Goal: Task Accomplishment & Management: Complete application form

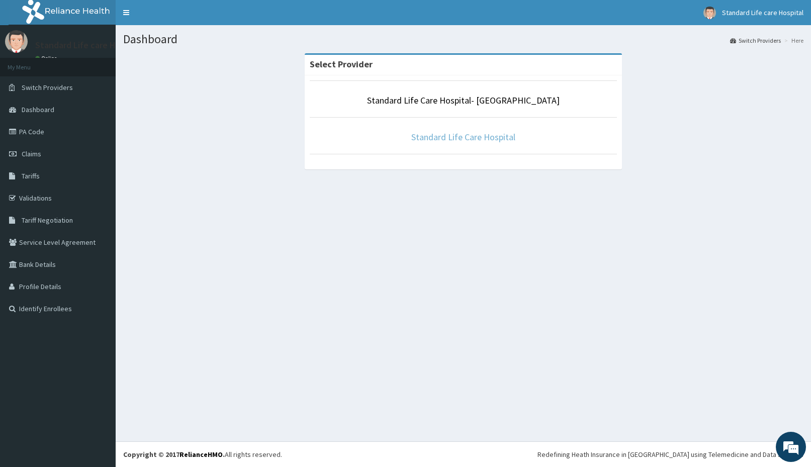
click at [435, 138] on link "Standard Life Care Hospital" at bounding box center [463, 137] width 104 height 12
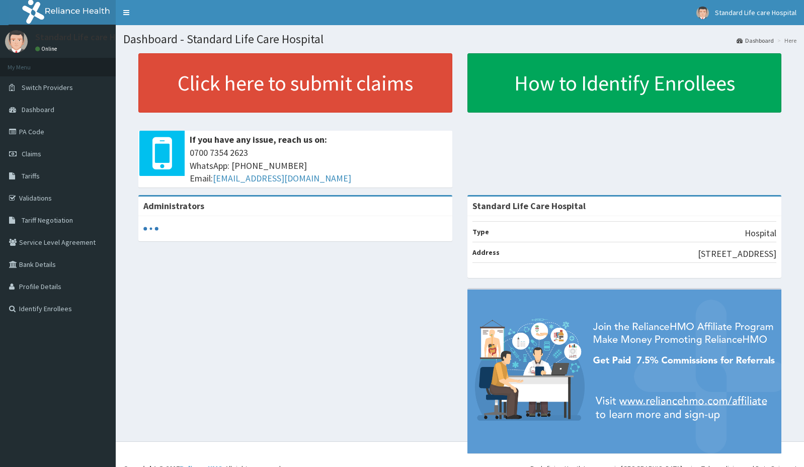
click at [30, 153] on span "Claims" at bounding box center [32, 153] width 20 height 9
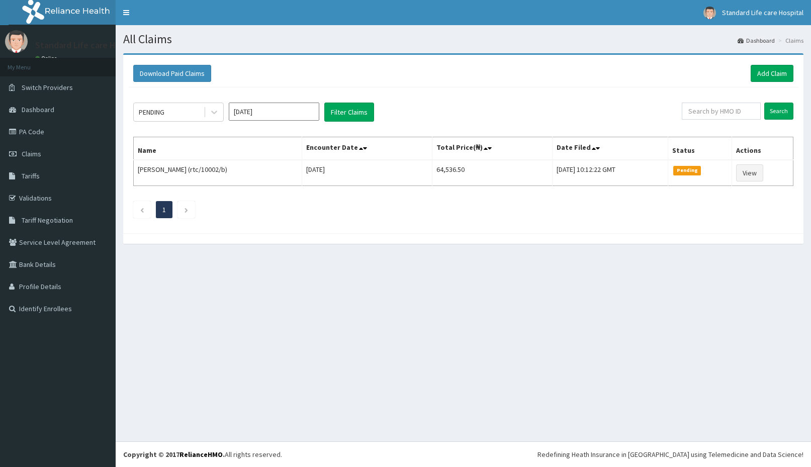
click at [771, 76] on link "Add Claim" at bounding box center [772, 73] width 43 height 17
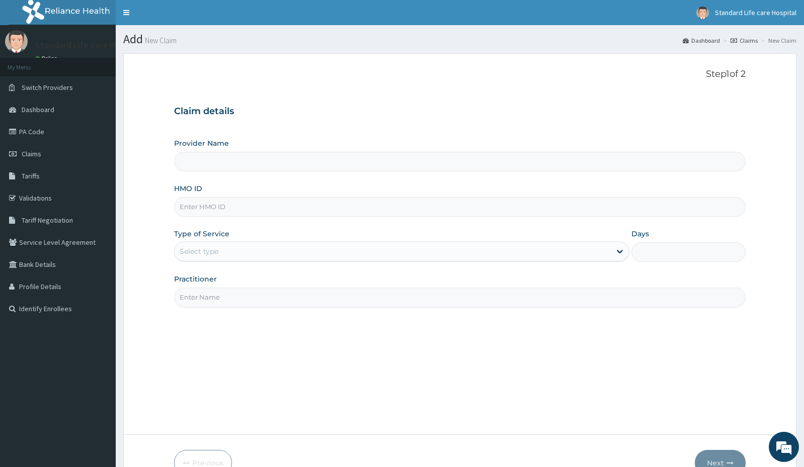
type input "Standard Life Care Hospital"
click at [214, 210] on input "HMO ID" at bounding box center [459, 207] width 571 height 20
type input "SPH/10041/A"
click at [220, 258] on div "Select type" at bounding box center [393, 251] width 436 height 16
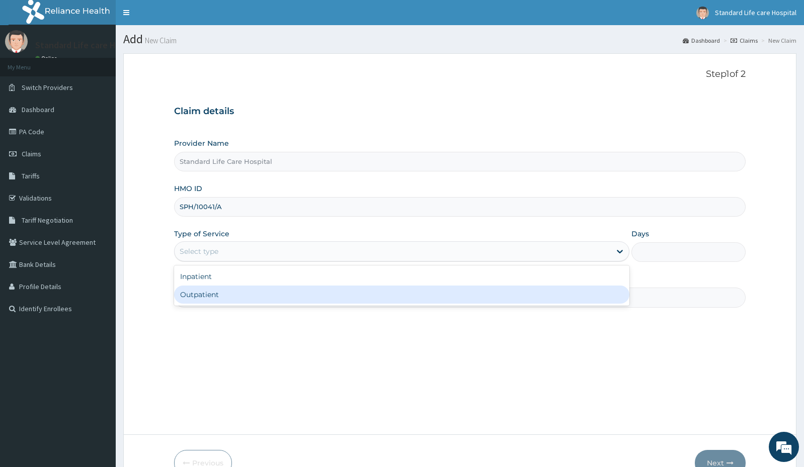
click at [212, 294] on div "Outpatient" at bounding box center [401, 295] width 455 height 18
type input "1"
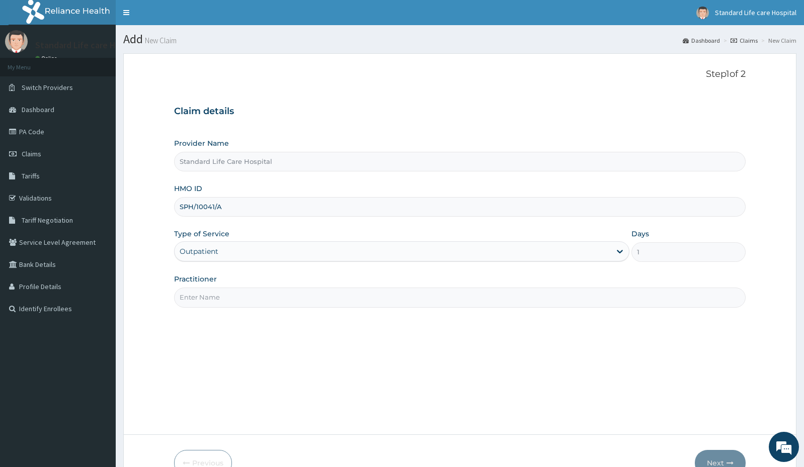
click at [233, 294] on input "Practitioner" at bounding box center [459, 298] width 571 height 20
type input "dr oaikena"
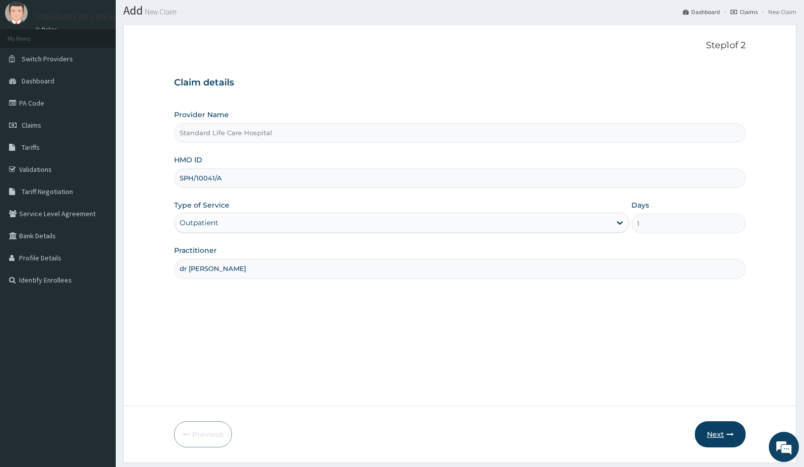
scroll to position [58, 0]
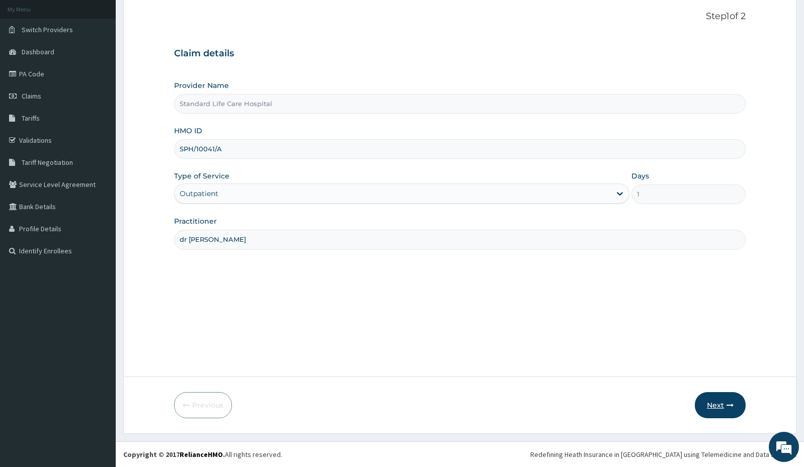
click at [715, 405] on button "Next" at bounding box center [720, 405] width 51 height 26
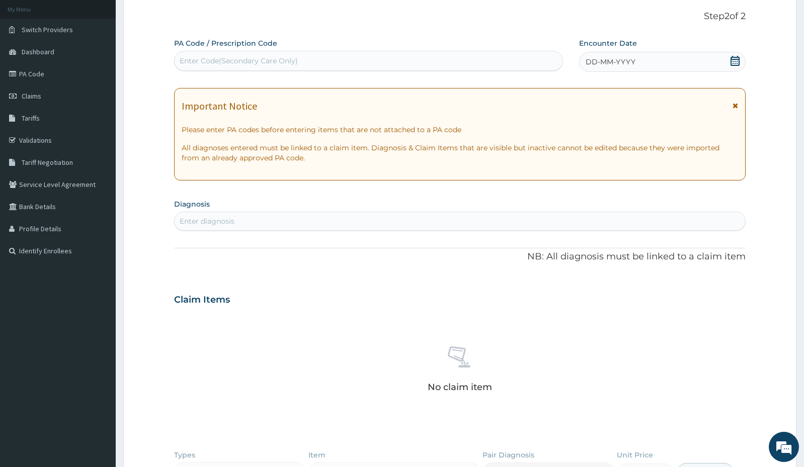
click at [734, 61] on icon at bounding box center [734, 61] width 9 height 10
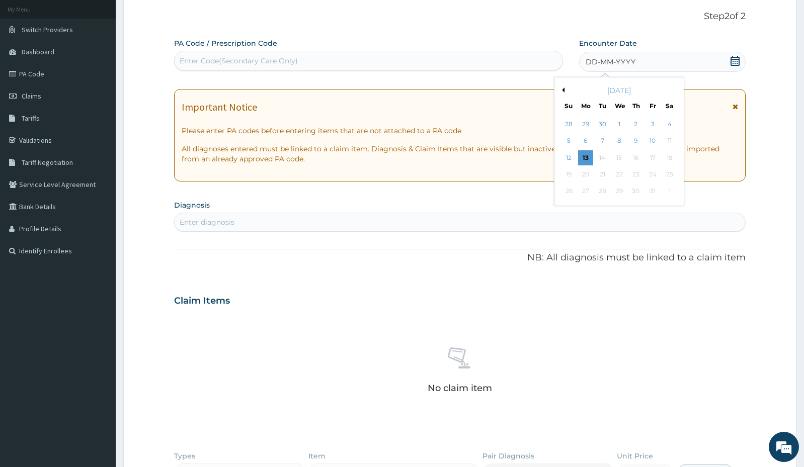
click at [671, 142] on div "11" at bounding box center [668, 141] width 15 height 15
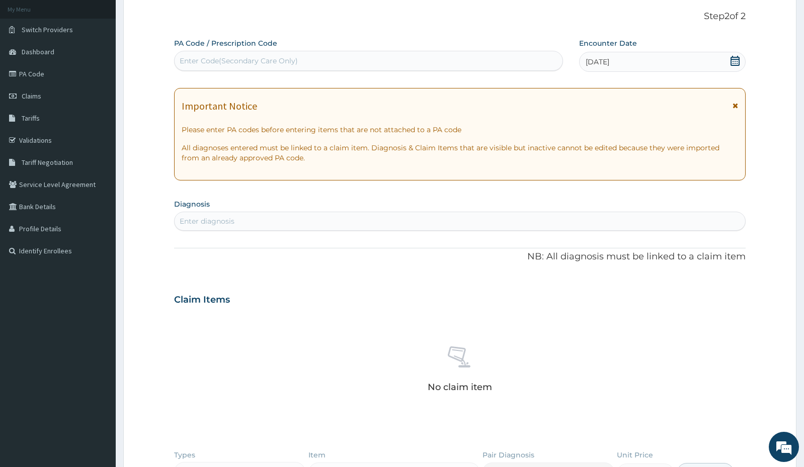
click at [421, 223] on div "Enter diagnosis" at bounding box center [460, 221] width 570 height 16
type input "upper"
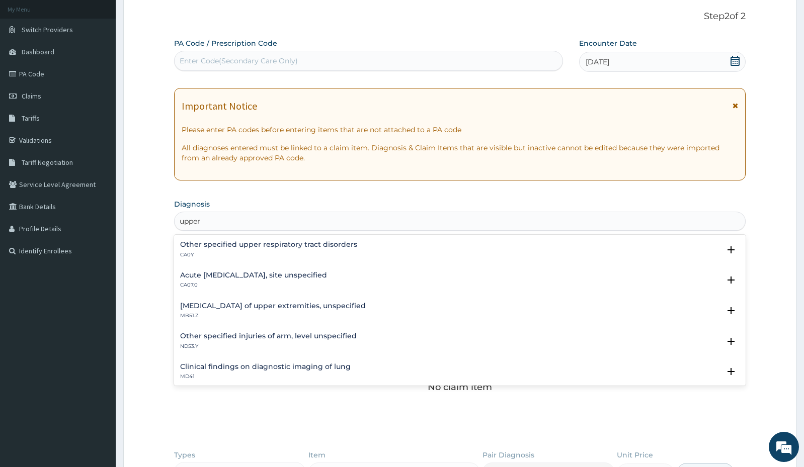
click at [253, 277] on h4 "Acute upper respiratory infection, site unspecified" at bounding box center [253, 276] width 147 height 8
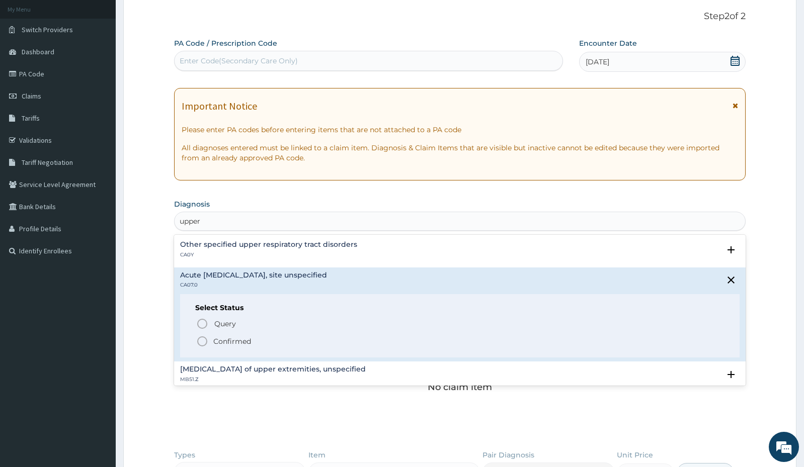
click at [202, 342] on icon "status option filled" at bounding box center [202, 341] width 12 height 12
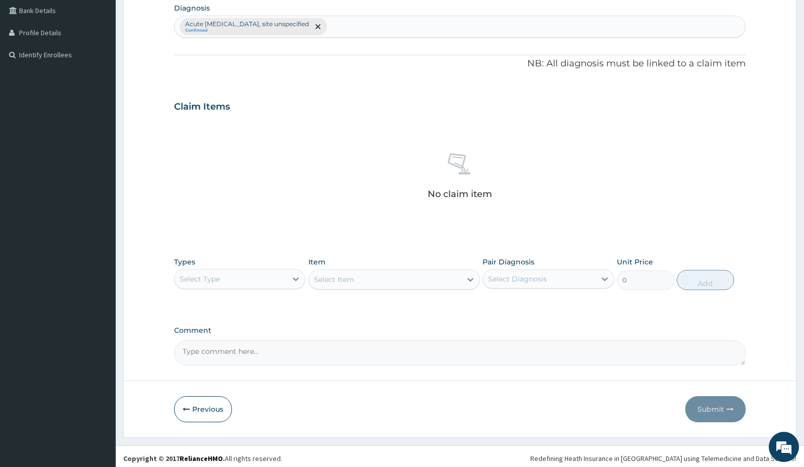
scroll to position [258, 0]
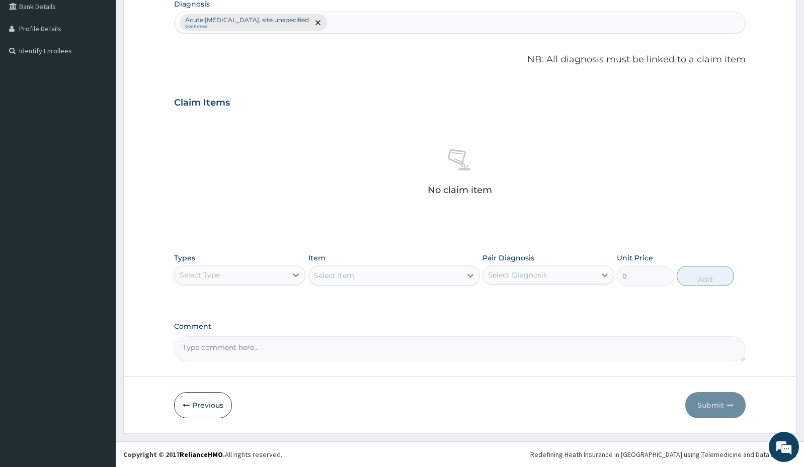
click at [272, 280] on div "Select Type" at bounding box center [231, 275] width 112 height 16
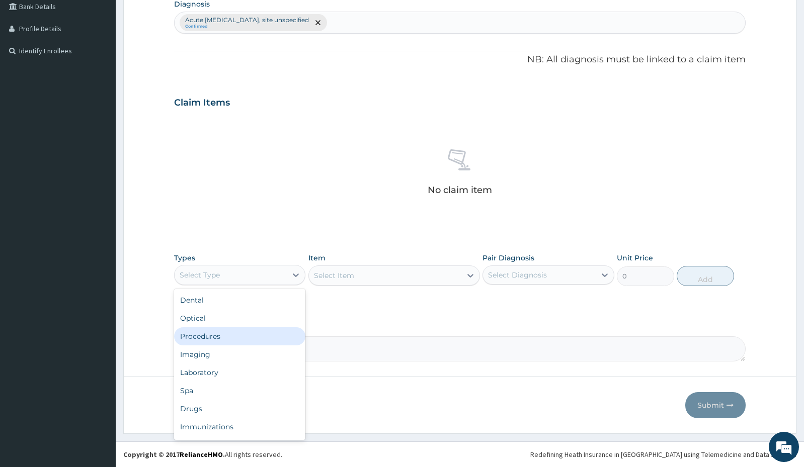
click at [219, 337] on div "Procedures" at bounding box center [239, 336] width 131 height 18
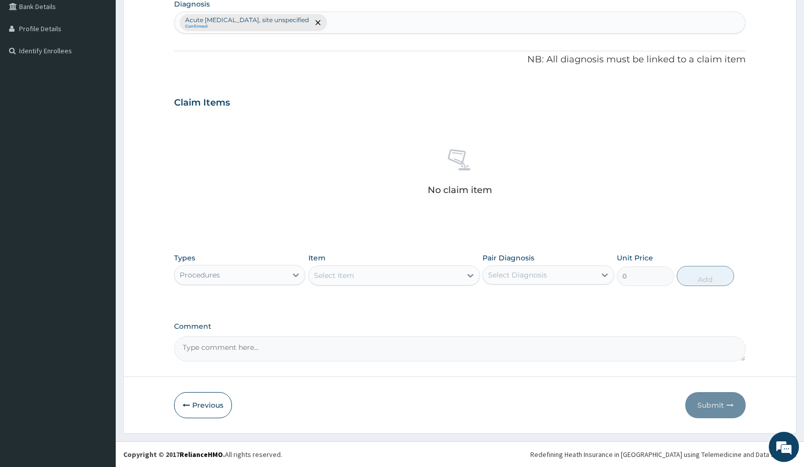
click at [393, 276] on div "Select Item" at bounding box center [385, 276] width 152 height 16
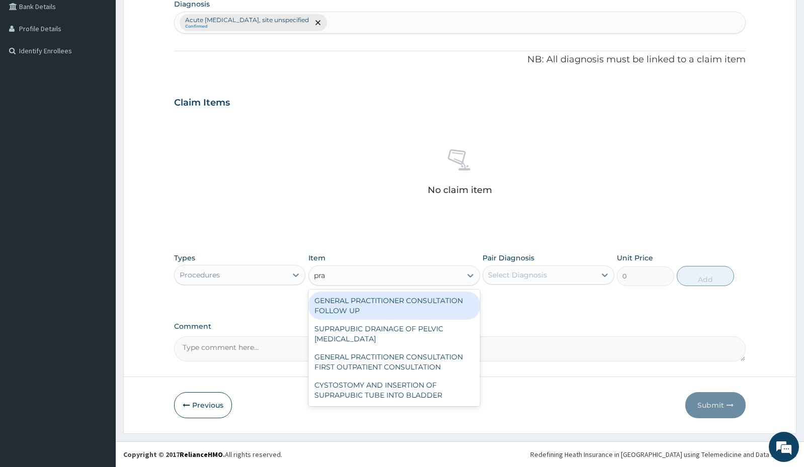
type input "prac"
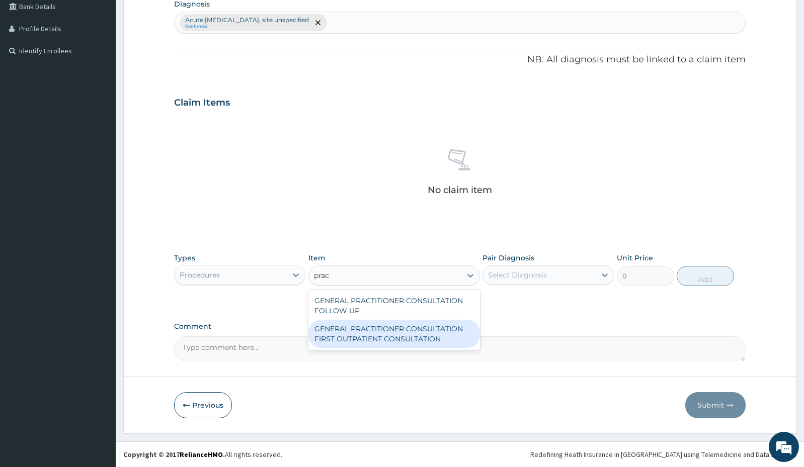
click at [400, 328] on div "GENERAL PRACTITIONER CONSULTATION FIRST OUTPATIENT CONSULTATION" at bounding box center [394, 334] width 172 height 28
type input "3000"
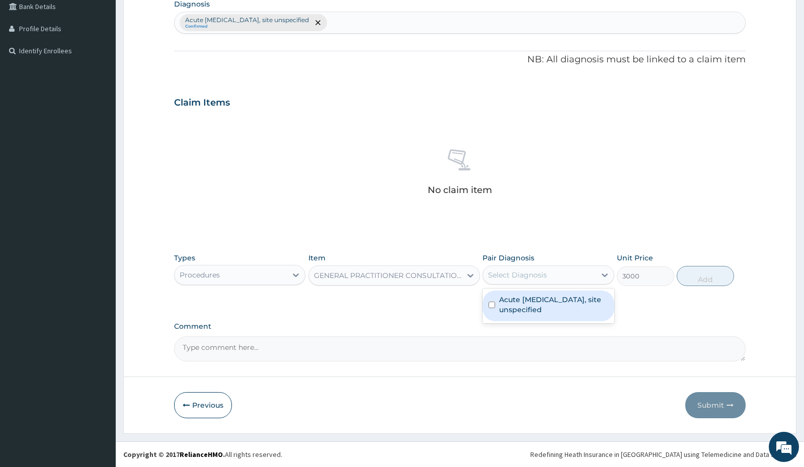
click at [520, 281] on div "Select Diagnosis" at bounding box center [539, 275] width 112 height 16
click at [521, 300] on label "Acute upper respiratory infection, site unspecified" at bounding box center [553, 305] width 109 height 20
checkbox input "true"
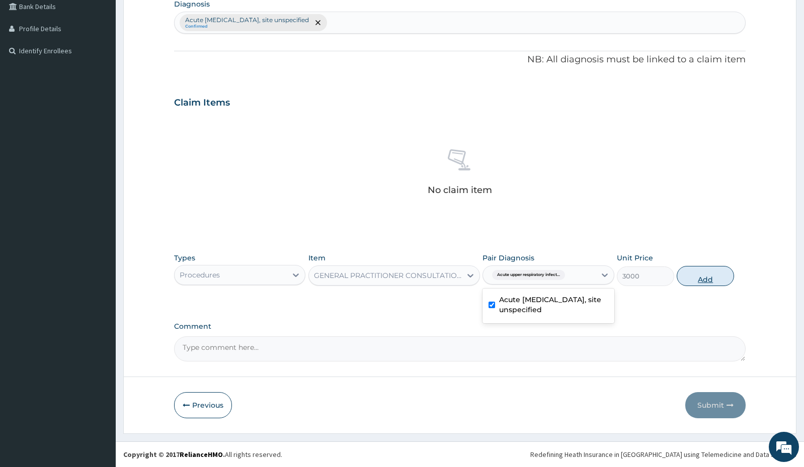
click at [687, 275] on button "Add" at bounding box center [704, 276] width 57 height 20
type input "0"
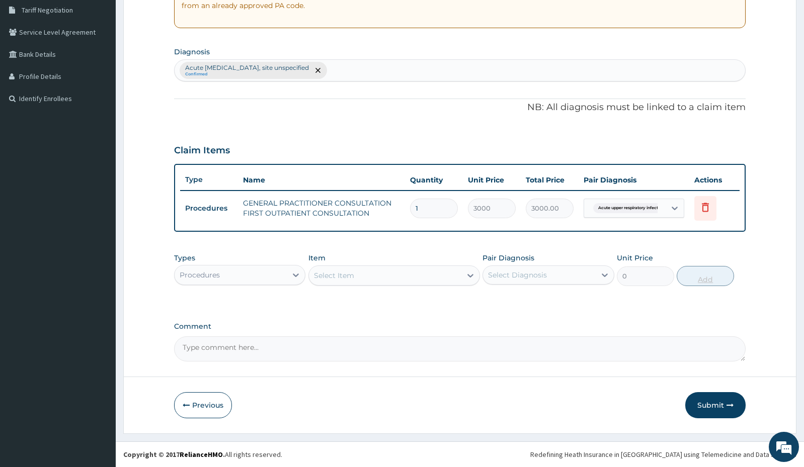
scroll to position [210, 0]
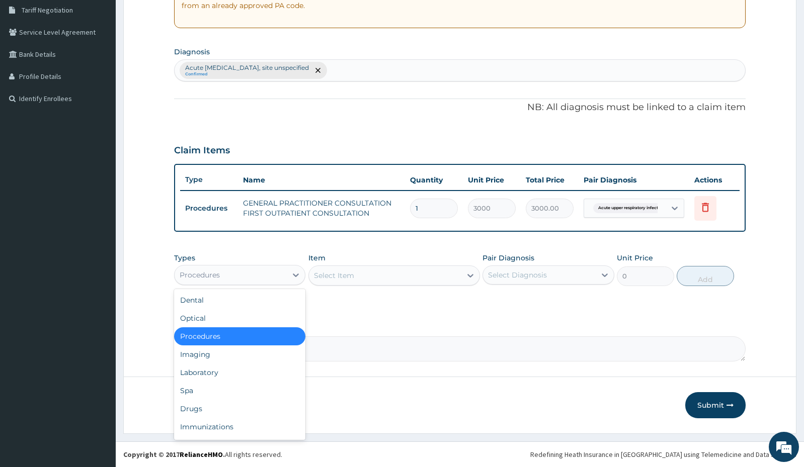
click at [272, 282] on div "Procedures" at bounding box center [231, 275] width 112 height 16
click at [210, 408] on div "Drugs" at bounding box center [239, 409] width 131 height 18
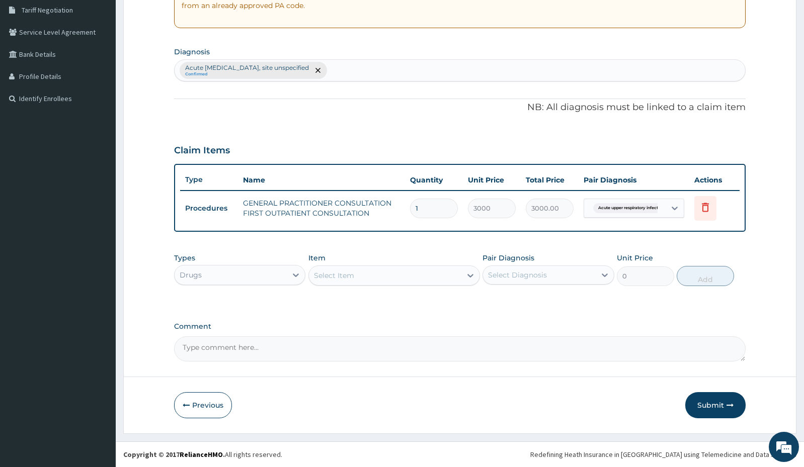
click at [423, 277] on div "Select Item" at bounding box center [385, 276] width 152 height 16
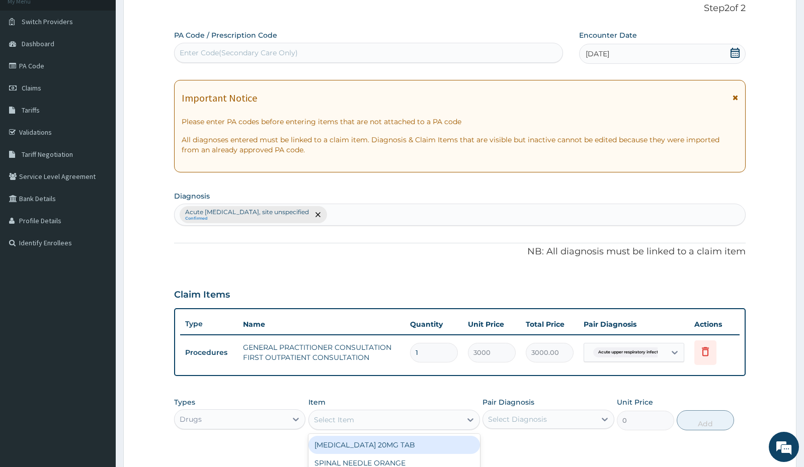
scroll to position [0, 0]
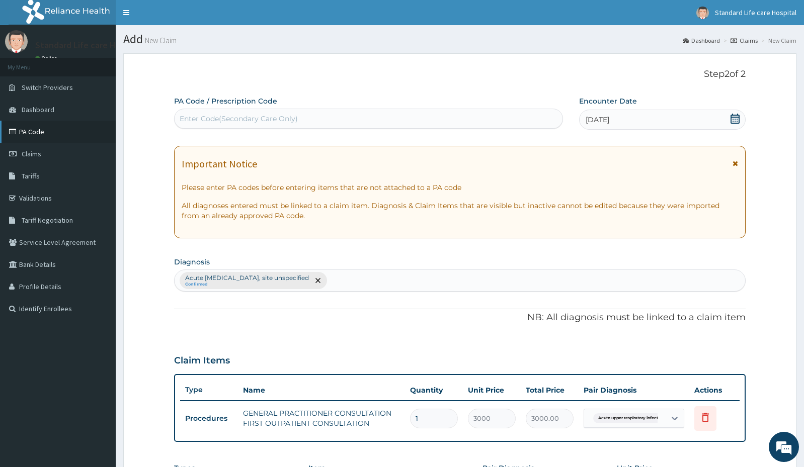
click at [41, 130] on link "PA Code" at bounding box center [58, 132] width 116 height 22
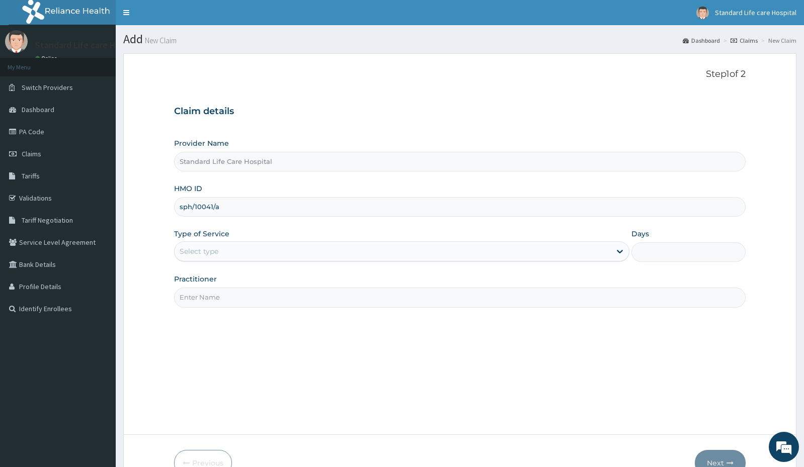
type input "SPH/10041/A"
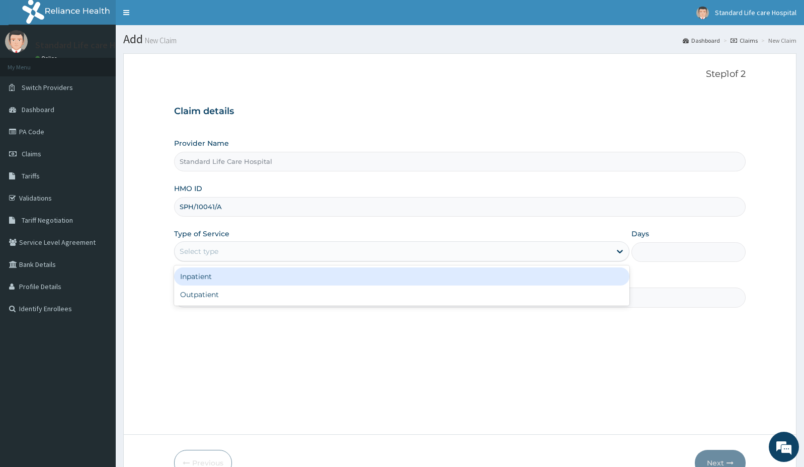
click at [224, 262] on div "Select type" at bounding box center [401, 251] width 455 height 20
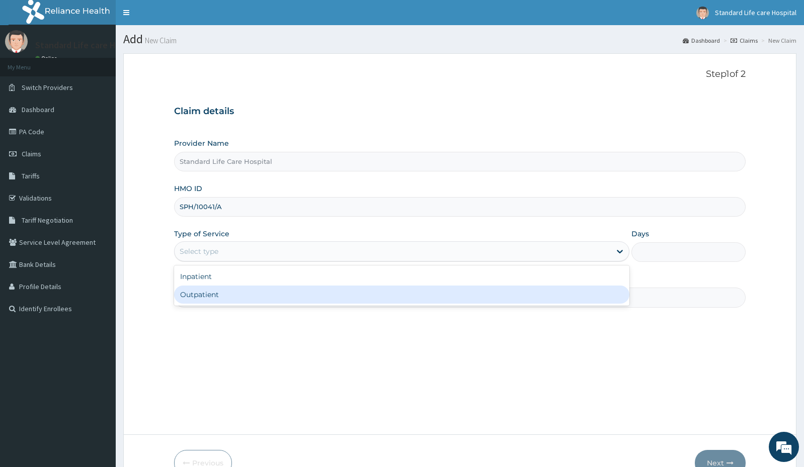
click at [217, 294] on div "Outpatient" at bounding box center [401, 295] width 455 height 18
type input "1"
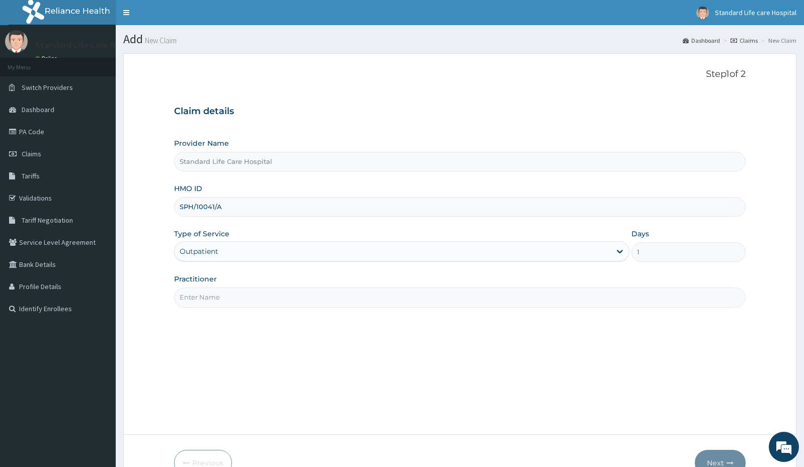
click at [236, 294] on input "Practitioner" at bounding box center [459, 298] width 571 height 20
type input "dr oaikena"
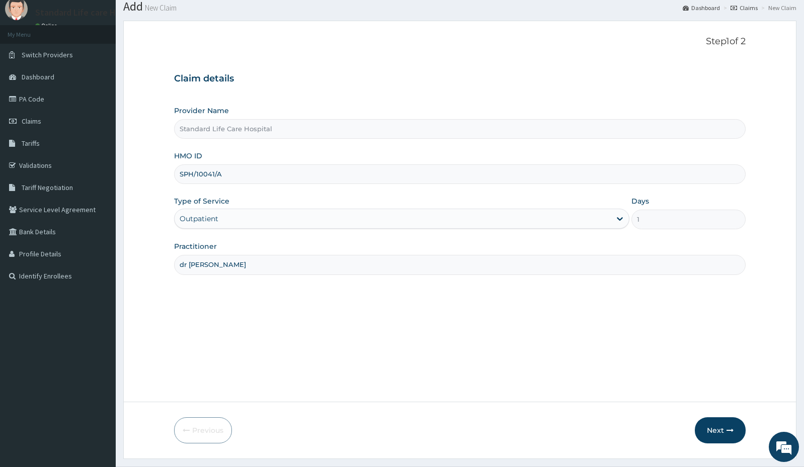
scroll to position [50, 0]
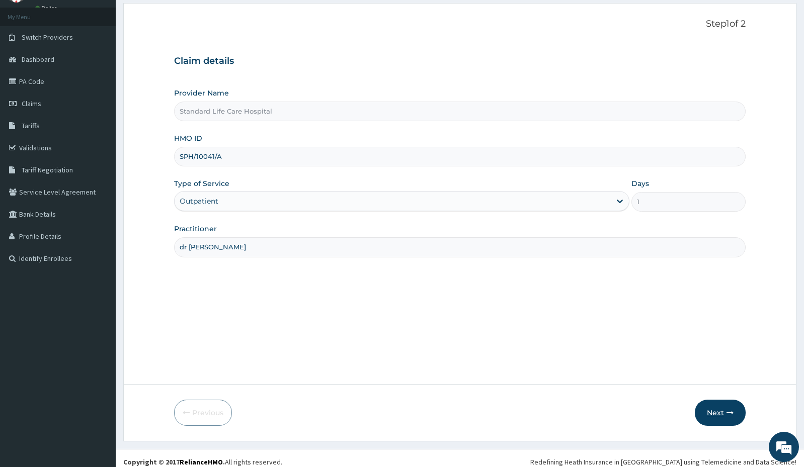
click at [732, 414] on icon "button" at bounding box center [729, 412] width 7 height 7
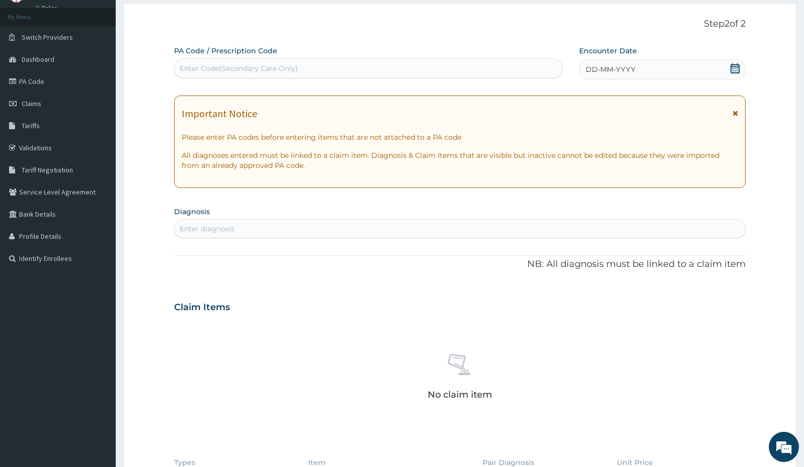
click at [349, 70] on div "Enter Code(Secondary Care Only)" at bounding box center [369, 68] width 388 height 16
paste input "PA/8CB6C4"
type input "PA/8CB6C4"
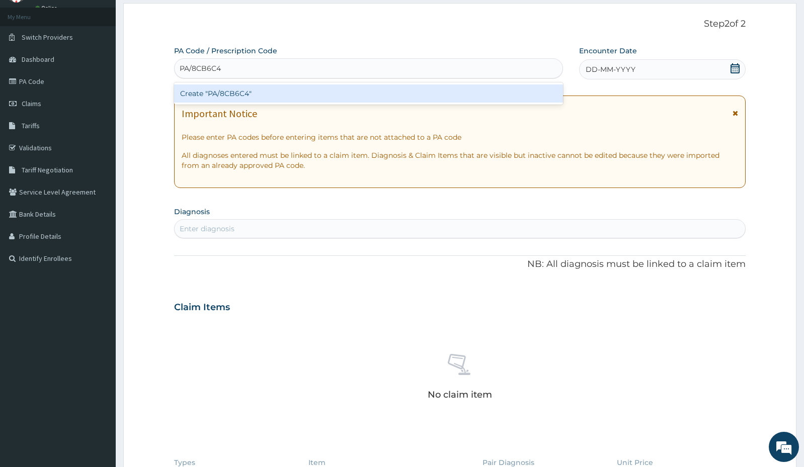
click at [321, 92] on div "Create "PA/8CB6C4"" at bounding box center [368, 93] width 389 height 18
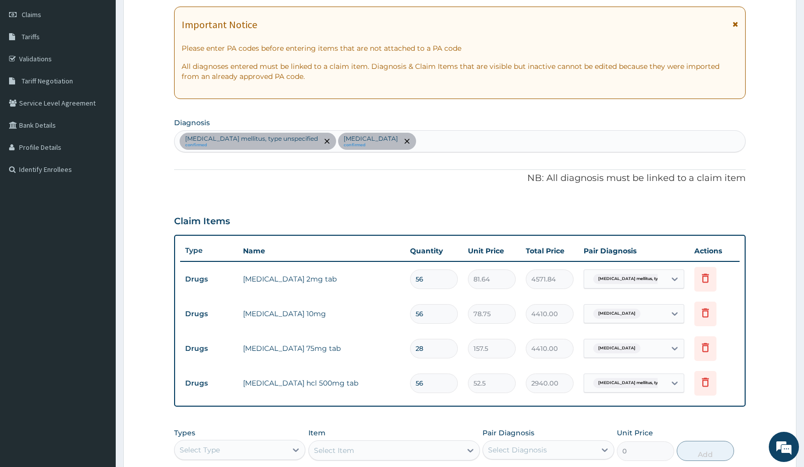
scroll to position [267, 0]
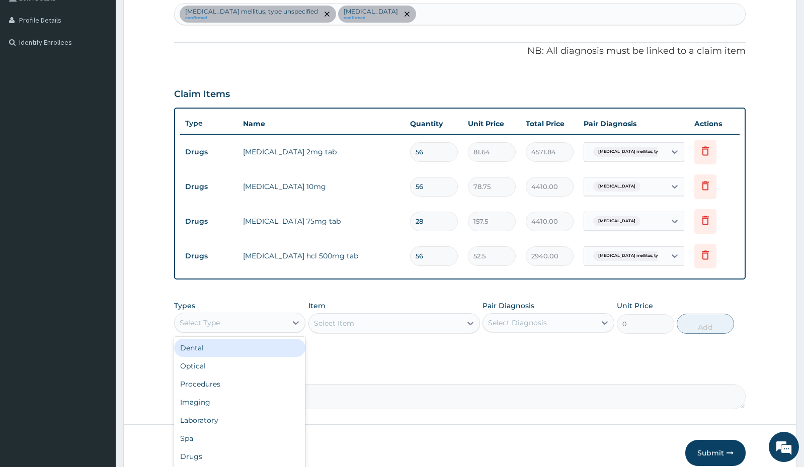
click at [280, 325] on div "Select Type" at bounding box center [231, 323] width 112 height 16
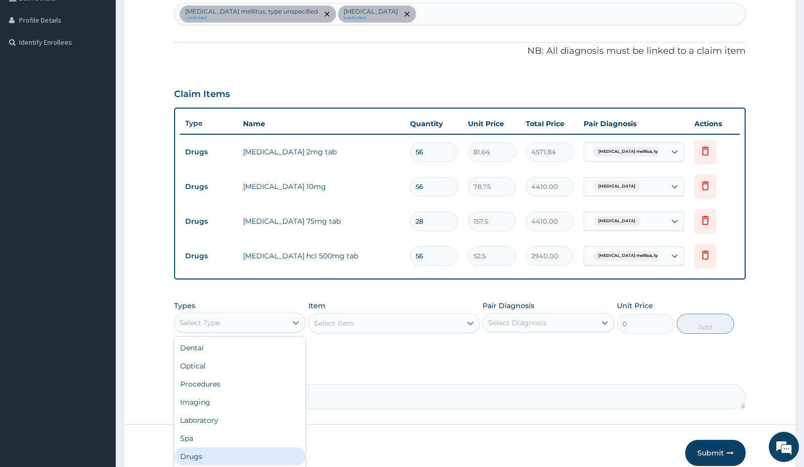
click at [214, 452] on div "Drugs" at bounding box center [239, 457] width 131 height 18
click at [393, 325] on div "Select Item" at bounding box center [385, 323] width 152 height 16
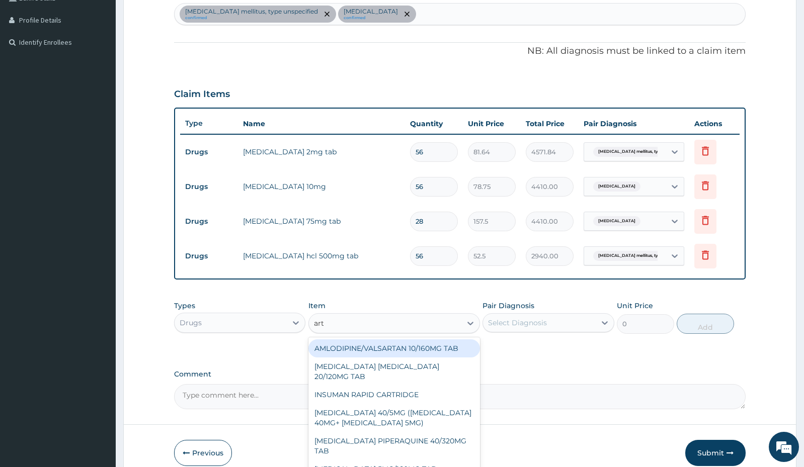
type input "arte"
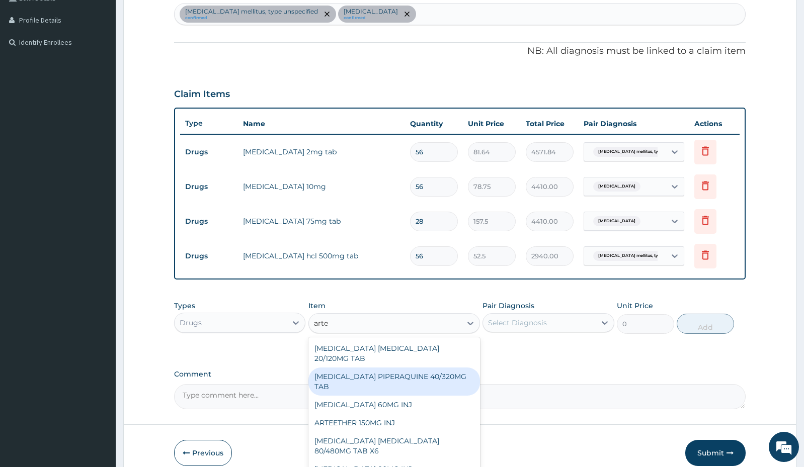
scroll to position [50, 0]
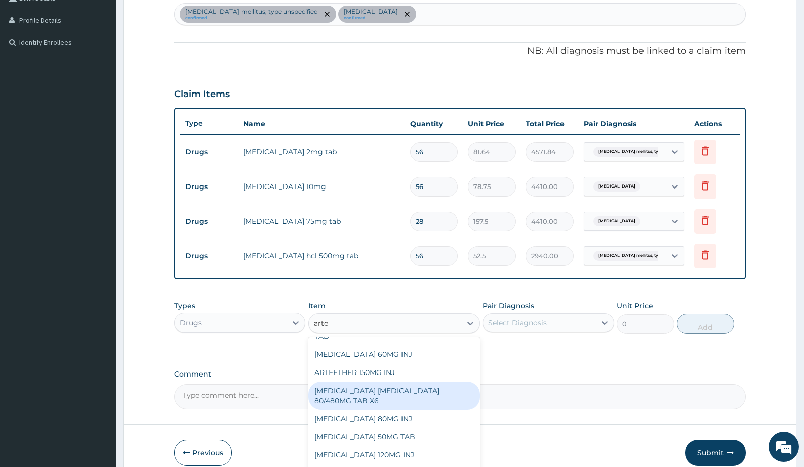
click at [394, 395] on div "ARTEMETHER LUMEFANTRINE 80/480MG TAB X6" at bounding box center [394, 396] width 172 height 28
type input "262.5"
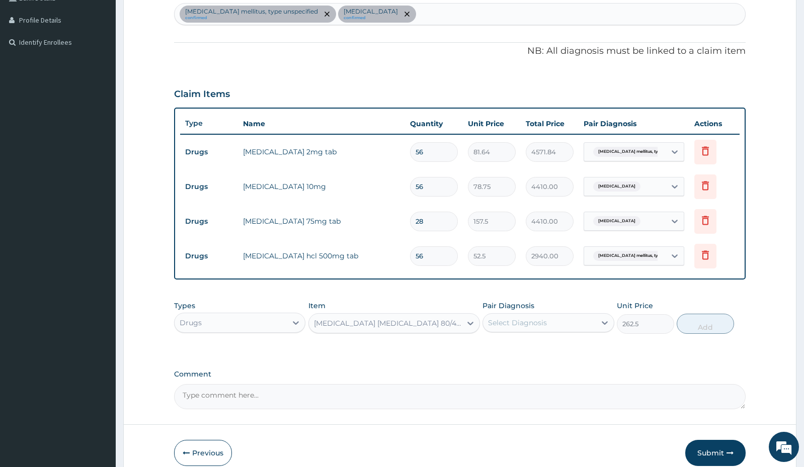
click at [478, 12] on div "Diabetes mellitus, type unspecified confirmed Neutral lipid storage disease con…" at bounding box center [460, 14] width 570 height 21
type input "malaria"
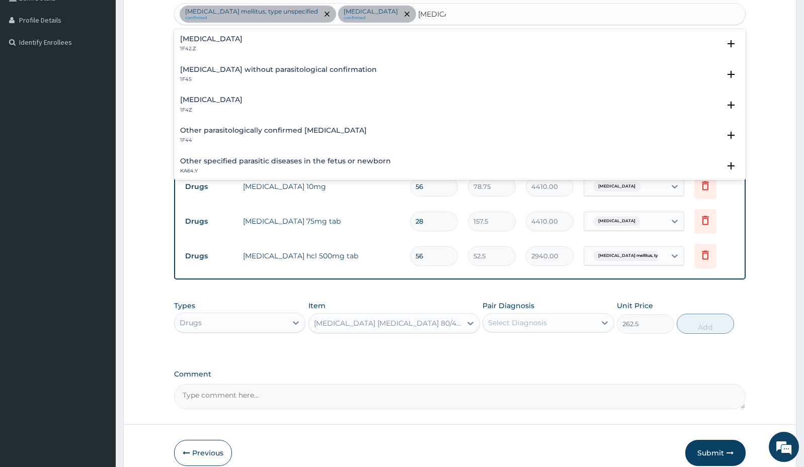
click at [225, 100] on h4 "Malaria, unspecified" at bounding box center [211, 100] width 62 height 8
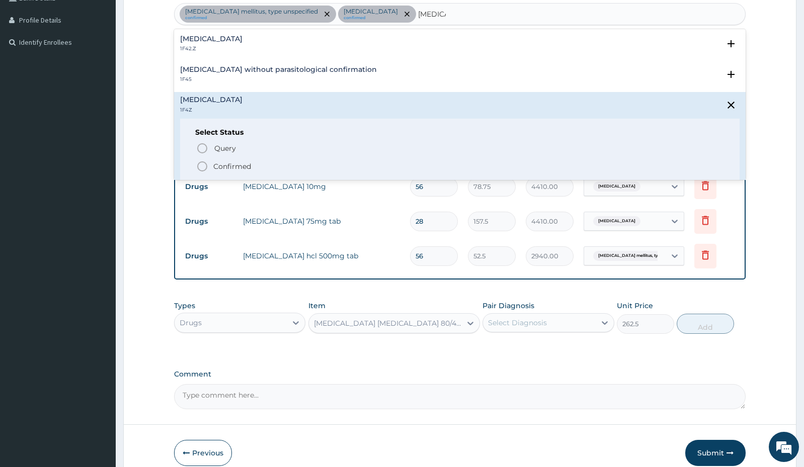
click at [203, 166] on icon "status option filled" at bounding box center [202, 166] width 12 height 12
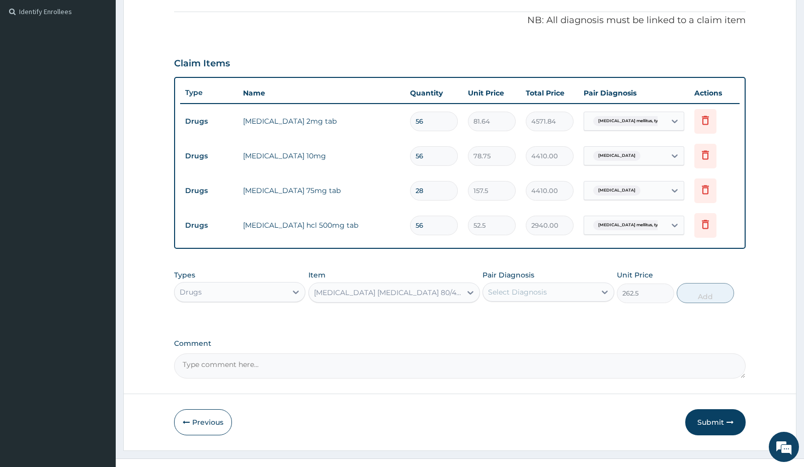
scroll to position [314, 0]
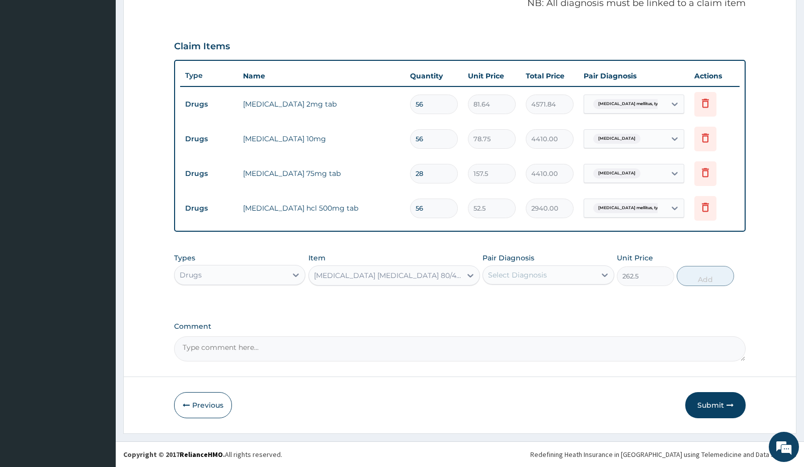
click at [519, 279] on div "Select Diagnosis" at bounding box center [517, 275] width 59 height 10
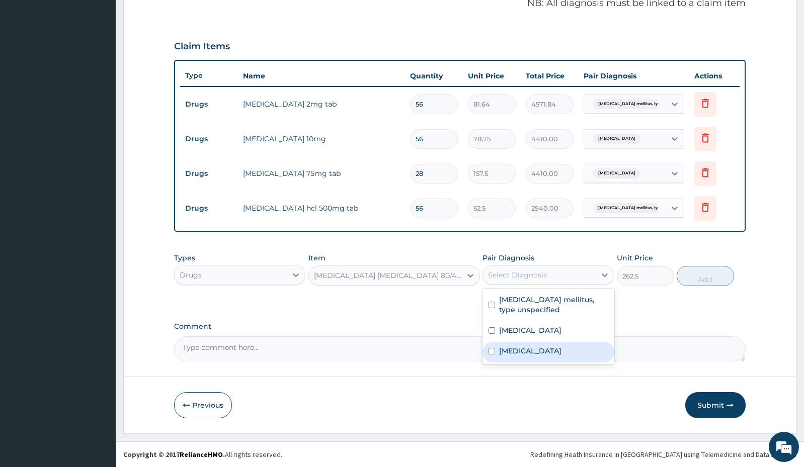
click at [532, 350] on label "[MEDICAL_DATA]" at bounding box center [530, 351] width 62 height 10
checkbox input "true"
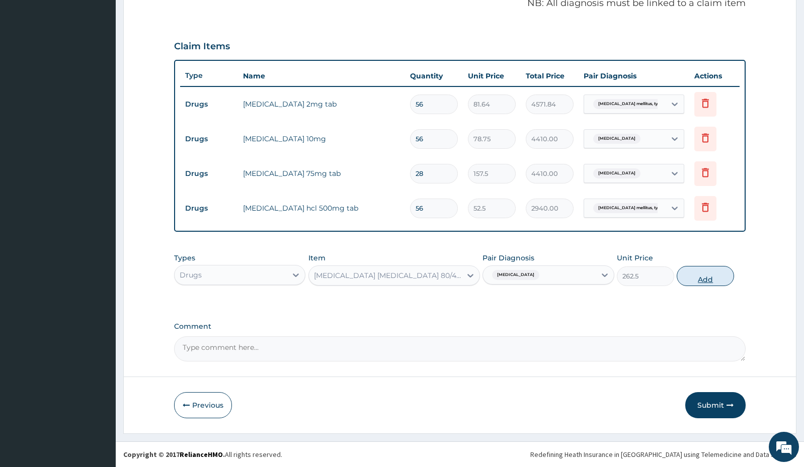
click at [703, 276] on button "Add" at bounding box center [704, 276] width 57 height 20
type input "0"
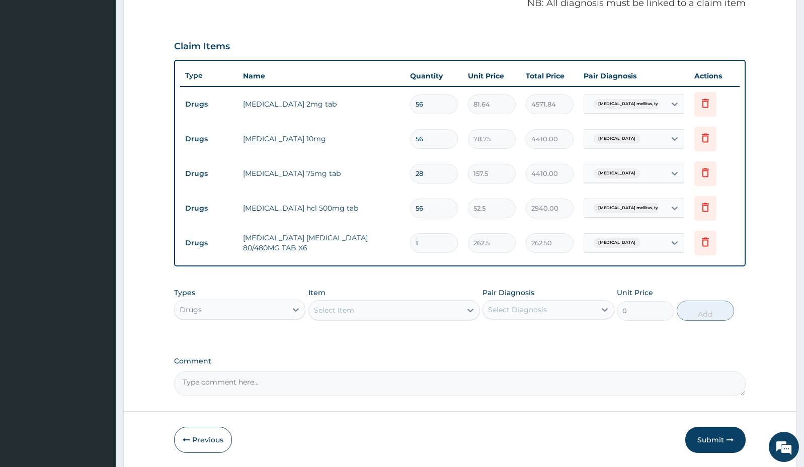
drag, startPoint x: 428, startPoint y: 241, endPoint x: 405, endPoint y: 247, distance: 23.4
click at [408, 247] on td "1" at bounding box center [434, 243] width 58 height 30
type input "6"
type input "1575.00"
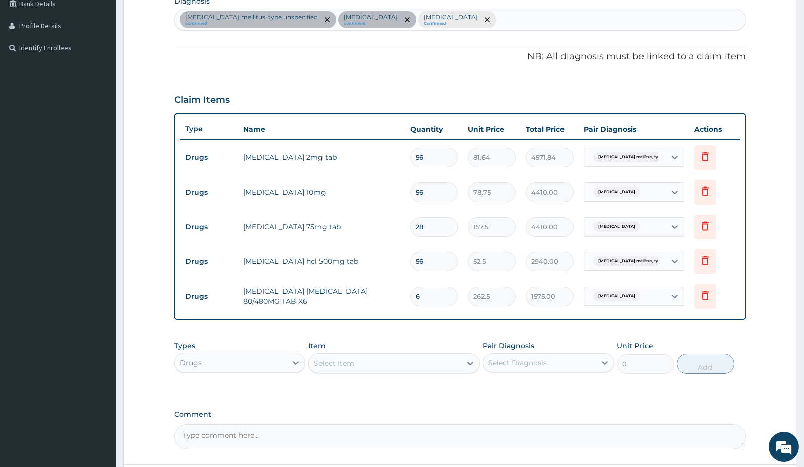
scroll to position [163, 0]
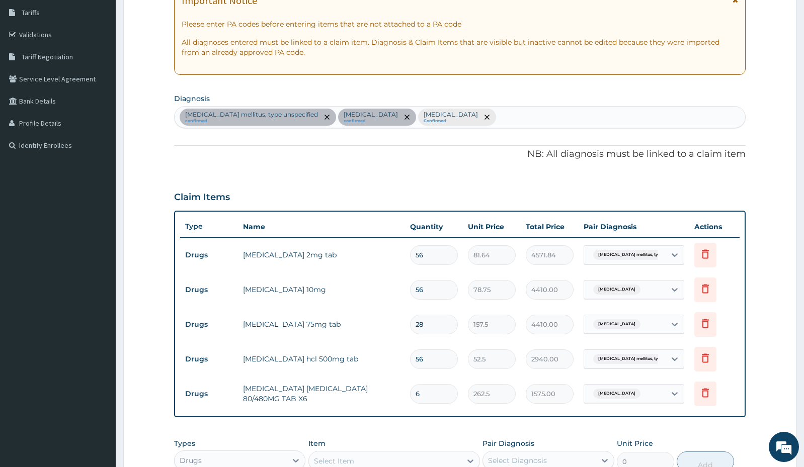
type input "6"
click at [518, 115] on div "Diabetes mellitus, type unspecified confirmed Neutral lipid storage disease con…" at bounding box center [460, 117] width 570 height 21
type input "upper"
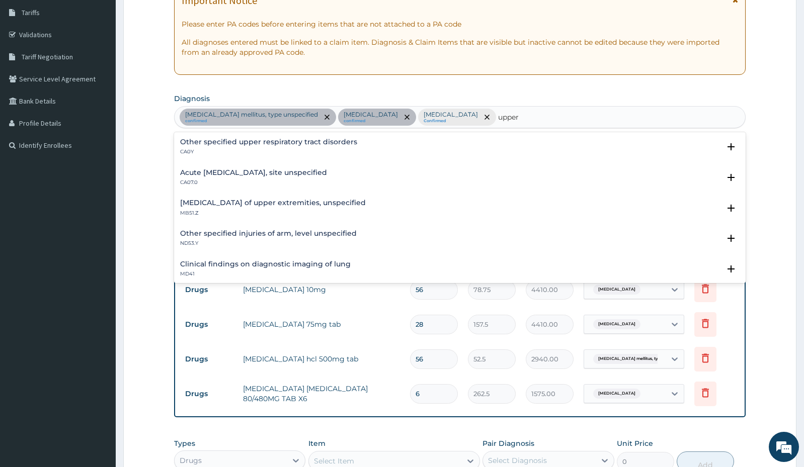
click at [279, 174] on h4 "Acute upper respiratory infection, site unspecified" at bounding box center [253, 173] width 147 height 8
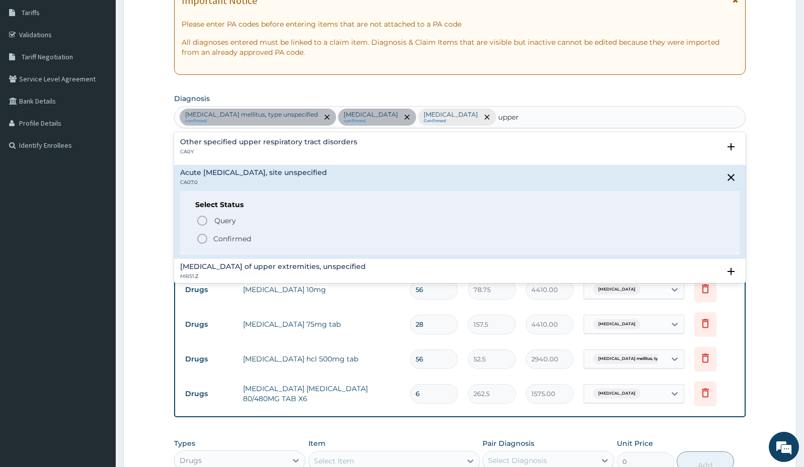
click at [202, 238] on icon "status option filled" at bounding box center [202, 239] width 12 height 12
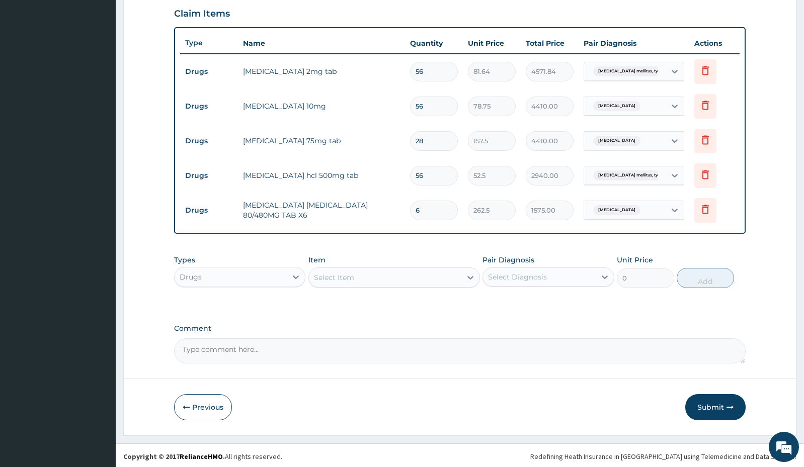
scroll to position [349, 0]
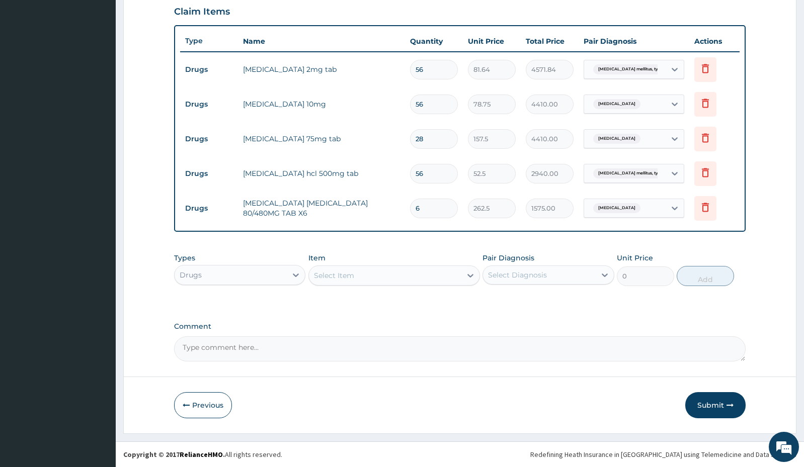
click at [348, 278] on div "Select Item" at bounding box center [334, 276] width 40 height 10
type input "cough"
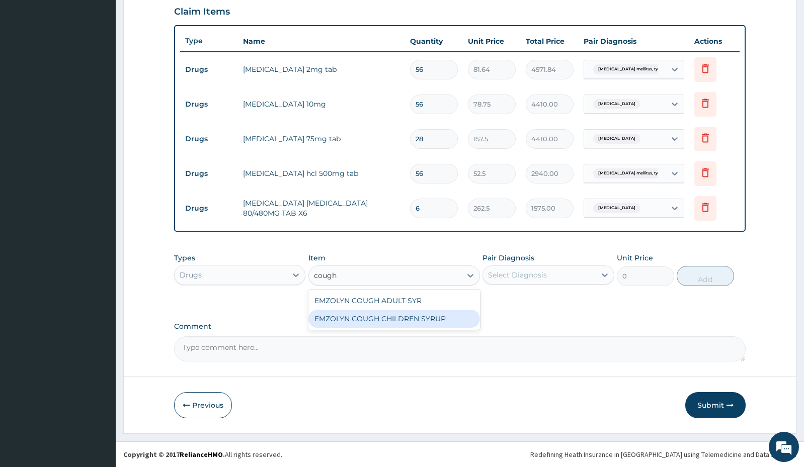
click at [359, 320] on div "EMZOLYN COUGH CHILDREN SYRUP" at bounding box center [394, 319] width 172 height 18
type input "525"
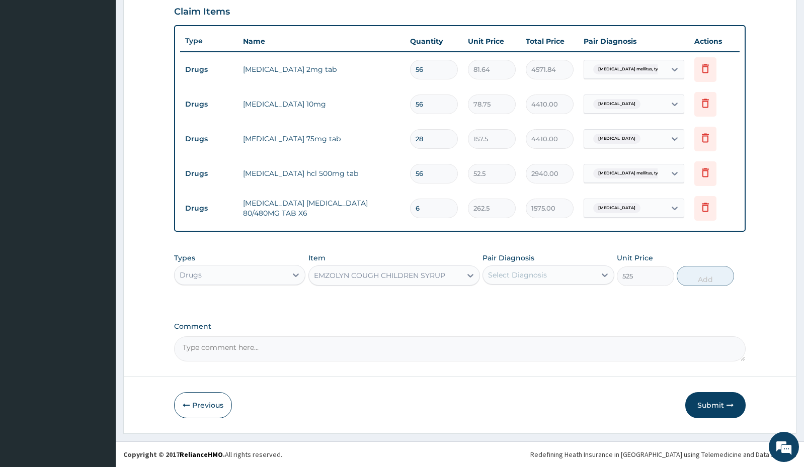
click at [367, 283] on div "EMZOLYN COUGH CHILDREN SYRUP" at bounding box center [385, 276] width 152 height 16
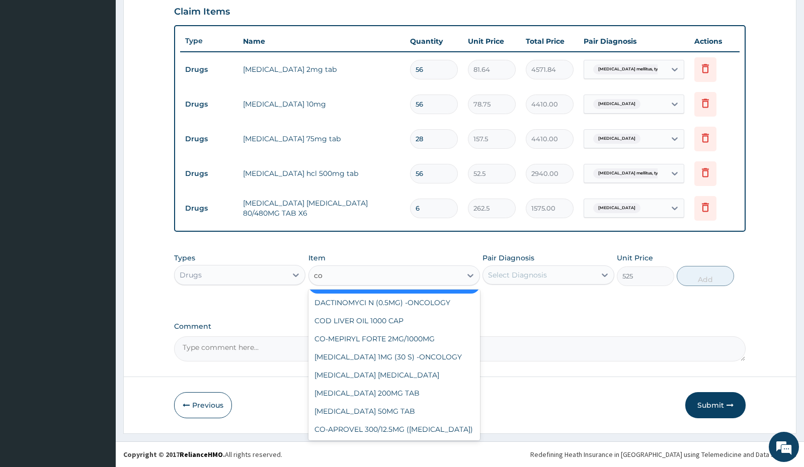
scroll to position [1306, 0]
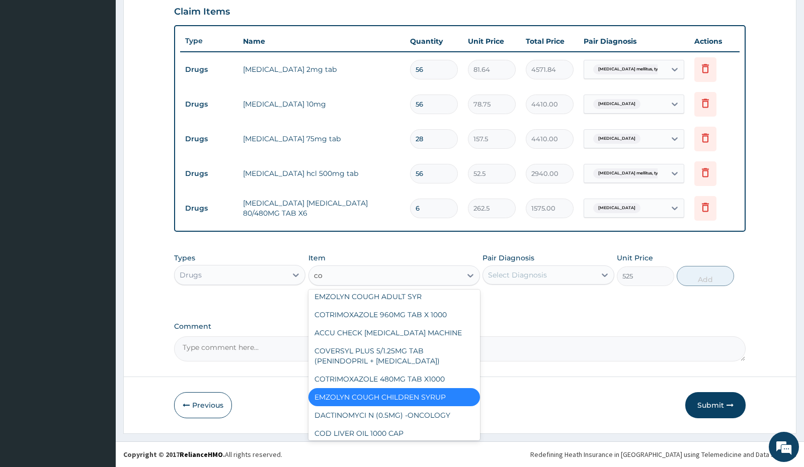
type input "cou"
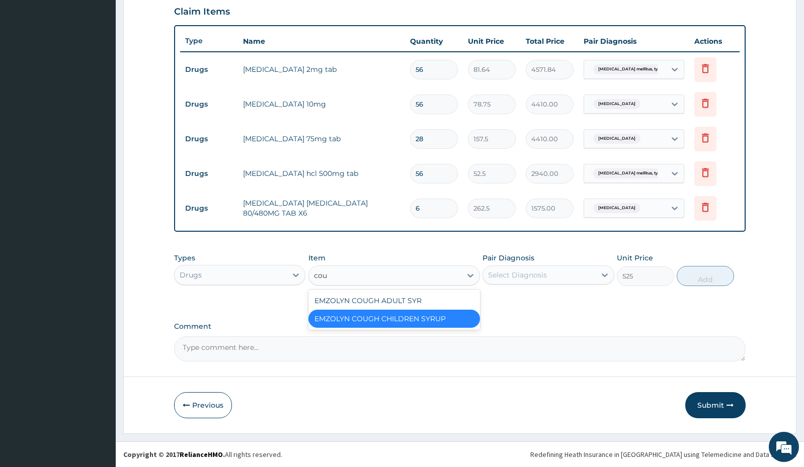
scroll to position [0, 0]
click at [380, 300] on div "EMZOLYN COUGH ADULT SYR" at bounding box center [394, 301] width 172 height 18
type input "735"
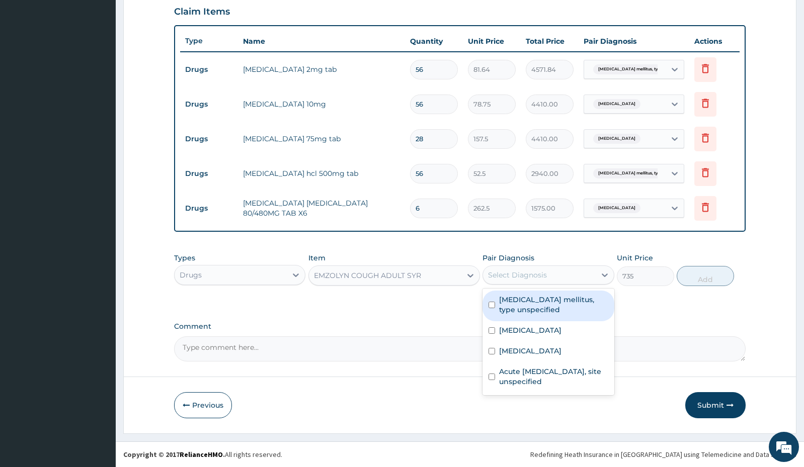
click at [526, 279] on div "Select Diagnosis" at bounding box center [517, 275] width 59 height 10
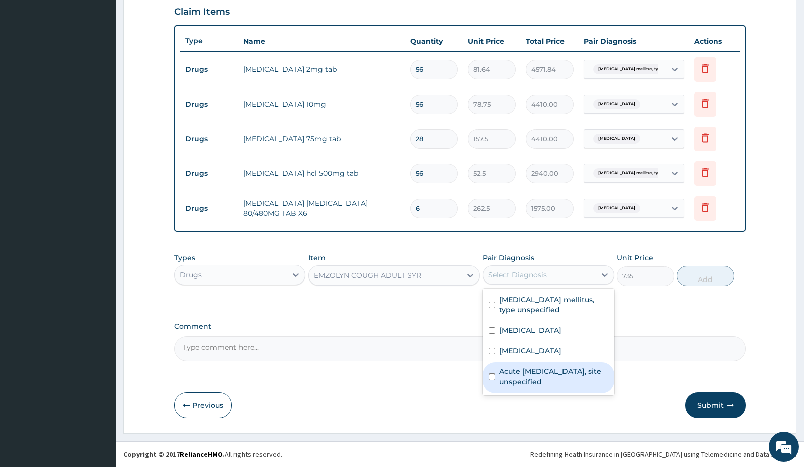
click at [536, 379] on label "Acute upper respiratory infection, site unspecified" at bounding box center [553, 377] width 109 height 20
checkbox input "true"
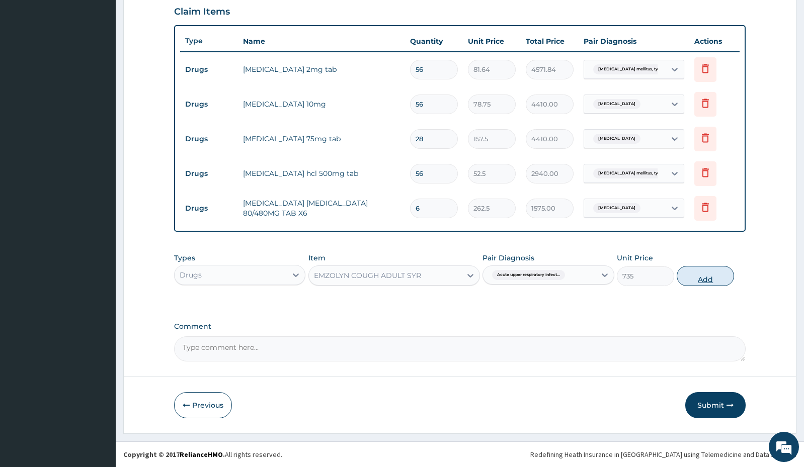
click at [697, 280] on button "Add" at bounding box center [704, 276] width 57 height 20
type input "0"
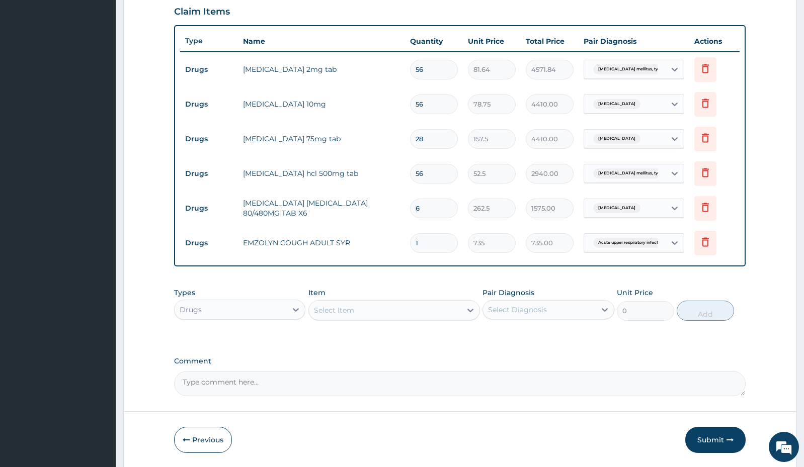
click at [271, 308] on div "Drugs" at bounding box center [231, 310] width 112 height 16
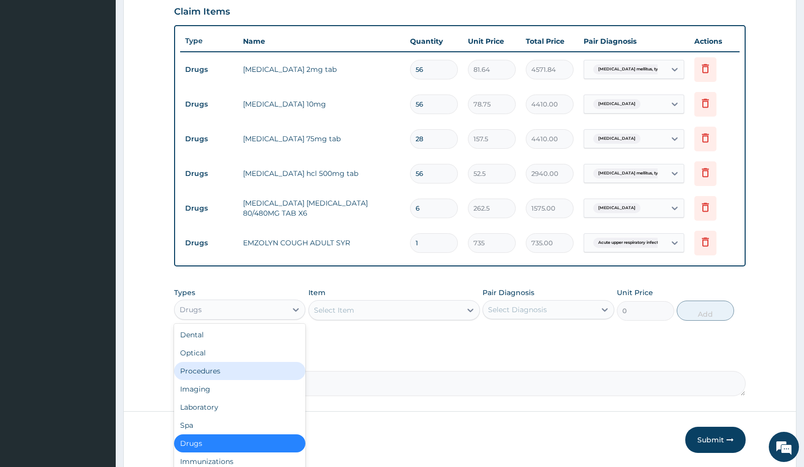
click at [226, 369] on div "Procedures" at bounding box center [239, 371] width 131 height 18
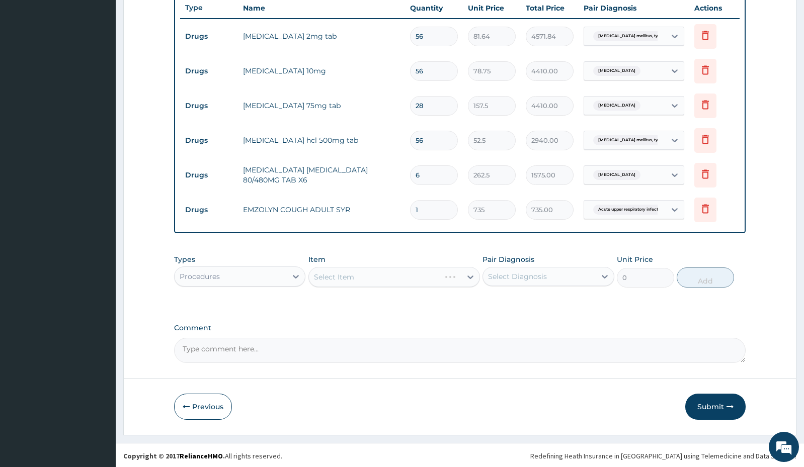
scroll to position [384, 0]
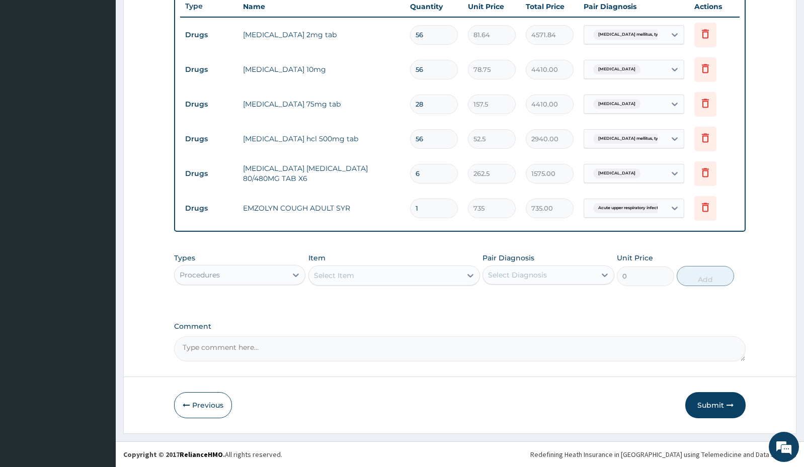
click at [391, 279] on div "Select Item" at bounding box center [385, 276] width 152 height 16
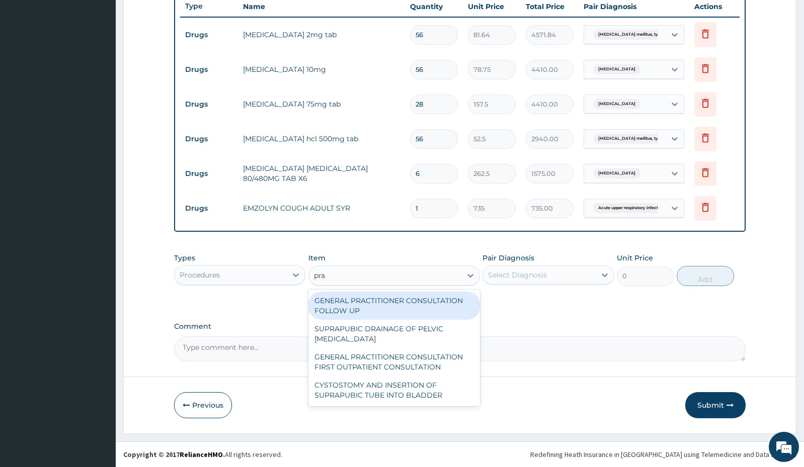
type input "prac"
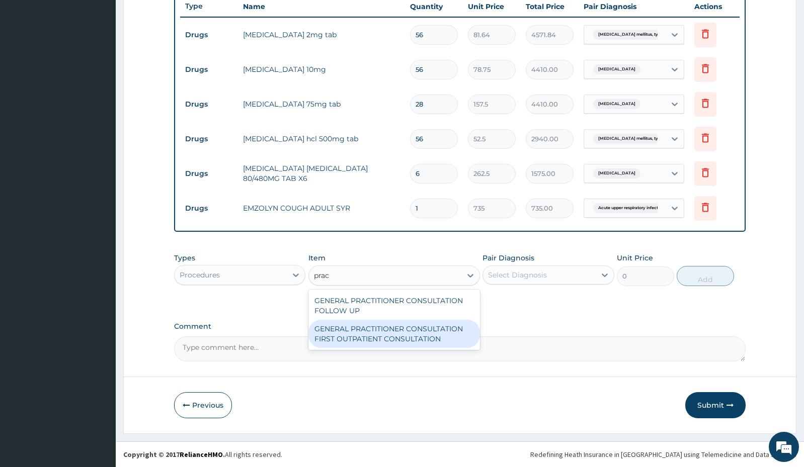
click at [371, 329] on div "GENERAL PRACTITIONER CONSULTATION FIRST OUTPATIENT CONSULTATION" at bounding box center [394, 334] width 172 height 28
type input "3000"
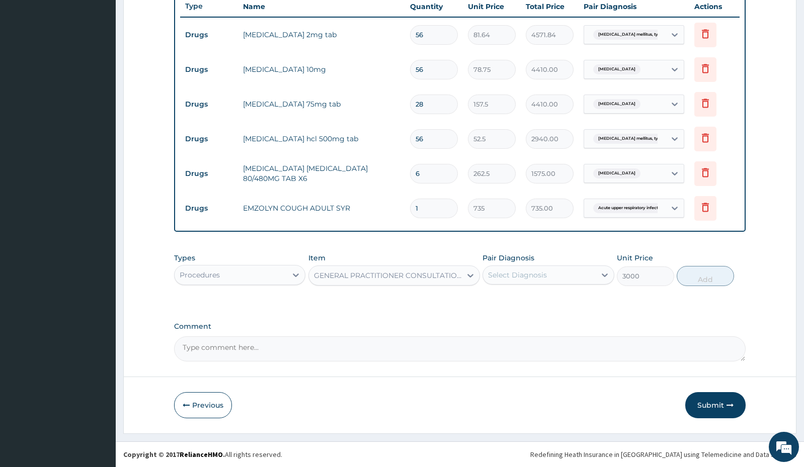
click at [526, 278] on div "Select Diagnosis" at bounding box center [517, 275] width 59 height 10
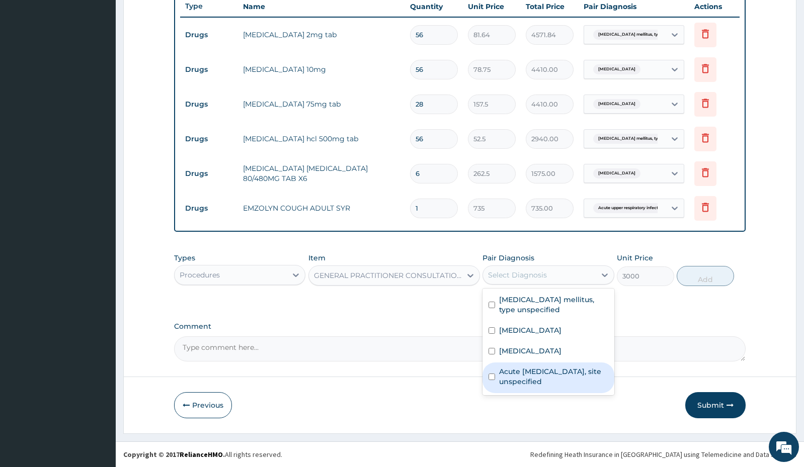
click at [531, 375] on label "Acute upper respiratory infection, site unspecified" at bounding box center [553, 377] width 109 height 20
checkbox input "true"
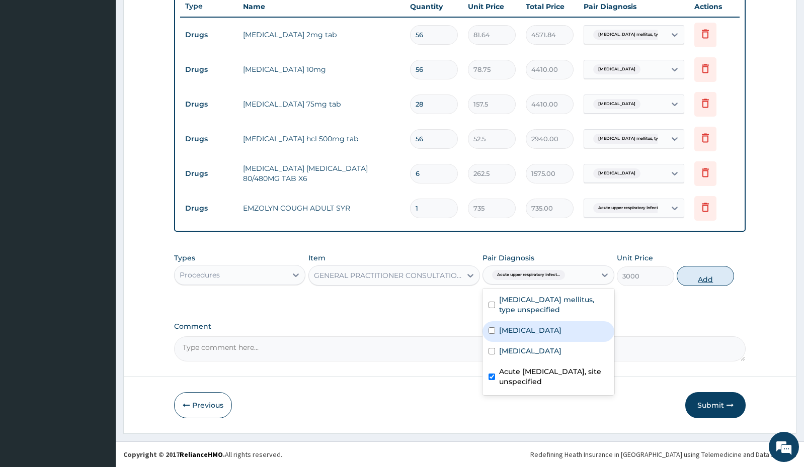
click at [701, 274] on button "Add" at bounding box center [704, 276] width 57 height 20
type input "0"
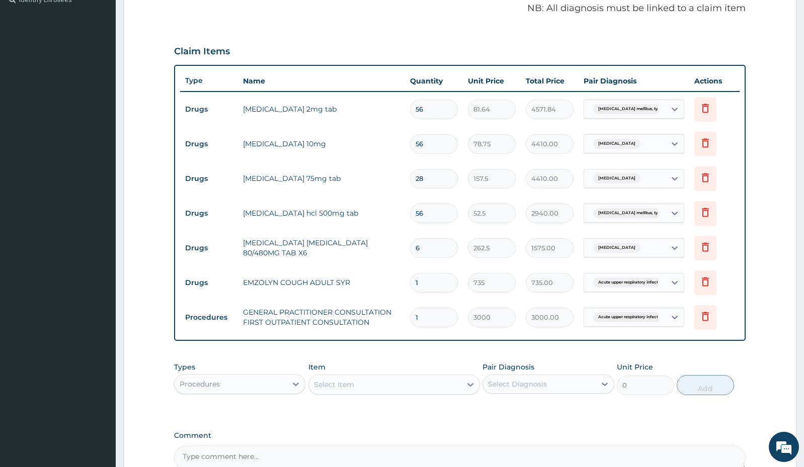
scroll to position [418, 0]
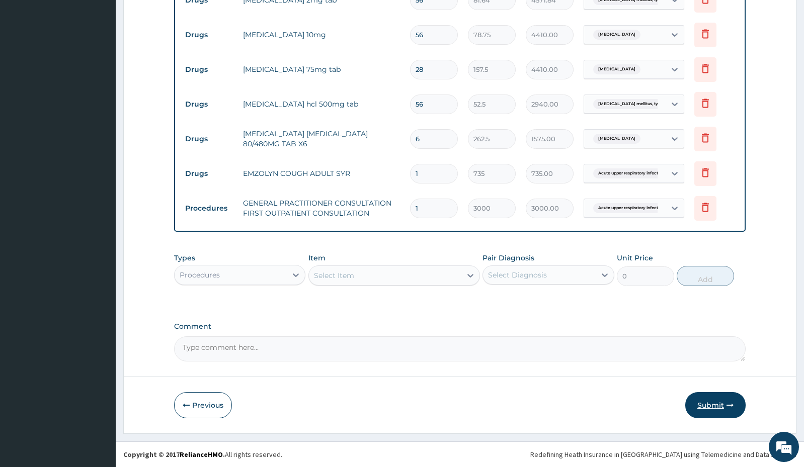
click at [712, 406] on button "Submit" at bounding box center [715, 405] width 60 height 26
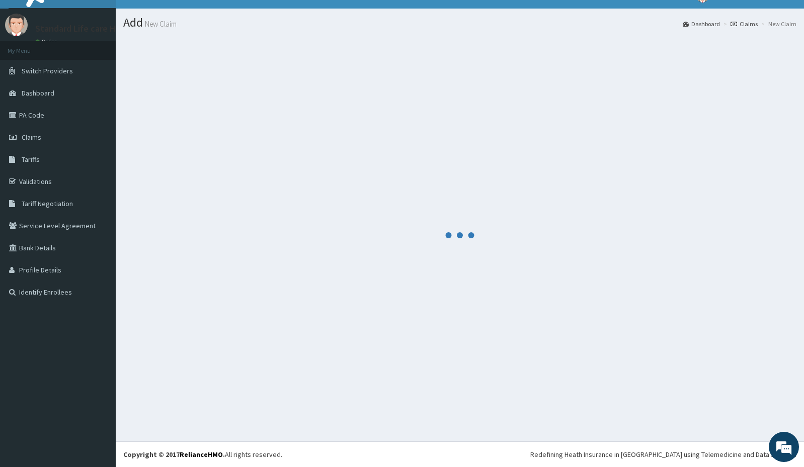
scroll to position [17, 0]
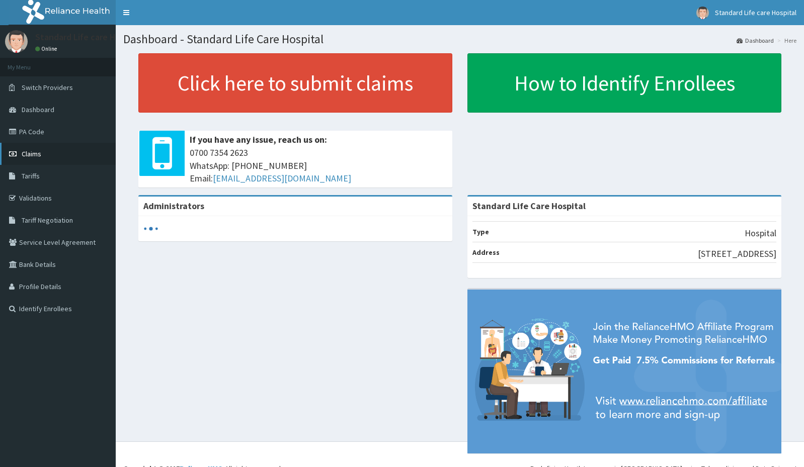
click at [32, 152] on span "Claims" at bounding box center [32, 153] width 20 height 9
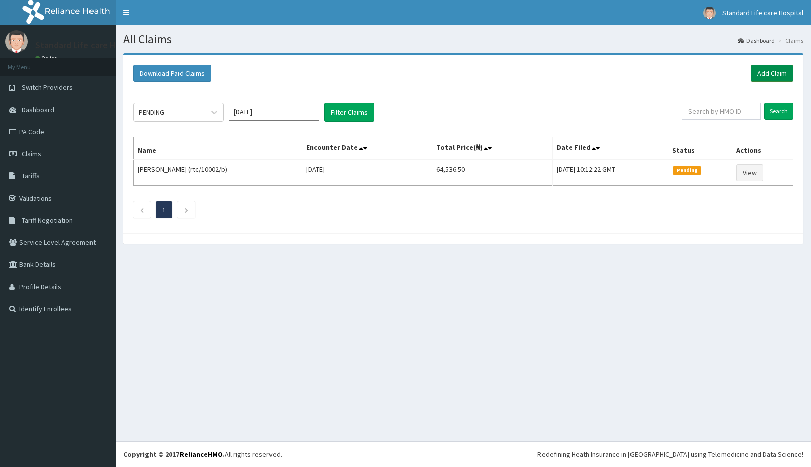
click at [765, 73] on link "Add Claim" at bounding box center [772, 73] width 43 height 17
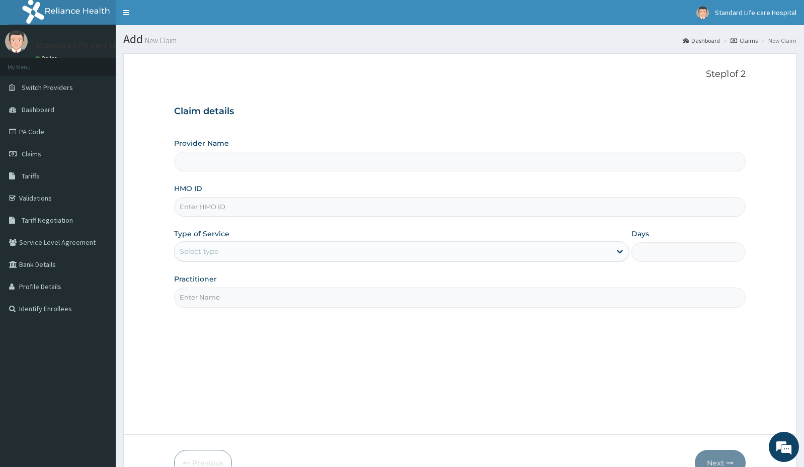
type input "Standard Life Care Hospital"
click at [251, 205] on input "HMO ID" at bounding box center [459, 207] width 571 height 20
type input "AVL/10120/A"
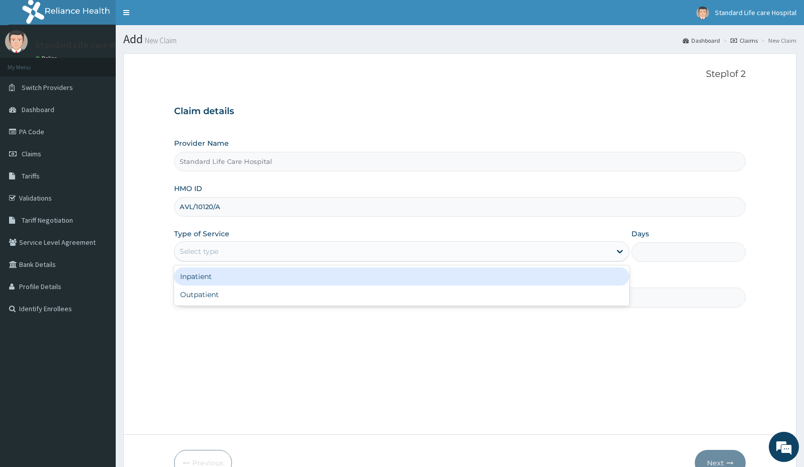
click at [223, 256] on div "Select type" at bounding box center [393, 251] width 436 height 16
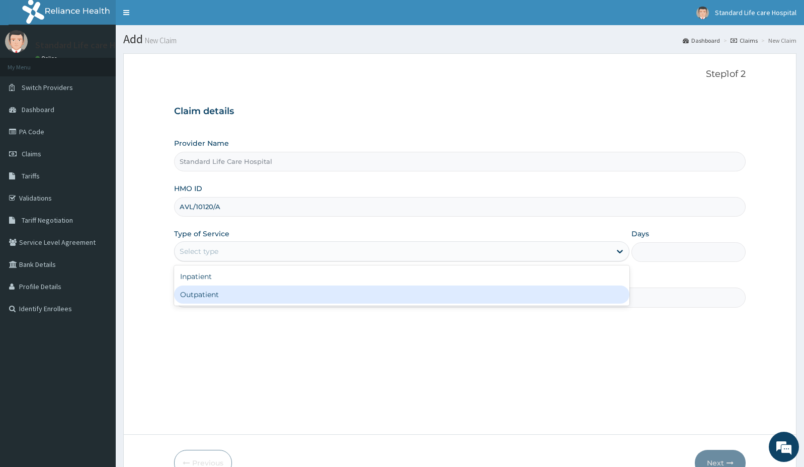
click at [215, 295] on div "Outpatient" at bounding box center [401, 295] width 455 height 18
type input "1"
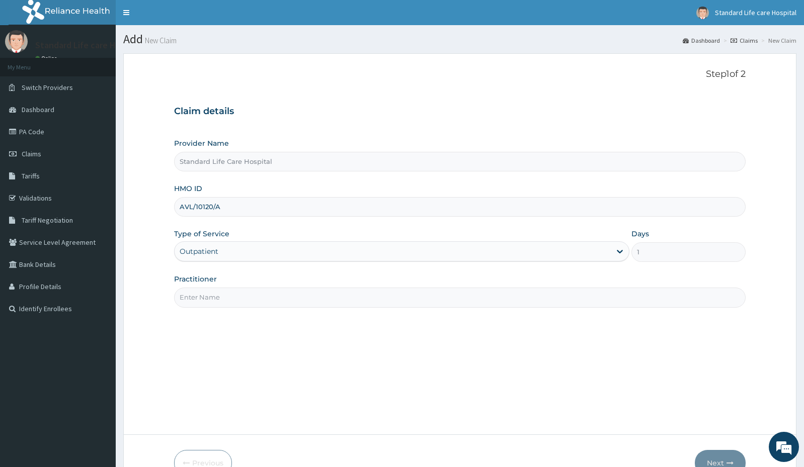
click at [212, 296] on input "Practitioner" at bounding box center [459, 298] width 571 height 20
type input "DR ADEWALE"
click at [713, 459] on button "Next" at bounding box center [720, 463] width 51 height 26
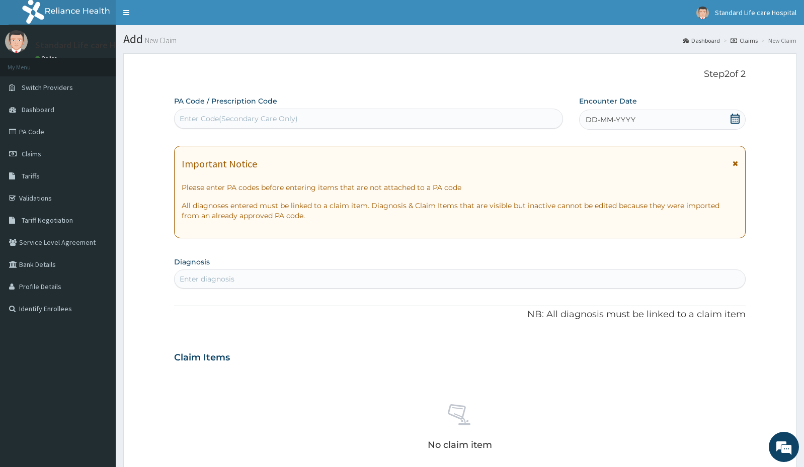
click at [734, 120] on icon at bounding box center [735, 119] width 10 height 10
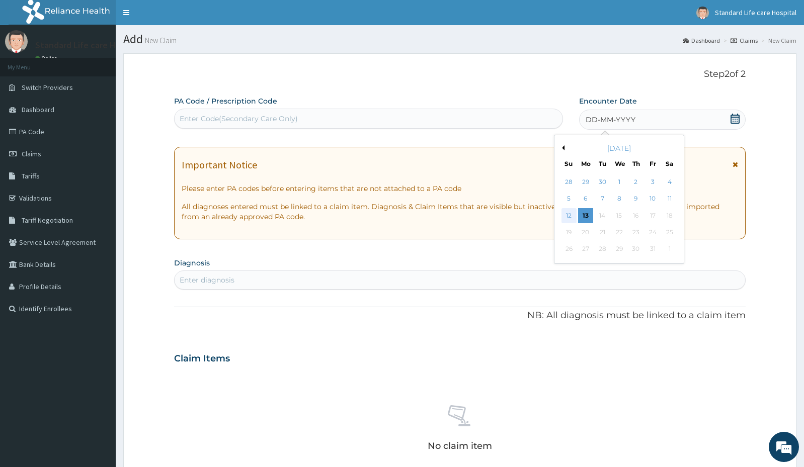
click at [568, 217] on div "12" at bounding box center [568, 215] width 15 height 15
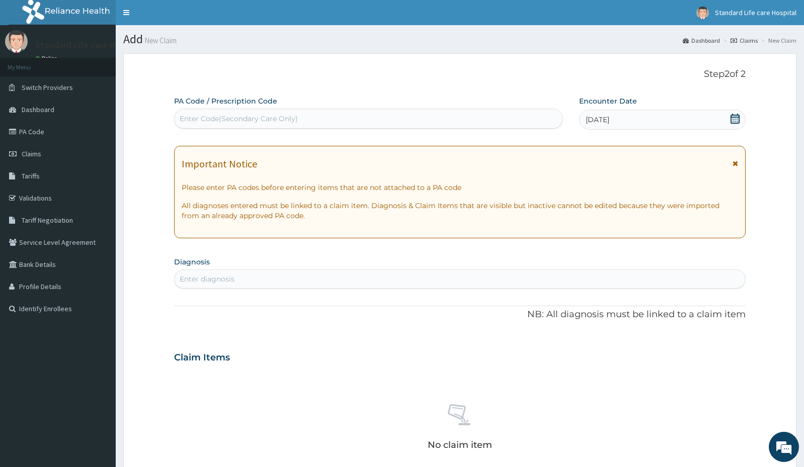
click at [331, 283] on div "Enter diagnosis" at bounding box center [460, 279] width 570 height 16
type input "musculos"
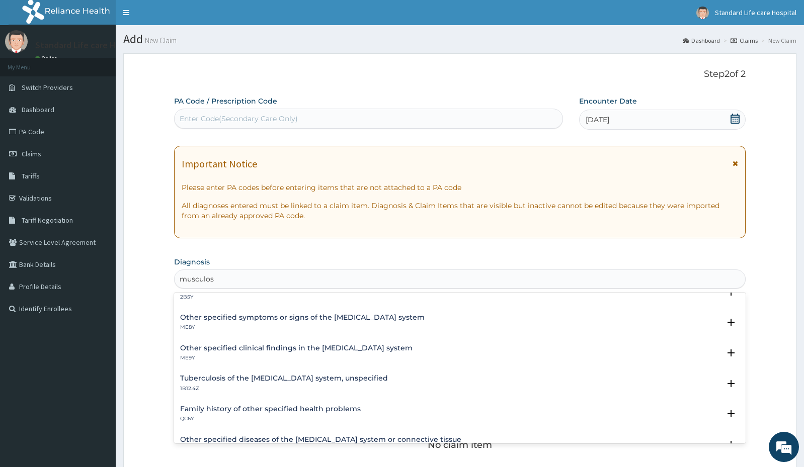
scroll to position [302, 0]
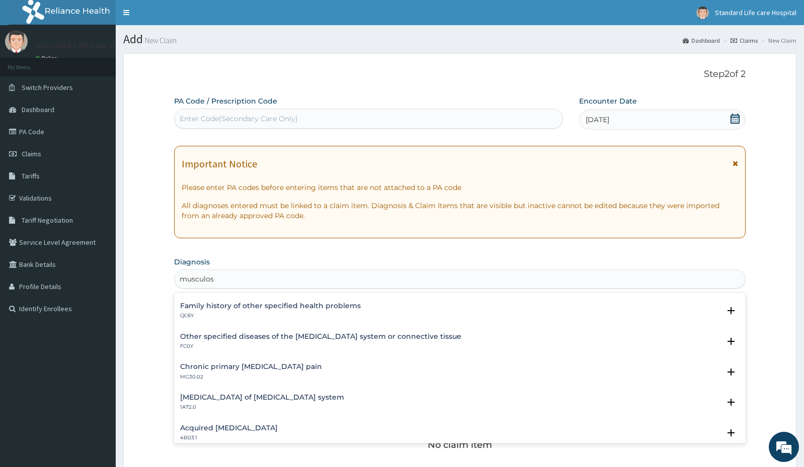
click at [288, 368] on h4 "Chronic primary musculoskeletal pain" at bounding box center [251, 367] width 142 height 8
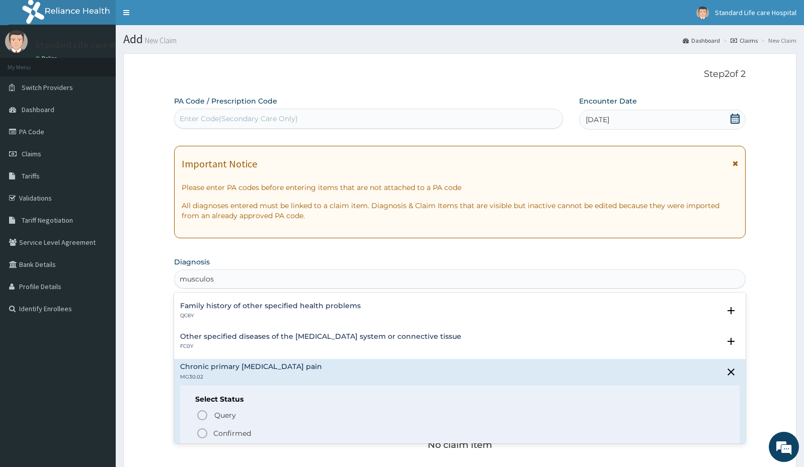
click at [202, 434] on icon "status option filled" at bounding box center [202, 433] width 12 height 12
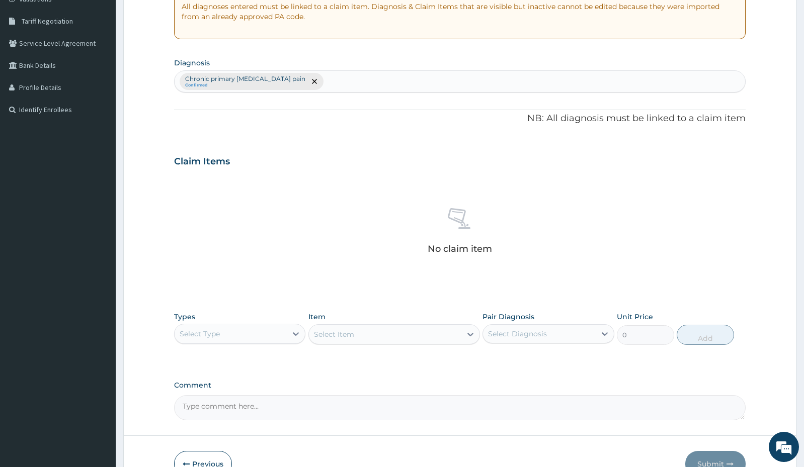
scroll to position [201, 0]
click at [239, 335] on div "Select Type" at bounding box center [231, 332] width 112 height 16
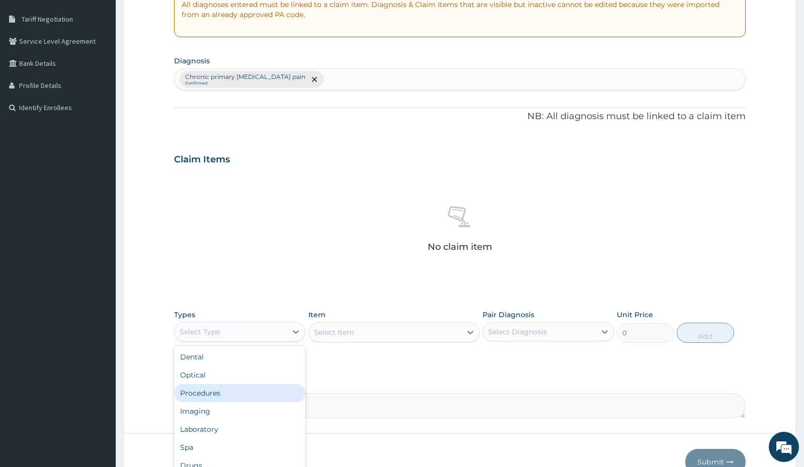
click at [224, 394] on div "Procedures" at bounding box center [239, 393] width 131 height 18
click at [372, 336] on div "Select Item" at bounding box center [385, 332] width 152 height 16
type input "prac"
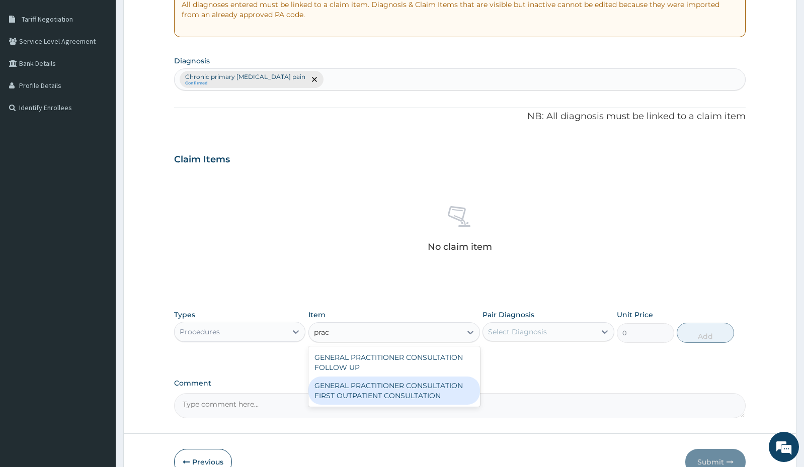
click at [396, 393] on div "GENERAL PRACTITIONER CONSULTATION FIRST OUTPATIENT CONSULTATION" at bounding box center [394, 391] width 172 height 28
type input "3000"
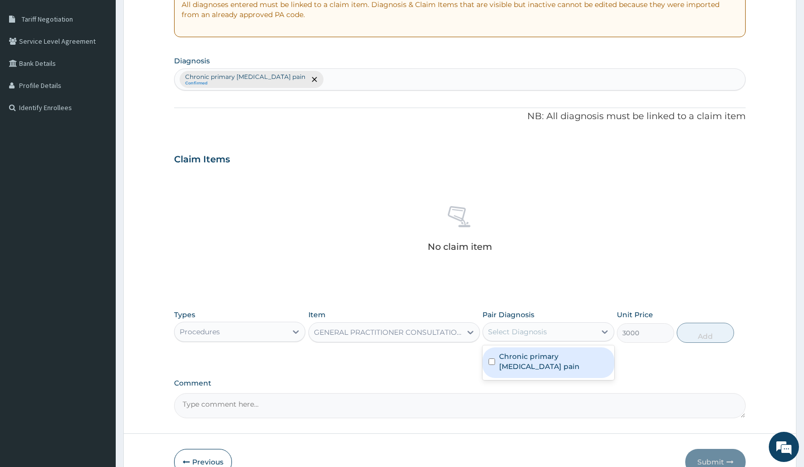
click at [546, 324] on div "Select Diagnosis" at bounding box center [539, 332] width 112 height 16
click at [536, 357] on label "Chronic primary musculoskeletal pain" at bounding box center [553, 362] width 109 height 20
checkbox input "true"
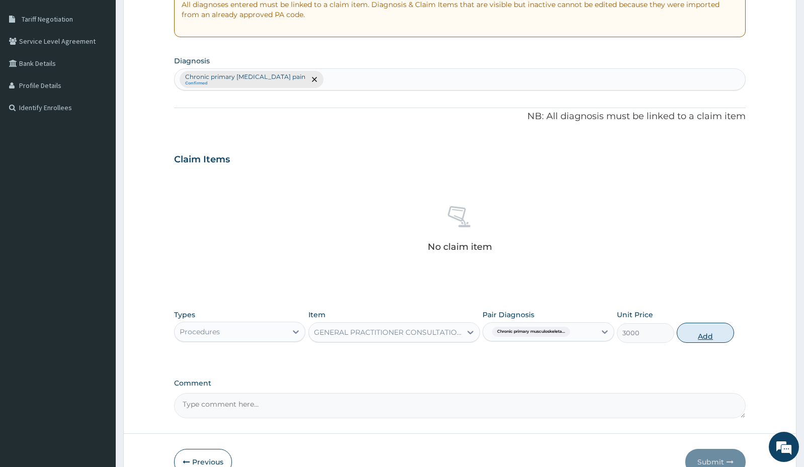
click at [698, 333] on button "Add" at bounding box center [704, 333] width 57 height 20
type input "0"
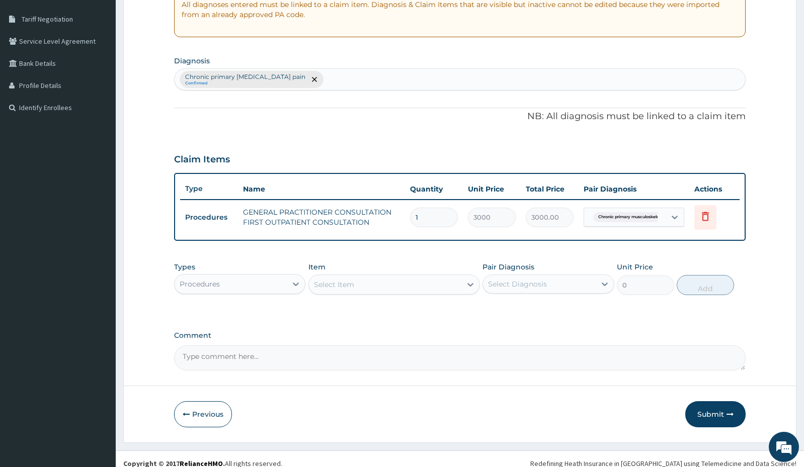
drag, startPoint x: 269, startPoint y: 289, endPoint x: 264, endPoint y: 294, distance: 6.8
click at [268, 289] on div "Procedures" at bounding box center [231, 284] width 112 height 16
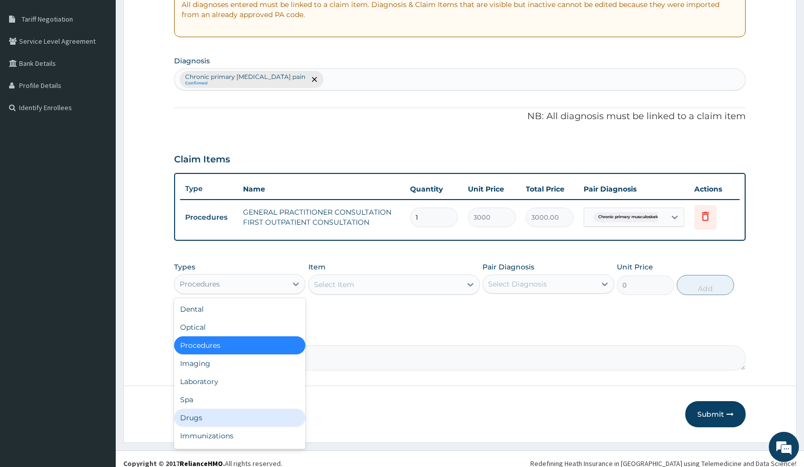
click at [202, 417] on div "Drugs" at bounding box center [239, 418] width 131 height 18
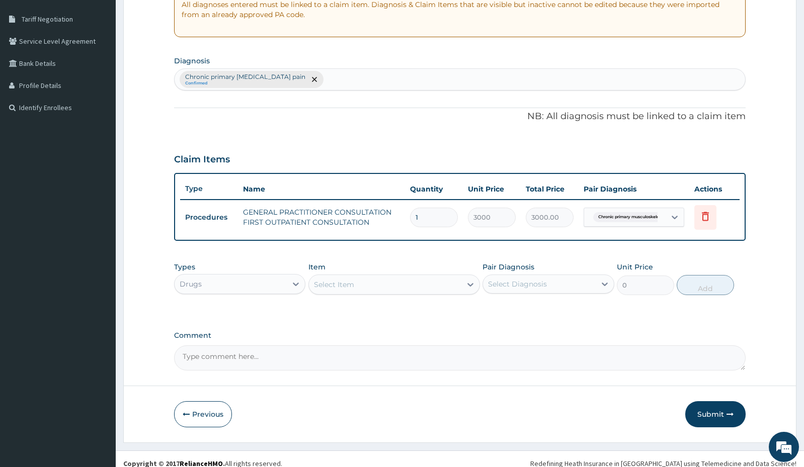
click at [372, 285] on div "Select Item" at bounding box center [385, 285] width 152 height 16
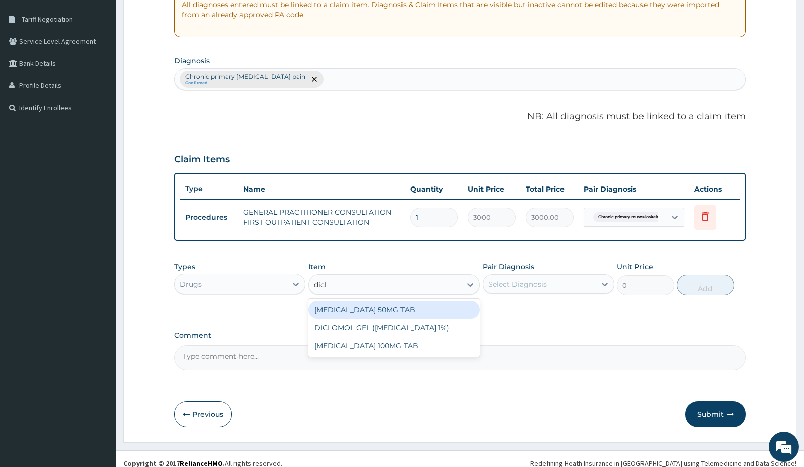
type input "diclo"
drag, startPoint x: 387, startPoint y: 308, endPoint x: 421, endPoint y: 296, distance: 36.1
click at [387, 308] on div "[MEDICAL_DATA] 50MG TAB" at bounding box center [394, 310] width 172 height 18
type input "52.5"
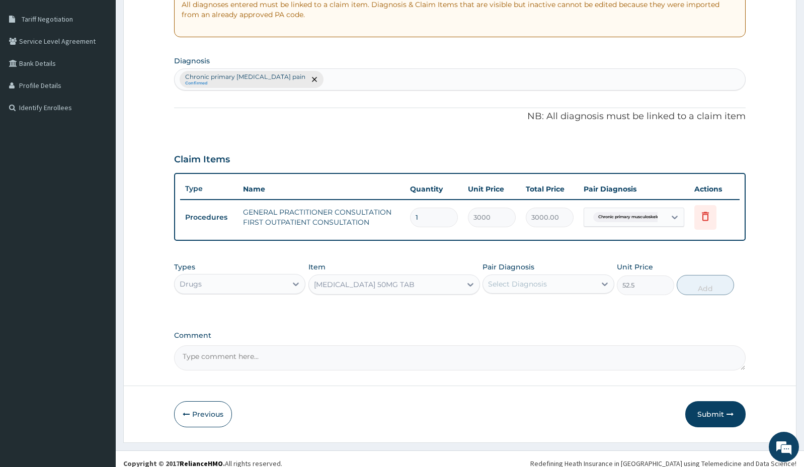
click at [525, 280] on div "Select Diagnosis" at bounding box center [517, 284] width 59 height 10
drag, startPoint x: 526, startPoint y: 313, endPoint x: 531, endPoint y: 310, distance: 5.4
click at [526, 313] on label "Chronic primary musculoskeletal pain" at bounding box center [553, 314] width 109 height 20
checkbox input "true"
click at [693, 283] on button "Add" at bounding box center [704, 285] width 57 height 20
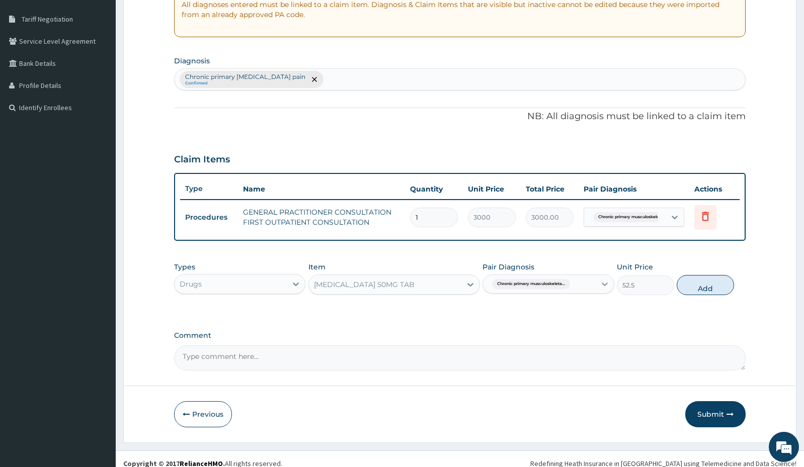
type input "0"
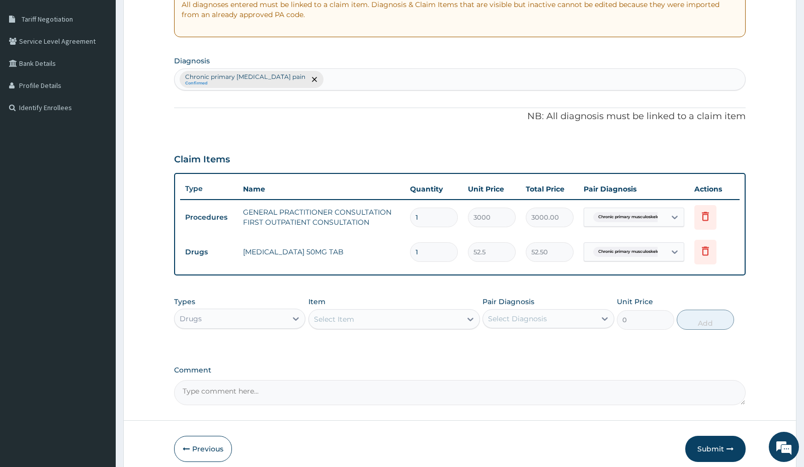
click at [347, 319] on div "Select Item" at bounding box center [334, 319] width 40 height 10
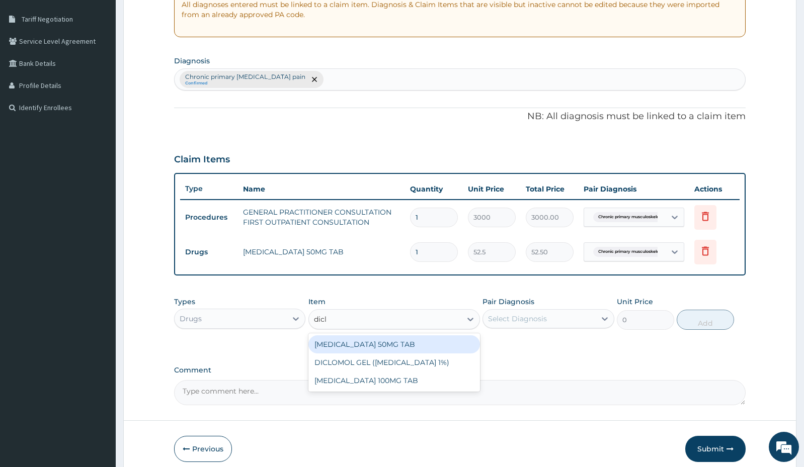
type input "diclo"
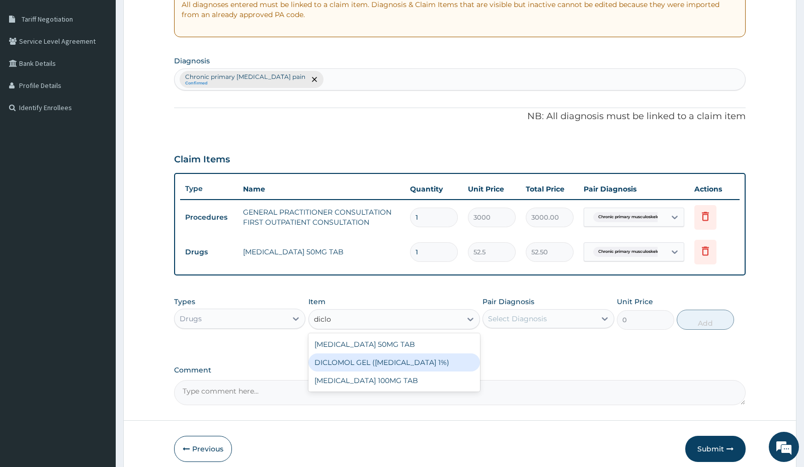
click at [358, 358] on div "DICLOMOL GEL (DICLOFENAC 1%)" at bounding box center [394, 363] width 172 height 18
type input "630"
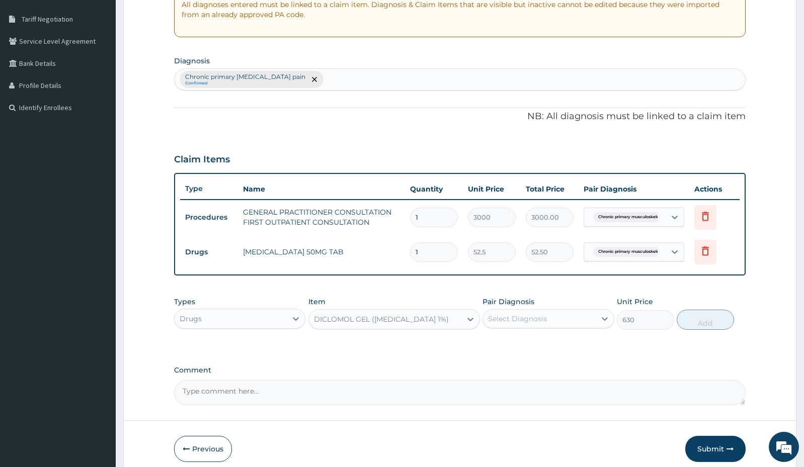
click at [522, 323] on div "Select Diagnosis" at bounding box center [539, 319] width 112 height 16
click at [522, 349] on label "Chronic primary musculoskeletal pain" at bounding box center [553, 348] width 109 height 20
checkbox input "true"
click at [702, 317] on button "Add" at bounding box center [704, 320] width 57 height 20
type input "0"
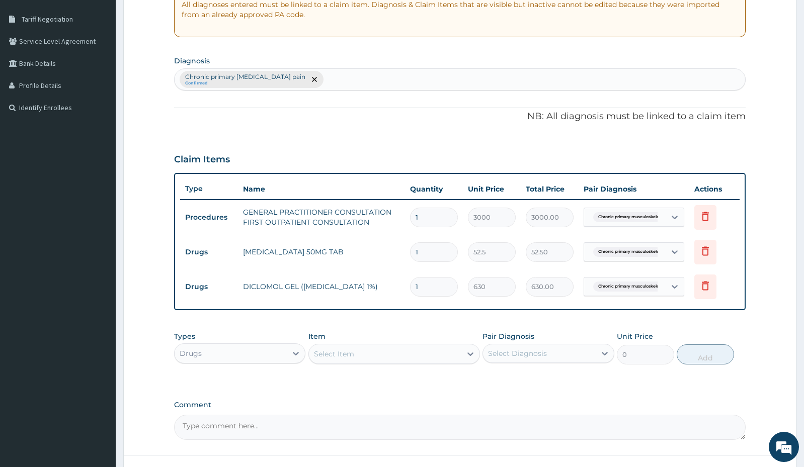
click at [435, 254] on input "1" at bounding box center [434, 252] width 48 height 20
type input "10"
type input "525.00"
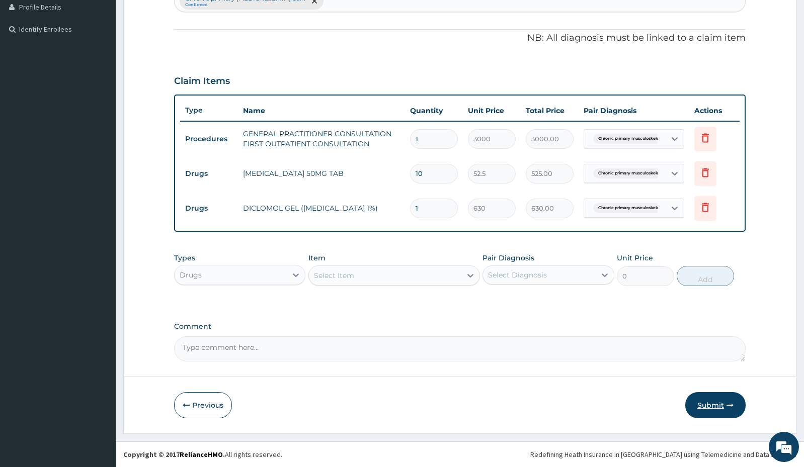
type input "10"
click at [716, 402] on button "Submit" at bounding box center [715, 405] width 60 height 26
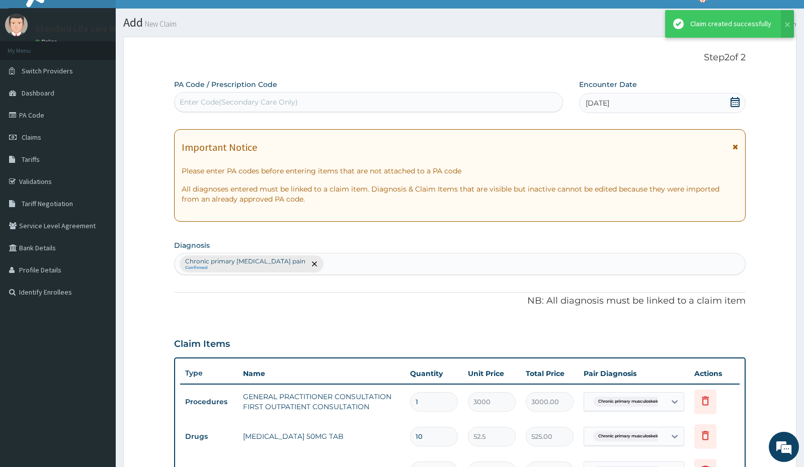
scroll to position [280, 0]
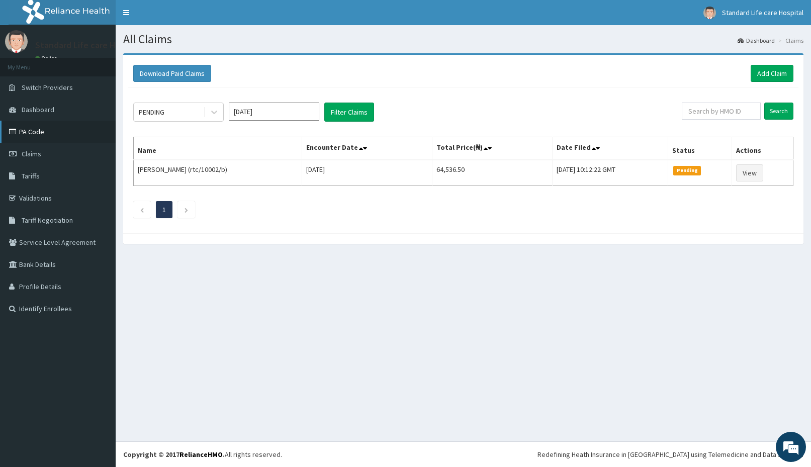
click at [32, 131] on link "PA Code" at bounding box center [58, 132] width 116 height 22
click at [773, 75] on link "Add Claim" at bounding box center [772, 73] width 43 height 17
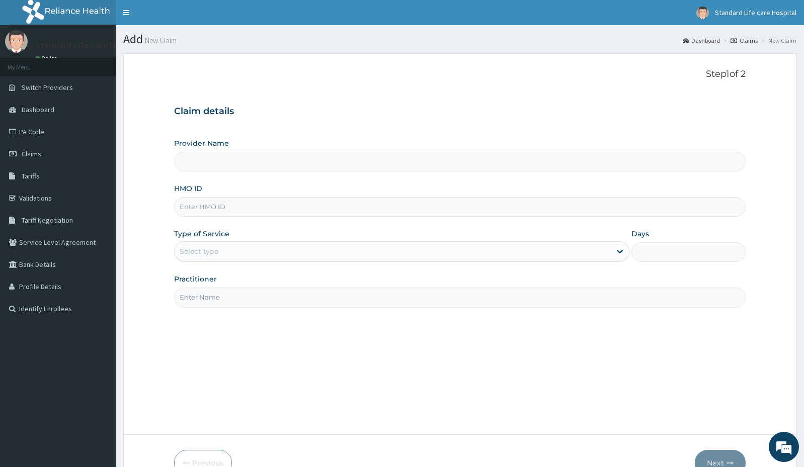
type input "Standard Life Care Hospital"
click at [226, 205] on input "HMO ID" at bounding box center [459, 207] width 571 height 20
type input "OVL/10024/A"
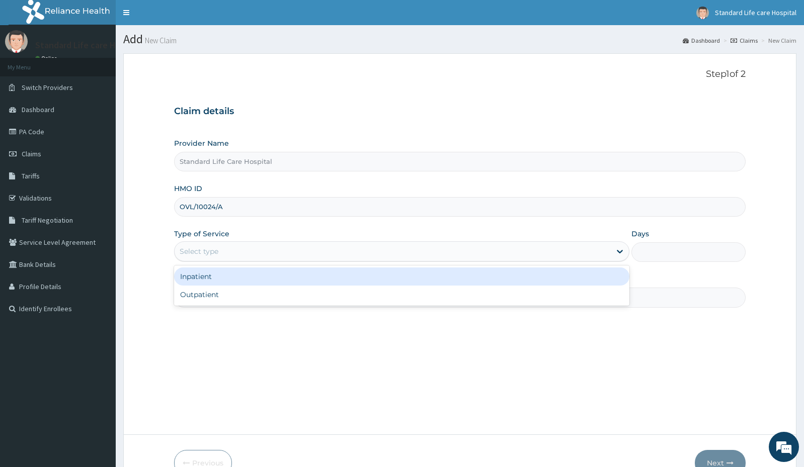
click at [227, 252] on div "Select type" at bounding box center [393, 251] width 436 height 16
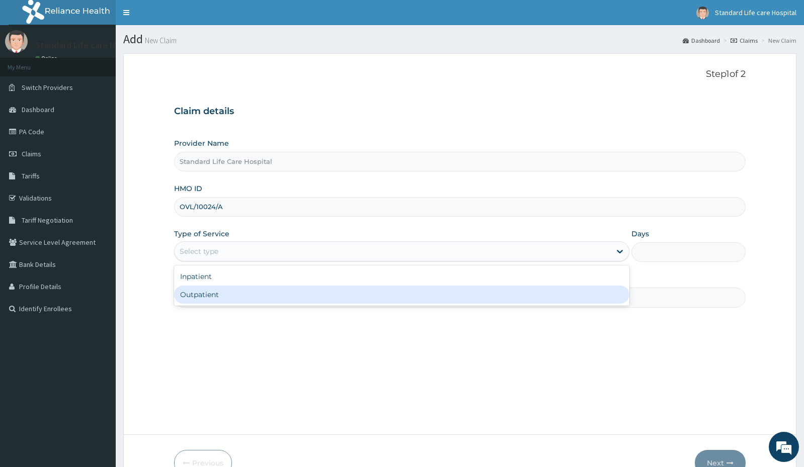
click at [209, 294] on div "Outpatient" at bounding box center [401, 295] width 455 height 18
type input "1"
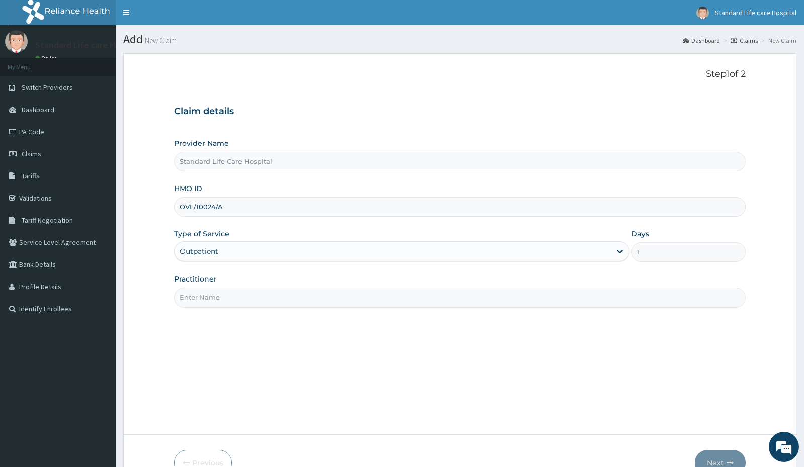
click at [209, 295] on input "Practitioner" at bounding box center [459, 298] width 571 height 20
type input "[PERSON_NAME]"
click at [722, 456] on button "Next" at bounding box center [720, 463] width 51 height 26
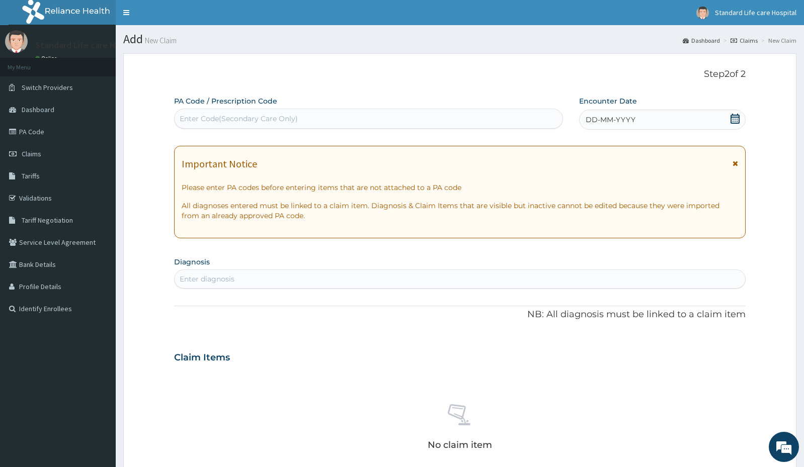
click at [224, 120] on div "Enter Code(Secondary Care Only)" at bounding box center [239, 119] width 118 height 10
paste input "PA/9380D7"
type input "PA/9380D7"
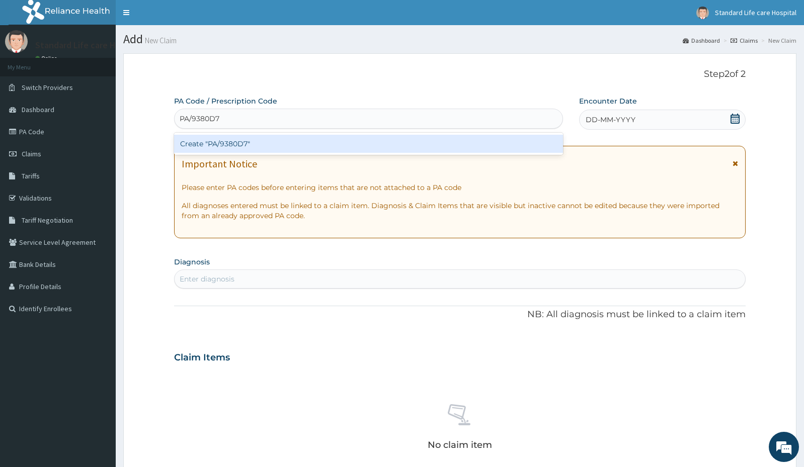
click at [235, 140] on div "Create "PA/9380D7"" at bounding box center [368, 144] width 389 height 18
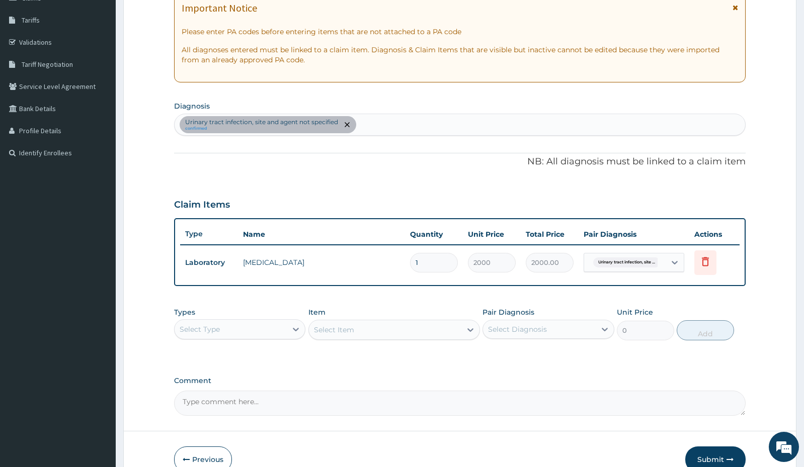
scroll to position [201, 0]
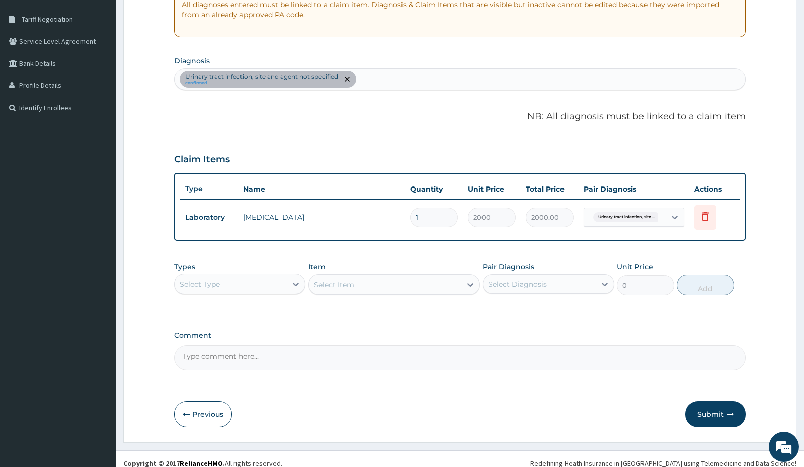
click at [262, 289] on div "Select Type" at bounding box center [231, 284] width 112 height 16
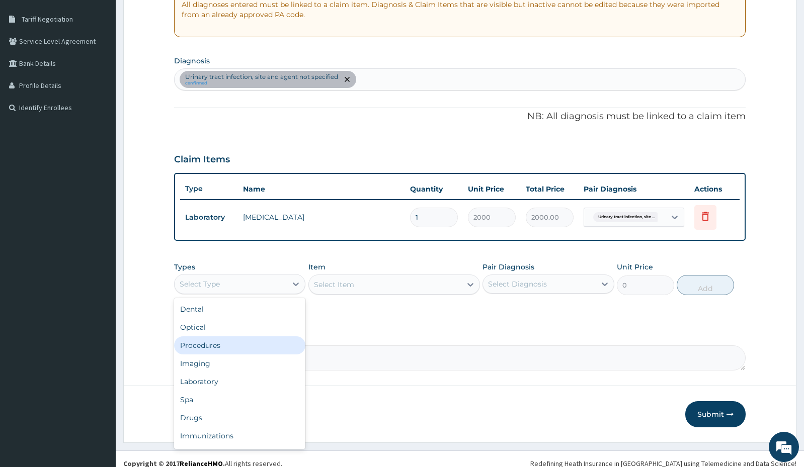
click at [220, 344] on div "Procedures" at bounding box center [239, 345] width 131 height 18
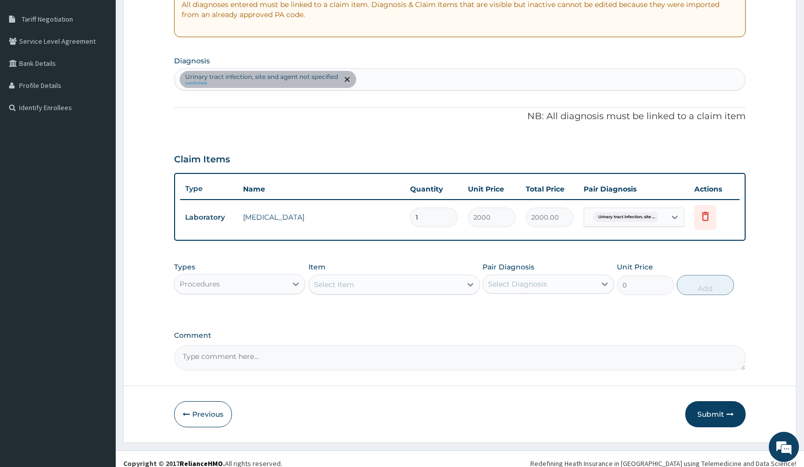
click at [394, 288] on div "Select Item" at bounding box center [385, 285] width 152 height 16
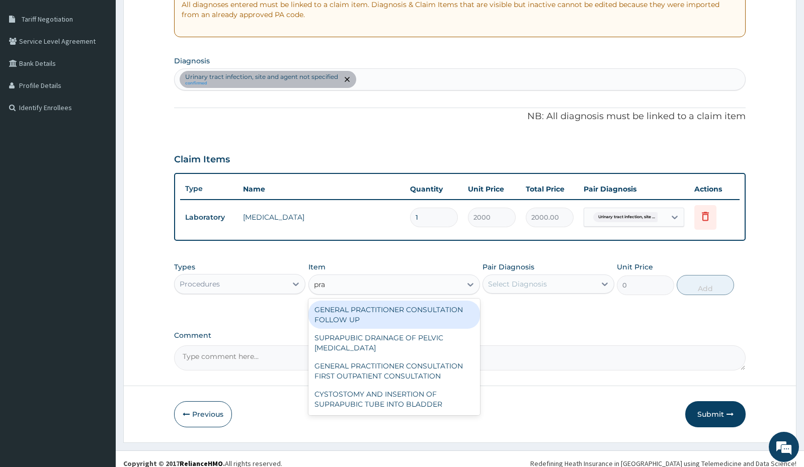
type input "prac"
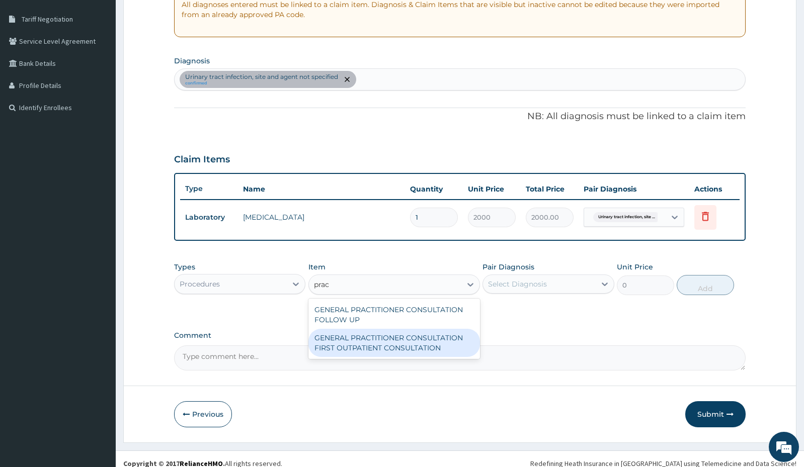
click at [407, 337] on div "GENERAL PRACTITIONER CONSULTATION FIRST OUTPATIENT CONSULTATION" at bounding box center [394, 343] width 172 height 28
type input "3000"
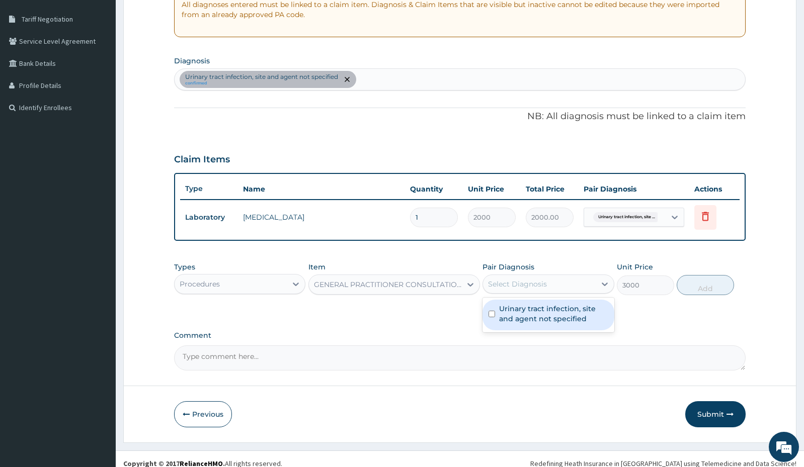
click at [523, 290] on div "Select Diagnosis" at bounding box center [539, 284] width 112 height 16
drag, startPoint x: 516, startPoint y: 315, endPoint x: 536, endPoint y: 311, distance: 20.0
click at [516, 316] on label "Urinary tract infection, site and agent not specified" at bounding box center [553, 314] width 109 height 20
checkbox input "true"
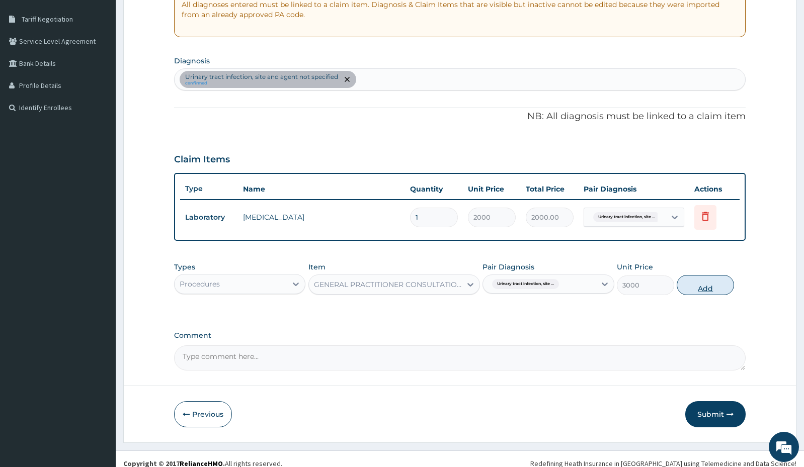
click at [702, 289] on button "Add" at bounding box center [704, 285] width 57 height 20
type input "0"
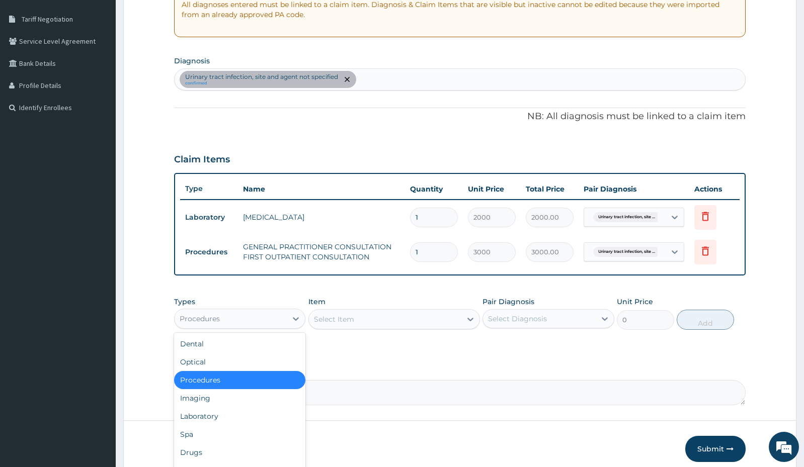
click at [247, 317] on div "Procedures" at bounding box center [231, 319] width 112 height 16
click at [201, 417] on div "Laboratory" at bounding box center [239, 416] width 131 height 18
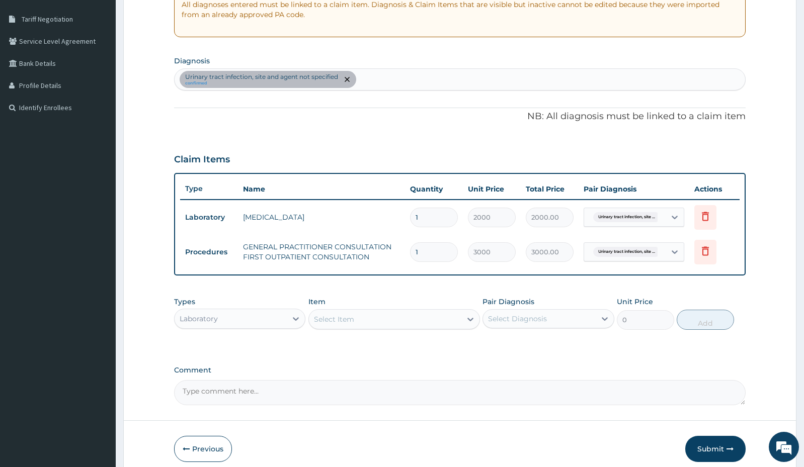
click at [400, 323] on div "Select Item" at bounding box center [385, 319] width 152 height 16
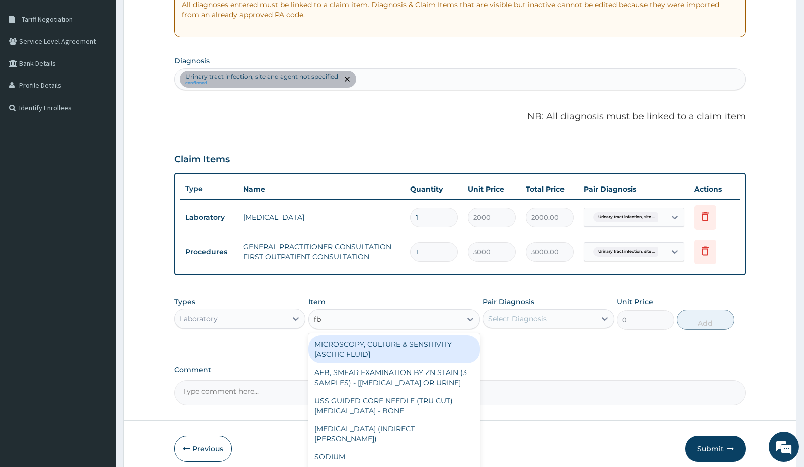
type input "fbc"
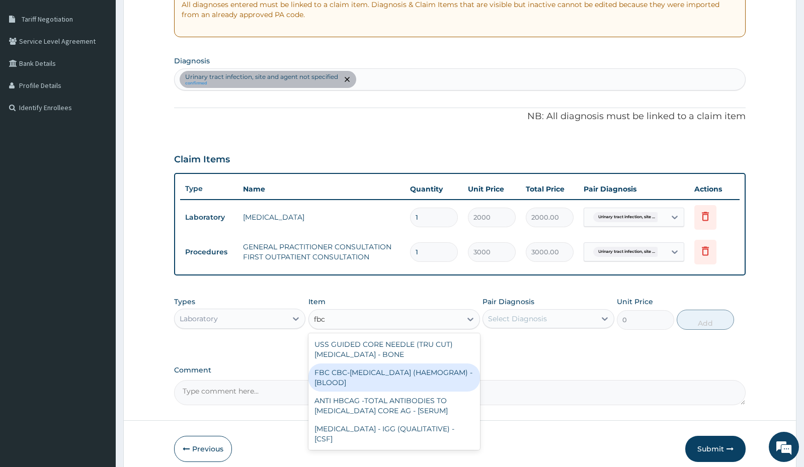
click at [403, 378] on div "FBC CBC-COMPLETE BLOOD COUNT (HAEMOGRAM) - [BLOOD]" at bounding box center [394, 378] width 172 height 28
type input "3000"
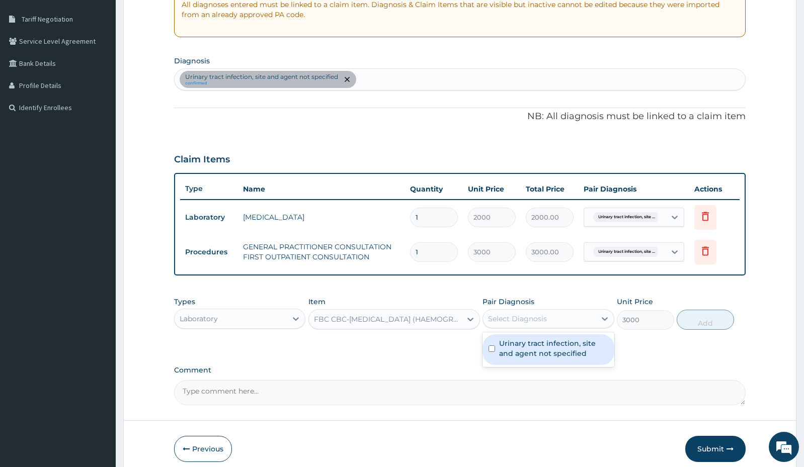
click at [523, 324] on div "Select Diagnosis" at bounding box center [539, 319] width 112 height 16
click at [524, 343] on label "Urinary tract infection, site and agent not specified" at bounding box center [553, 348] width 109 height 20
checkbox input "true"
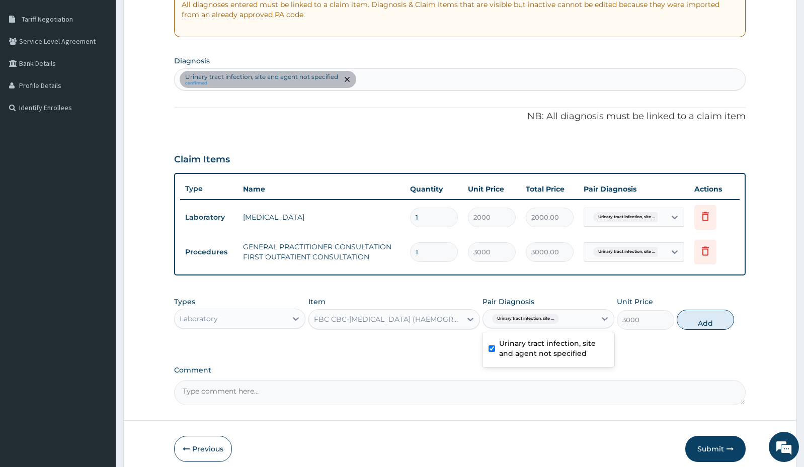
click at [704, 322] on button "Add" at bounding box center [704, 320] width 57 height 20
type input "0"
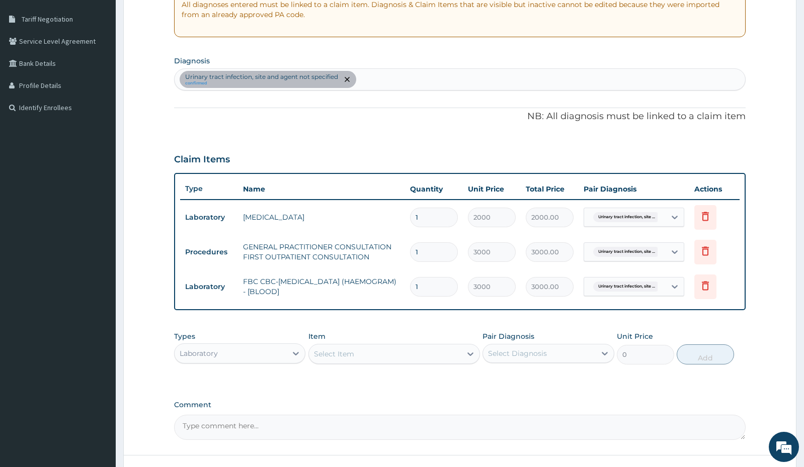
click at [361, 350] on div "Select Item" at bounding box center [385, 354] width 152 height 16
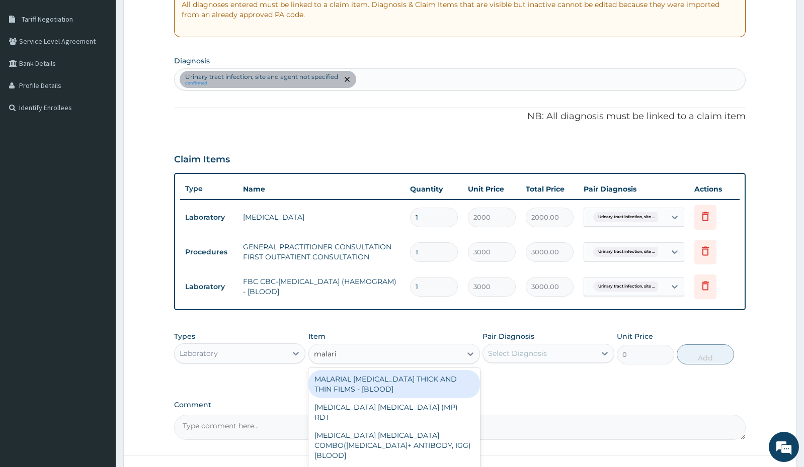
type input "malaria"
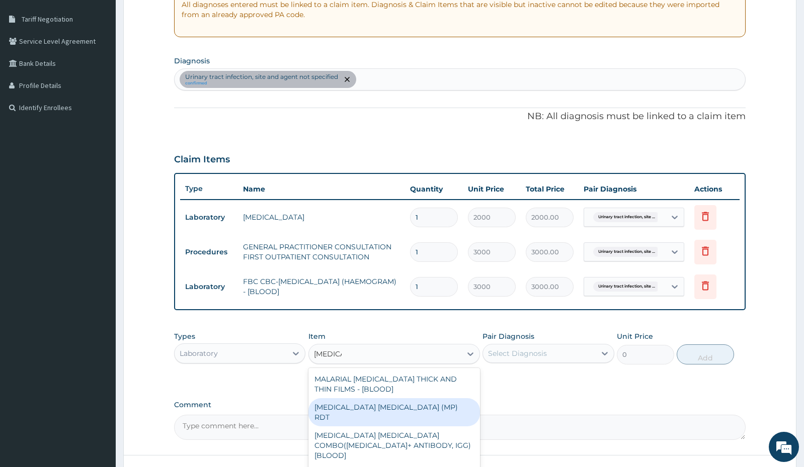
click at [362, 409] on div "MALARIA PARASITE (MP) RDT" at bounding box center [394, 412] width 172 height 28
type input "1500"
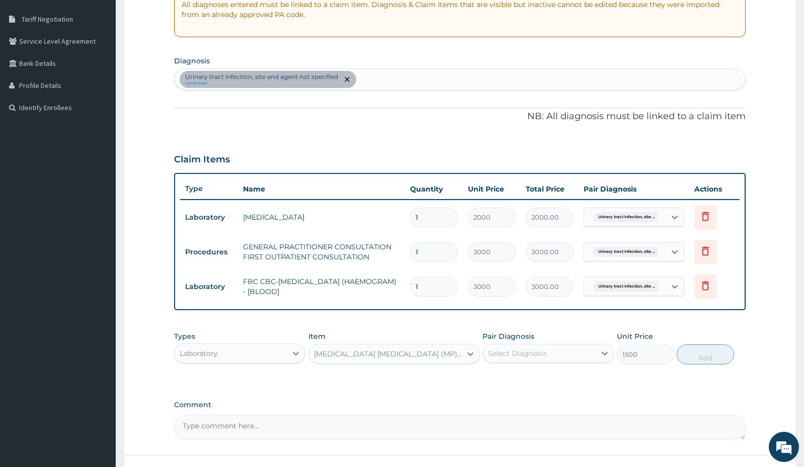
click at [401, 82] on div "Urinary tract infection, site and agent not specified confirmed" at bounding box center [460, 79] width 570 height 21
type input "malaria"
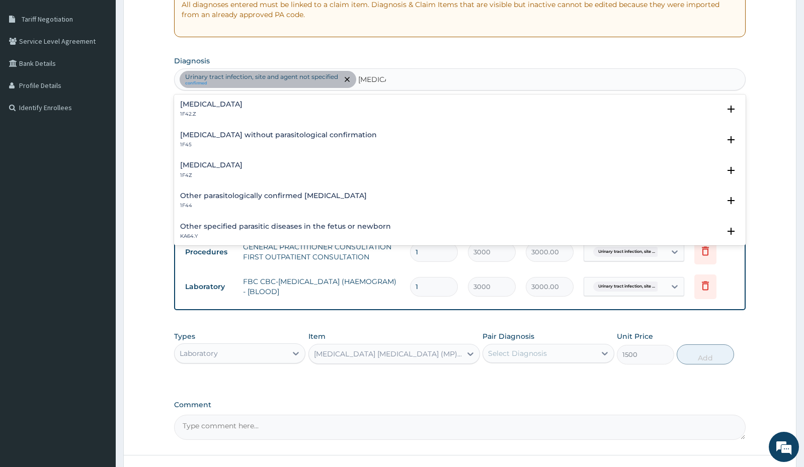
click at [218, 166] on h4 "Malaria, unspecified" at bounding box center [211, 165] width 62 height 8
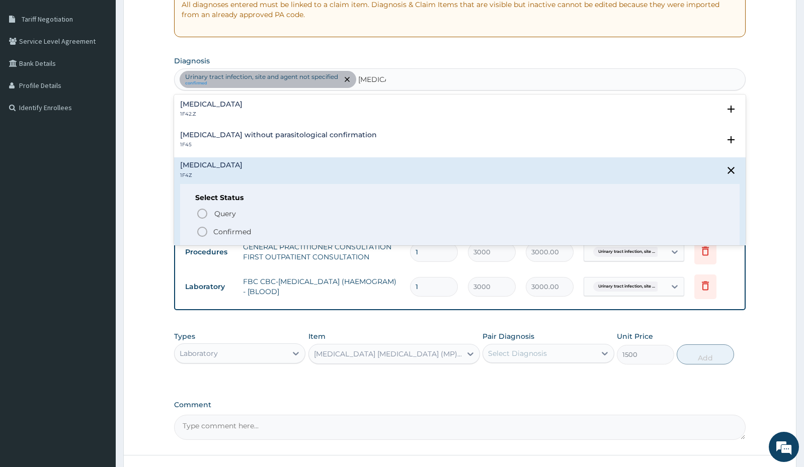
click at [203, 230] on icon "status option filled" at bounding box center [202, 232] width 12 height 12
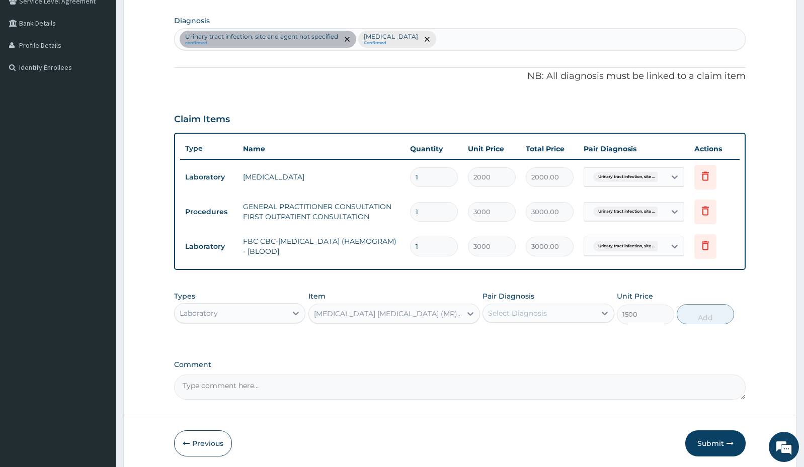
scroll to position [280, 0]
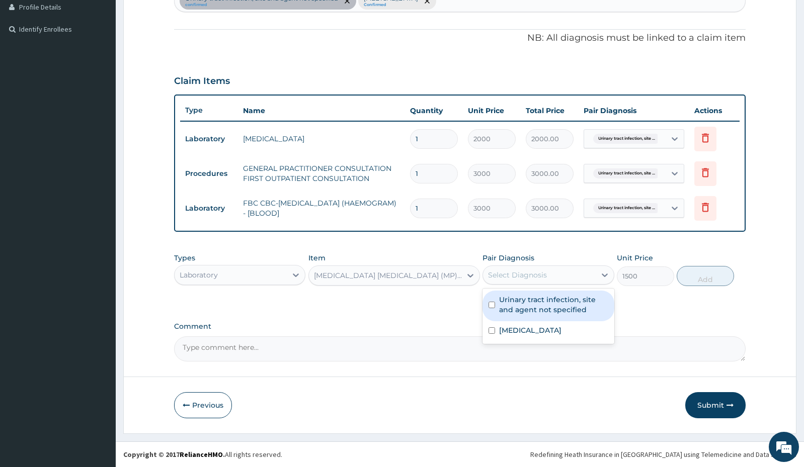
click at [526, 272] on div "Select Diagnosis" at bounding box center [517, 275] width 59 height 10
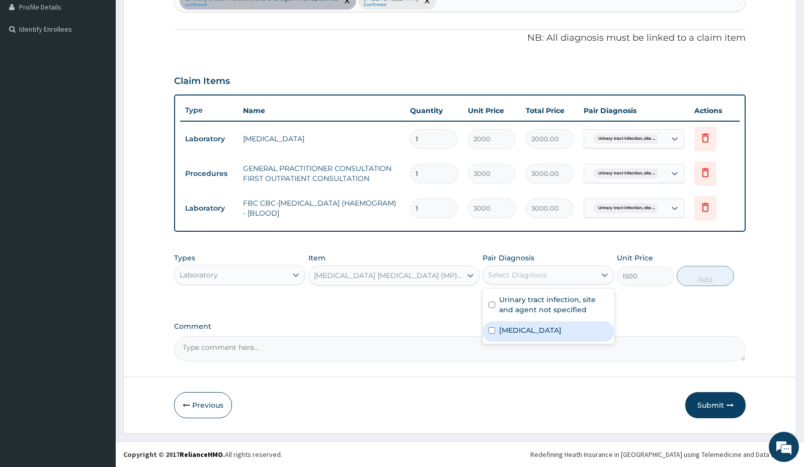
click at [529, 334] on label "Malaria, unspecified" at bounding box center [530, 330] width 62 height 10
checkbox input "true"
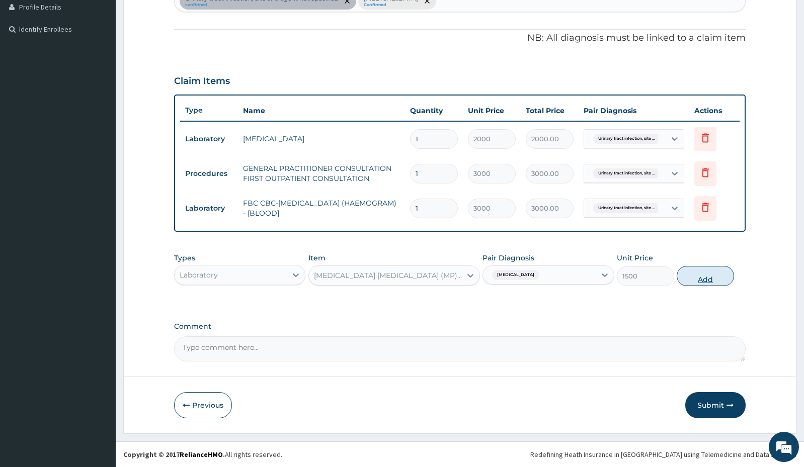
click at [699, 280] on button "Add" at bounding box center [704, 276] width 57 height 20
type input "0"
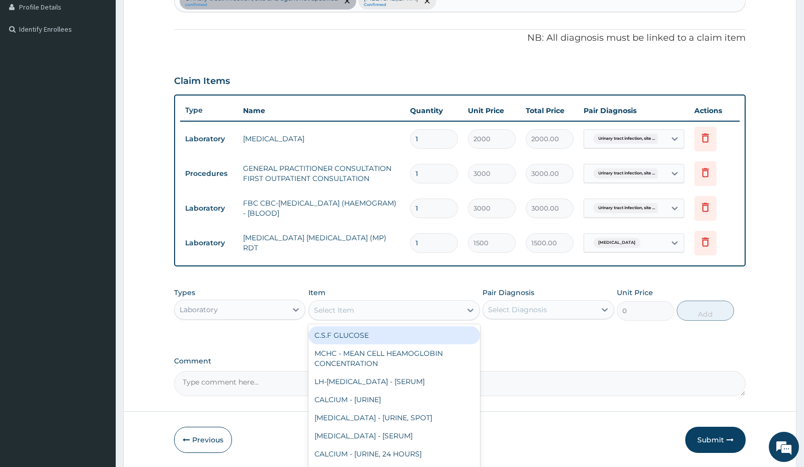
click at [358, 310] on div "Select Item" at bounding box center [385, 310] width 152 height 16
click at [229, 313] on div "Laboratory" at bounding box center [231, 310] width 112 height 16
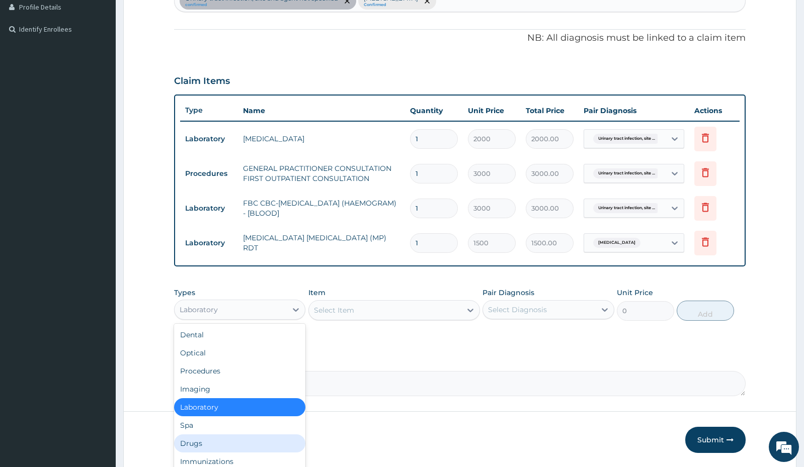
click at [194, 443] on div "Drugs" at bounding box center [239, 444] width 131 height 18
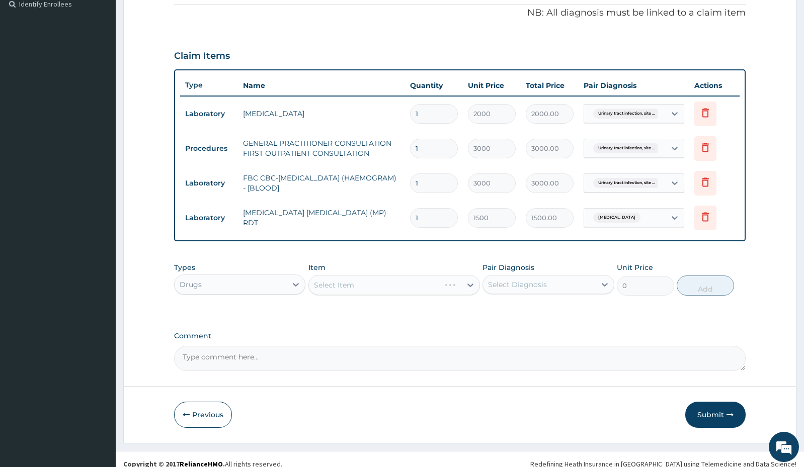
scroll to position [314, 0]
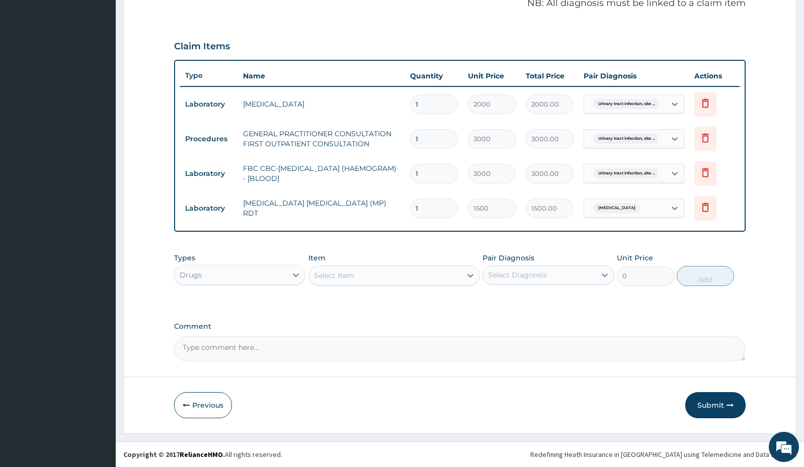
click at [370, 276] on div "Select Item" at bounding box center [385, 276] width 152 height 16
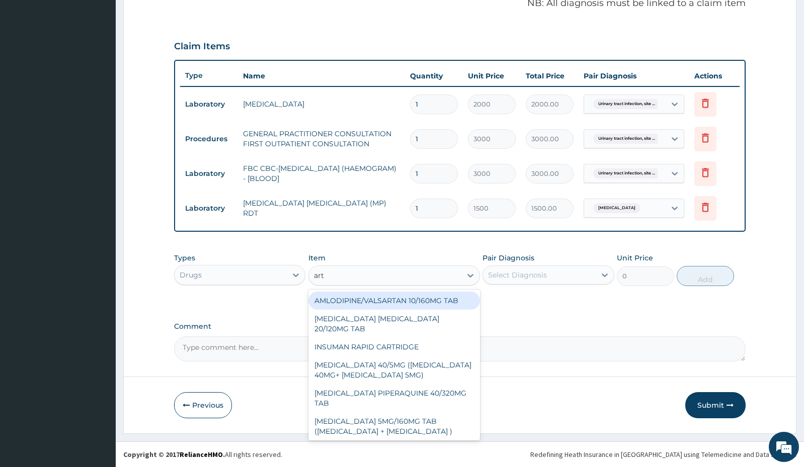
type input "arte"
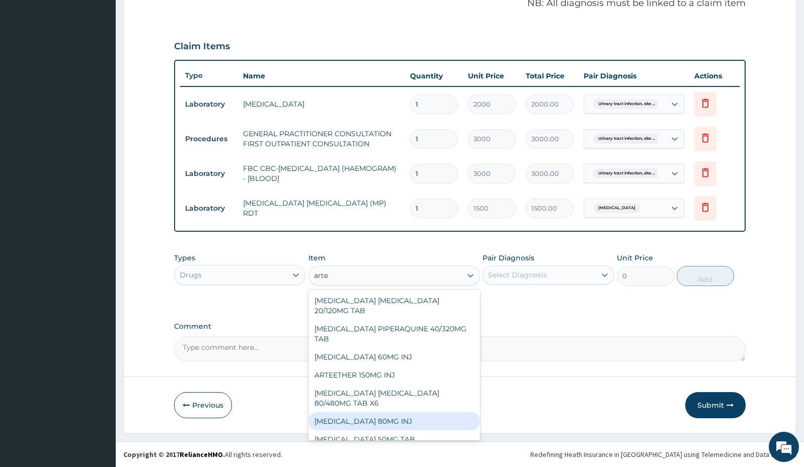
click at [375, 417] on div "ARTEMETHER 80MG INJ" at bounding box center [394, 421] width 172 height 18
type input "1400"
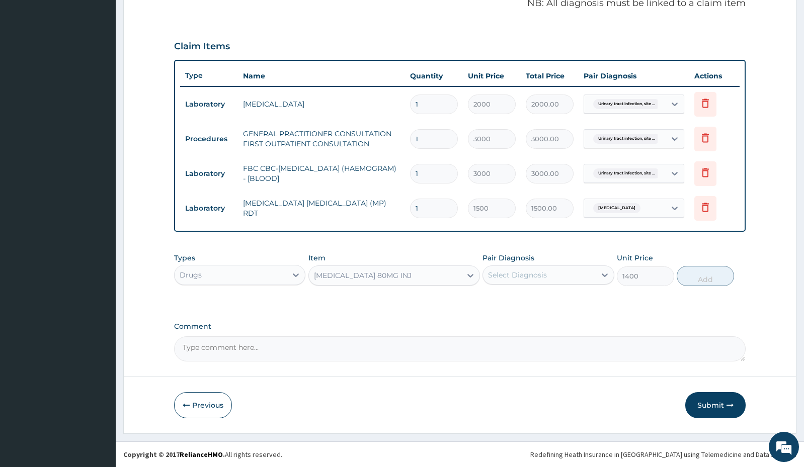
click at [518, 270] on div "Select Diagnosis" at bounding box center [517, 275] width 59 height 10
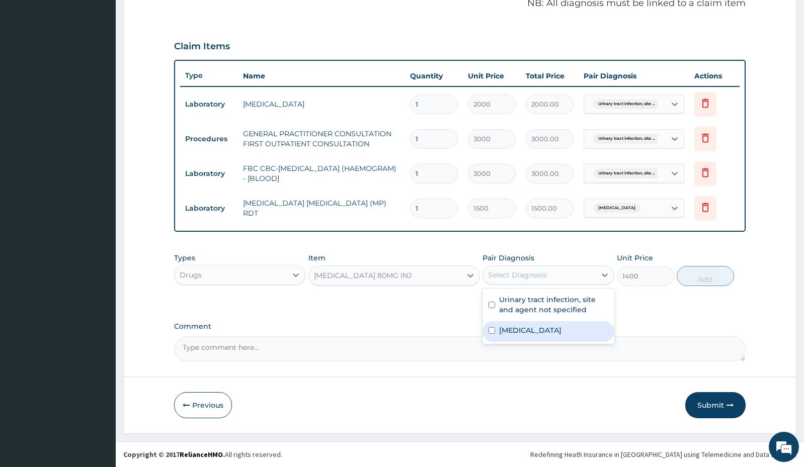
click at [508, 328] on label "Malaria, unspecified" at bounding box center [530, 330] width 62 height 10
checkbox input "true"
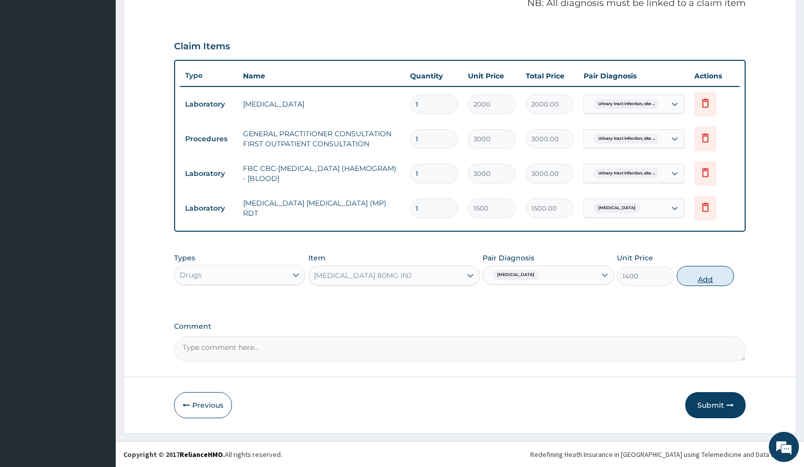
click at [698, 278] on button "Add" at bounding box center [704, 276] width 57 height 20
type input "0"
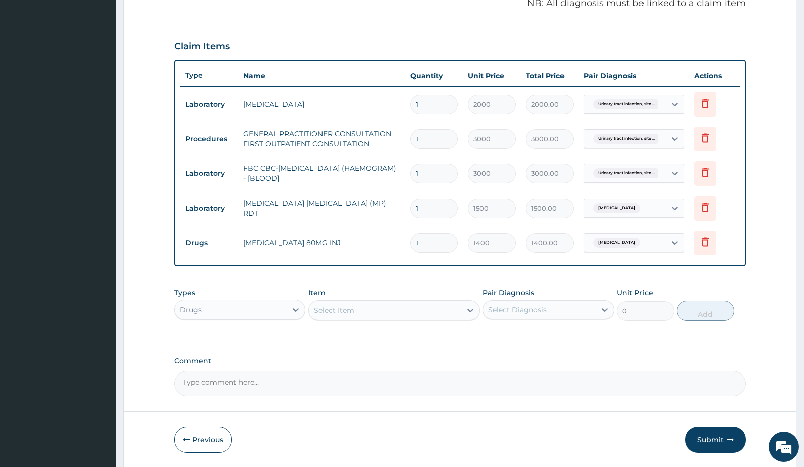
click at [363, 314] on div "Select Item" at bounding box center [385, 310] width 152 height 16
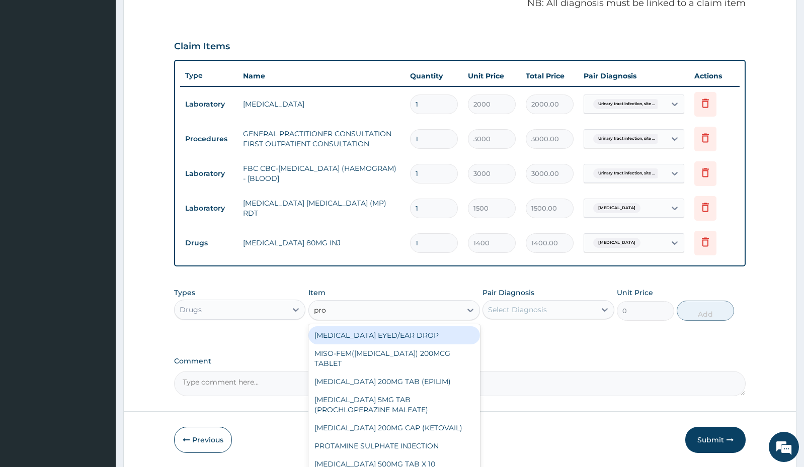
type input "prom"
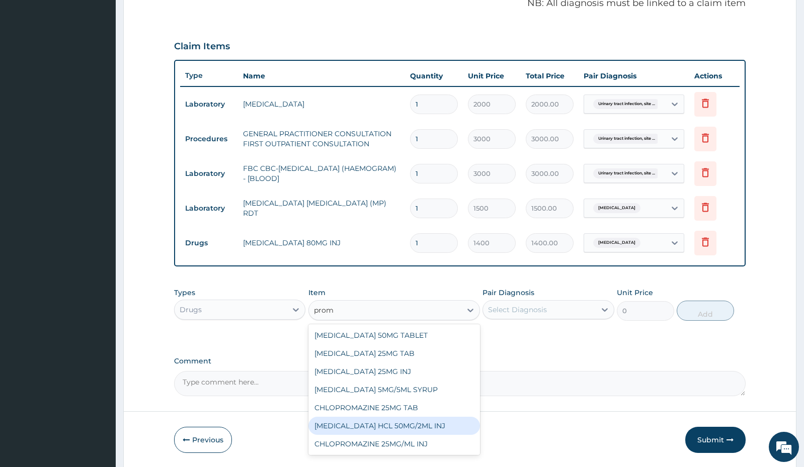
click at [407, 426] on div "PROMETHAZINE HCL 50MG/2ML INJ" at bounding box center [394, 426] width 172 height 18
type input "700"
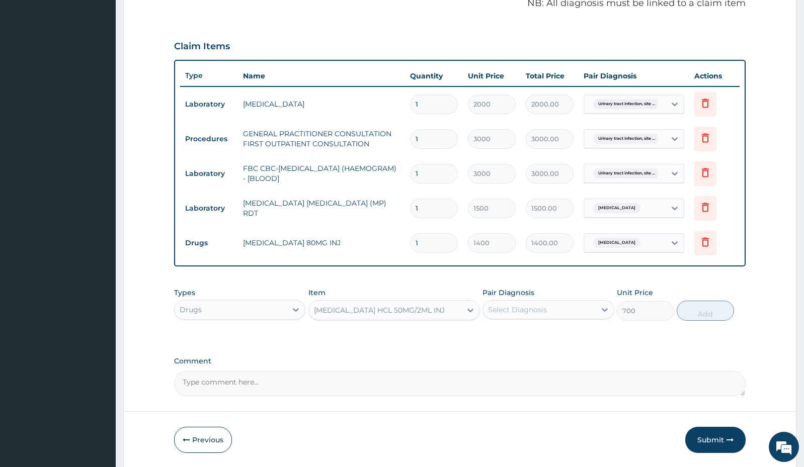
click at [522, 314] on div "Select Diagnosis" at bounding box center [517, 310] width 59 height 10
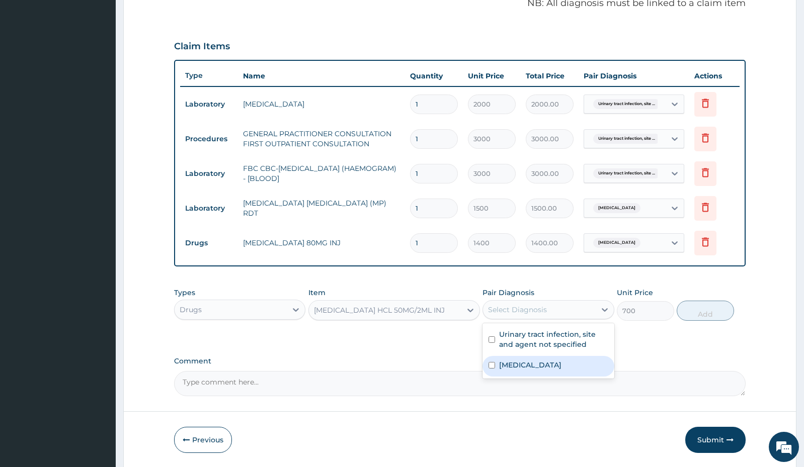
click at [519, 365] on label "Malaria, unspecified" at bounding box center [530, 365] width 62 height 10
checkbox input "true"
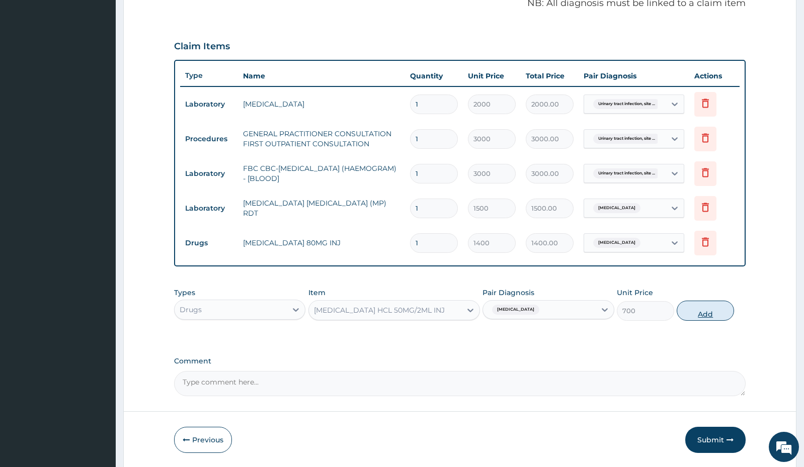
click at [691, 308] on button "Add" at bounding box center [704, 311] width 57 height 20
type input "0"
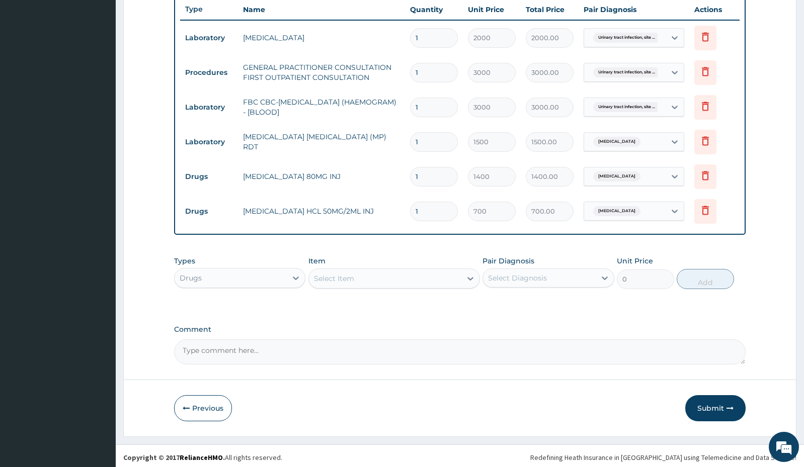
scroll to position [384, 0]
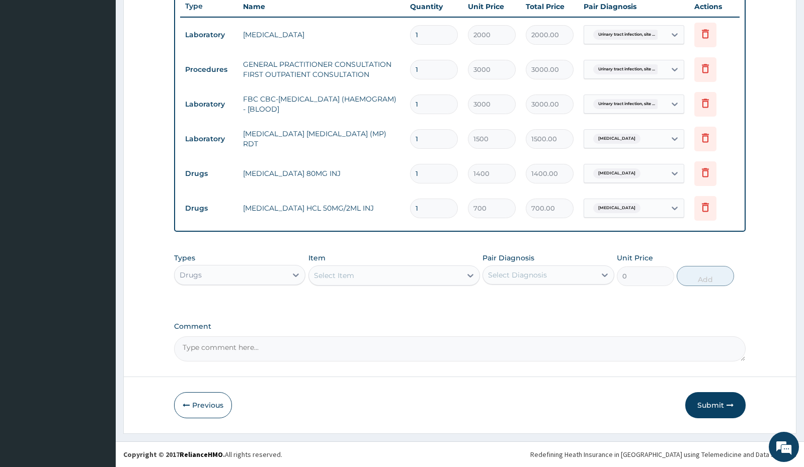
click at [369, 274] on div "Select Item" at bounding box center [385, 276] width 152 height 16
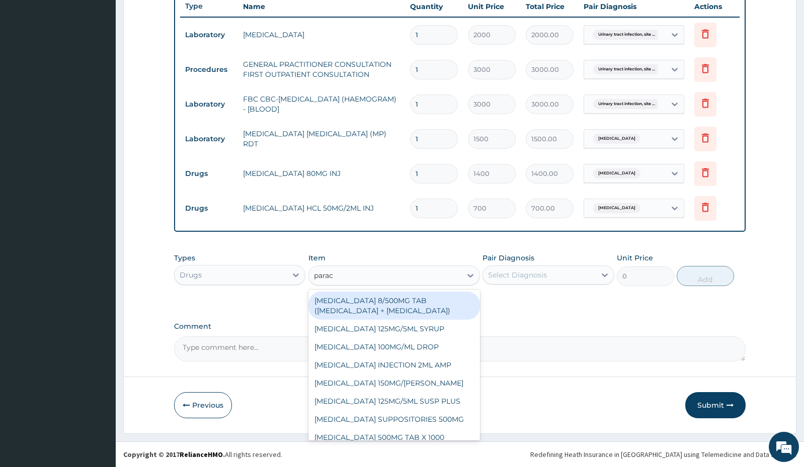
type input "parace"
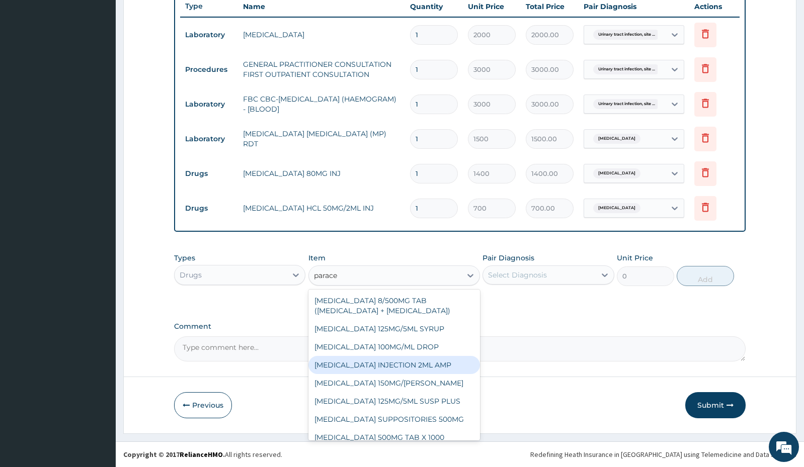
scroll to position [8, 0]
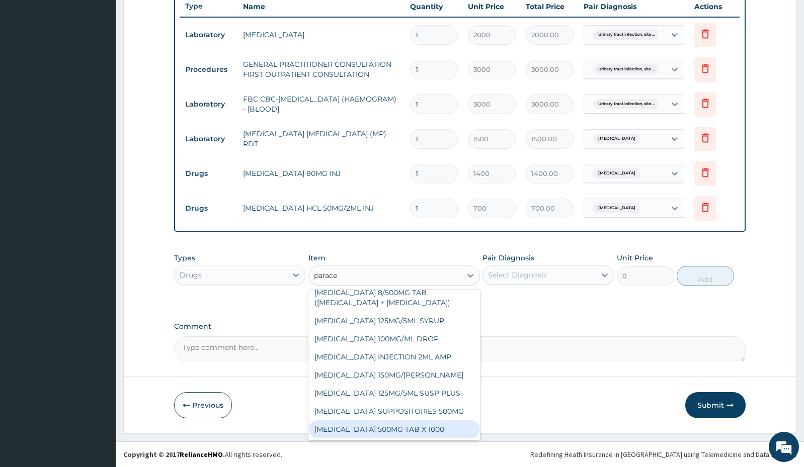
click at [399, 430] on div "PARACETAMOL 500MG TAB X 1000" at bounding box center [394, 429] width 172 height 18
type input "11.03"
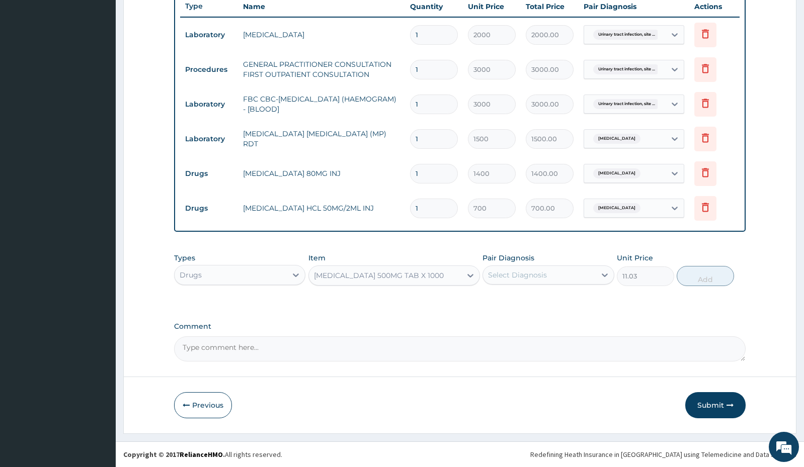
click at [529, 278] on div "Select Diagnosis" at bounding box center [517, 275] width 59 height 10
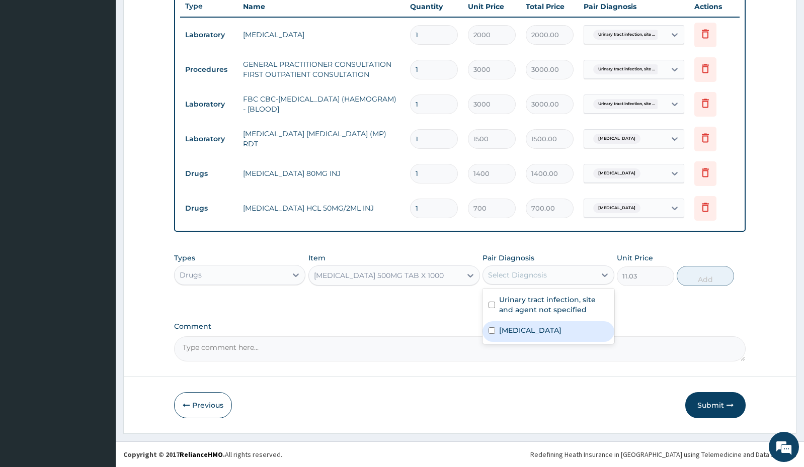
click at [522, 325] on label "Malaria, unspecified" at bounding box center [530, 330] width 62 height 10
checkbox input "true"
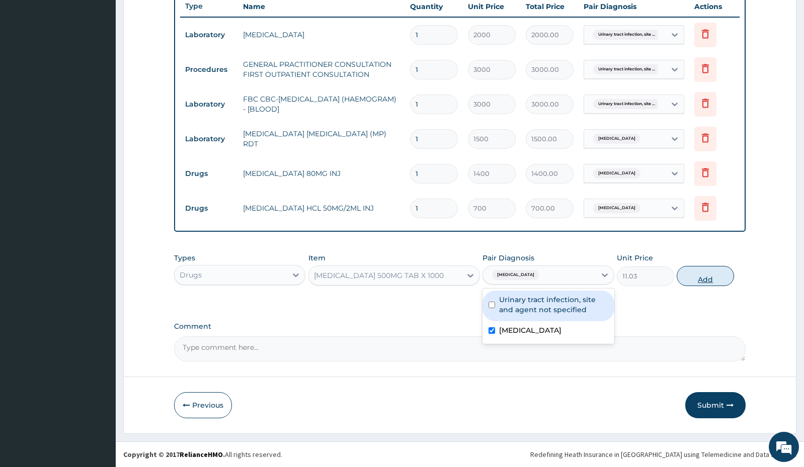
click at [695, 278] on button "Add" at bounding box center [704, 276] width 57 height 20
type input "0"
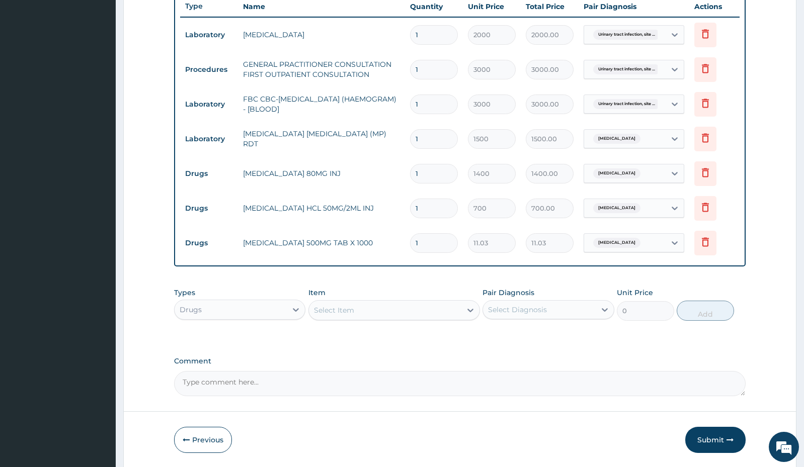
click at [368, 314] on div "Select Item" at bounding box center [385, 310] width 152 height 16
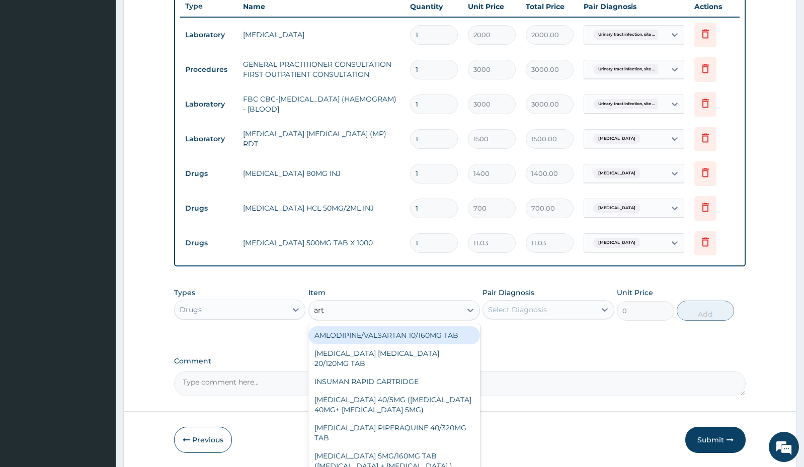
type input "arte"
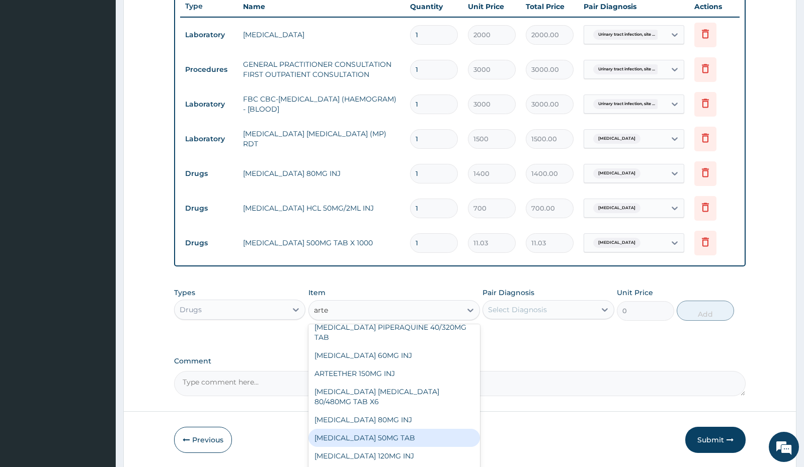
scroll to position [50, 0]
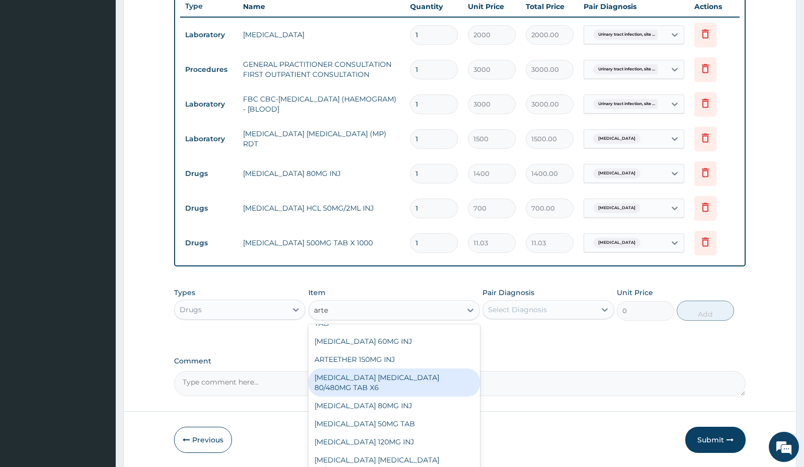
click at [411, 382] on div "ARTEMETHER LUMEFANTRINE 80/480MG TAB X6" at bounding box center [394, 383] width 172 height 28
type input "262.5"
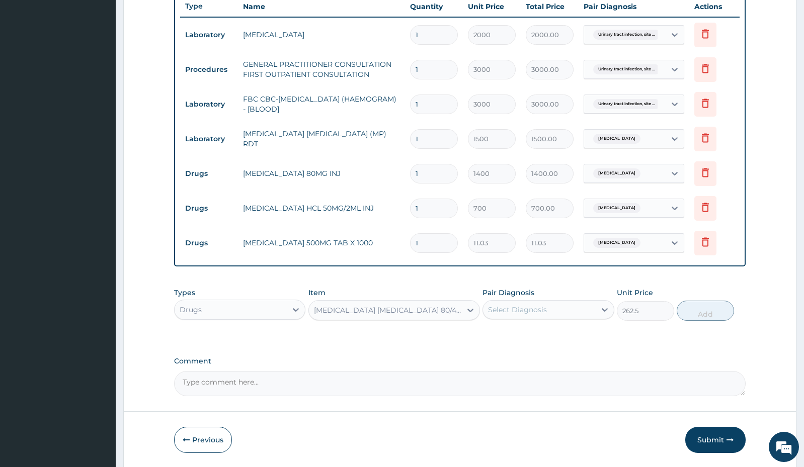
click at [547, 305] on div "Select Diagnosis" at bounding box center [539, 310] width 112 height 16
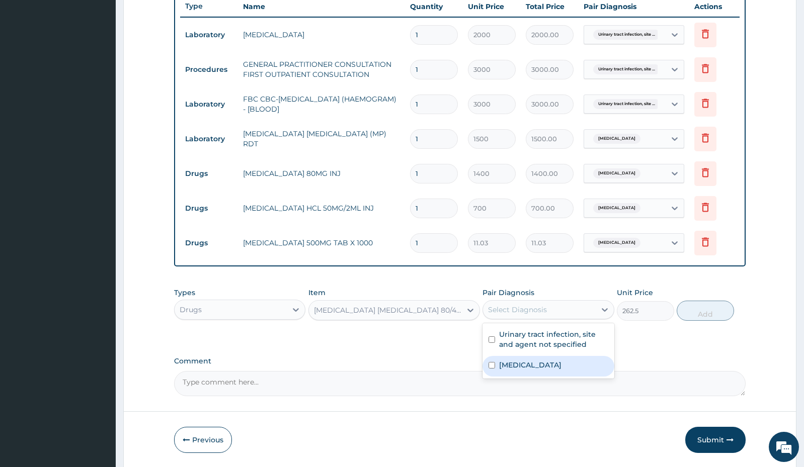
click at [547, 366] on label "Malaria, unspecified" at bounding box center [530, 365] width 62 height 10
checkbox input "true"
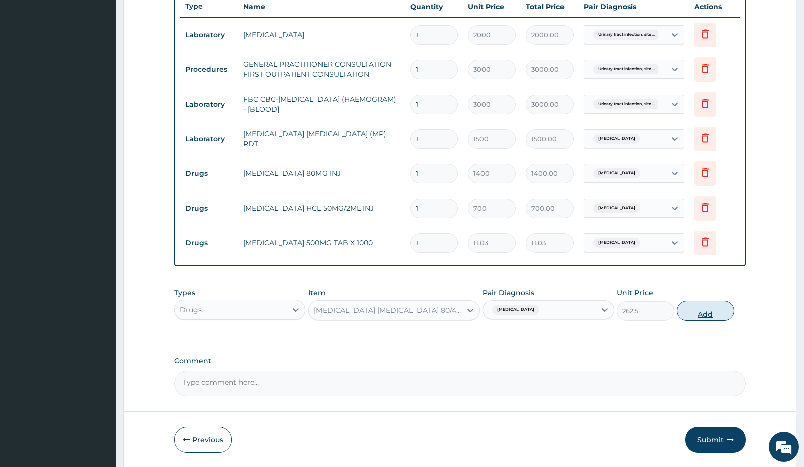
click at [698, 314] on button "Add" at bounding box center [704, 311] width 57 height 20
type input "0"
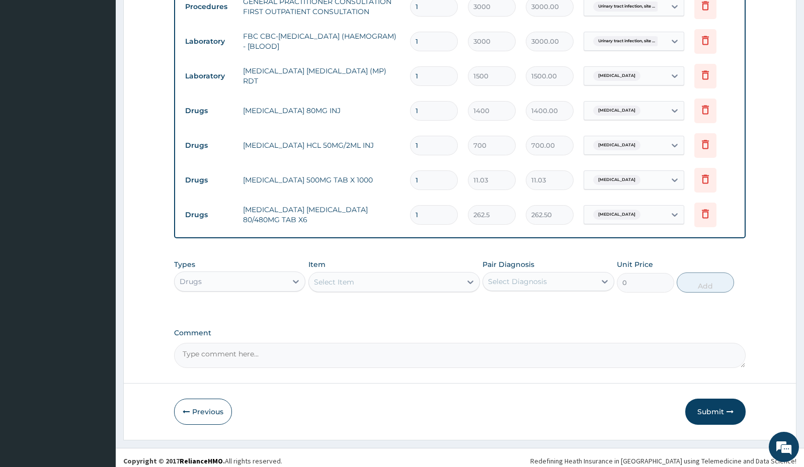
scroll to position [453, 0]
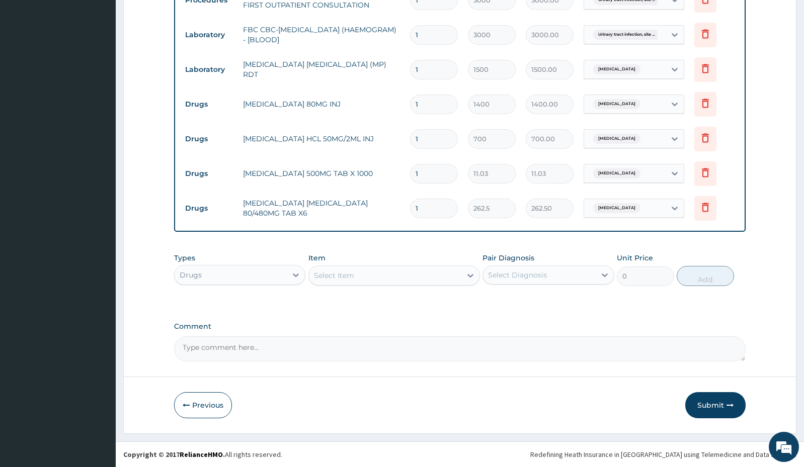
click at [350, 279] on div "Select Item" at bounding box center [334, 276] width 40 height 10
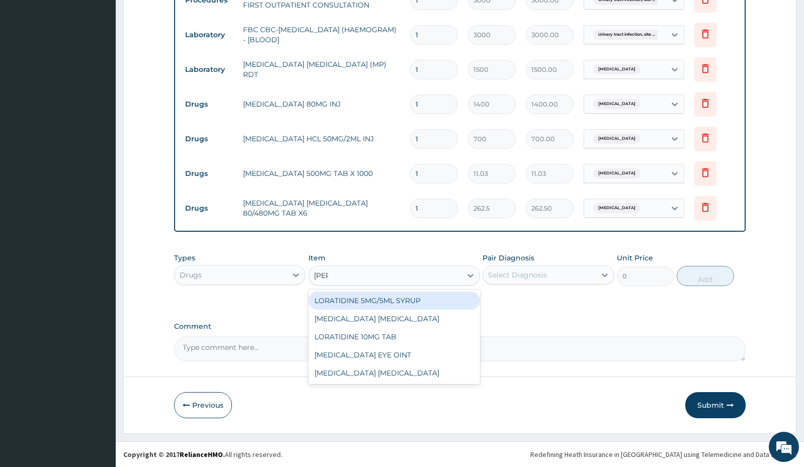
type input "lorat"
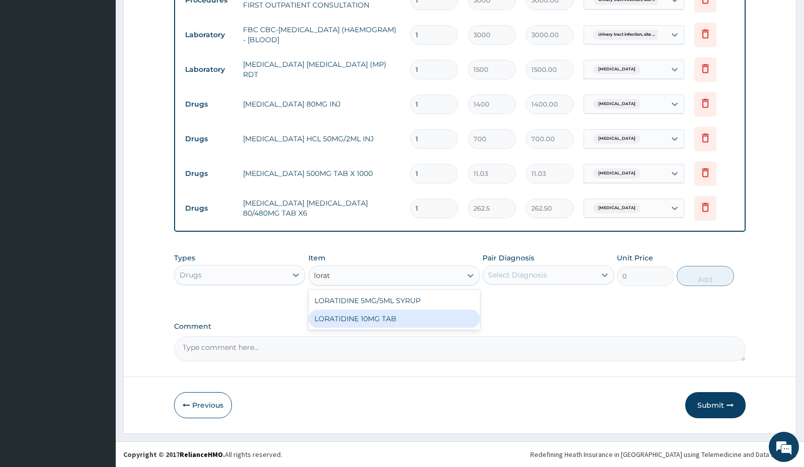
click at [365, 324] on div "LORATIDINE 10MG TAB" at bounding box center [394, 319] width 172 height 18
type input "52.5"
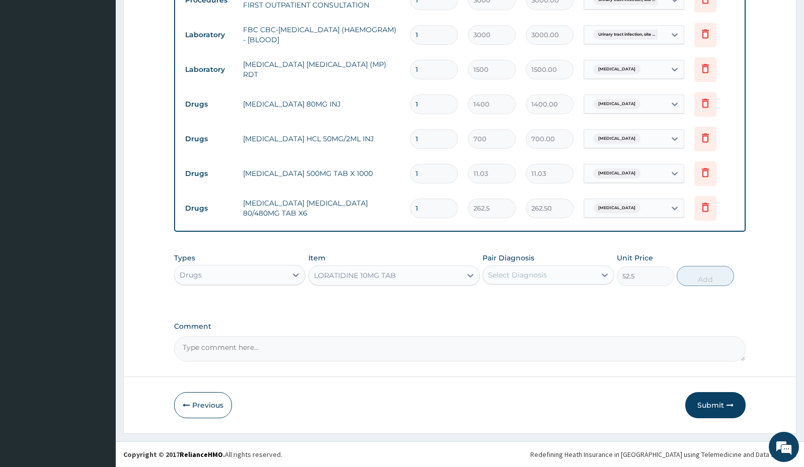
click at [504, 276] on div "Select Diagnosis" at bounding box center [517, 275] width 59 height 10
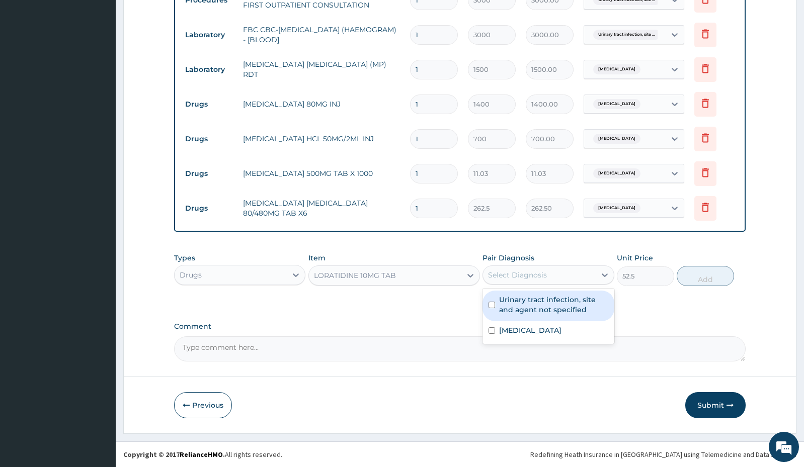
click at [515, 304] on label "Urinary tract infection, site and agent not specified" at bounding box center [553, 305] width 109 height 20
checkbox input "true"
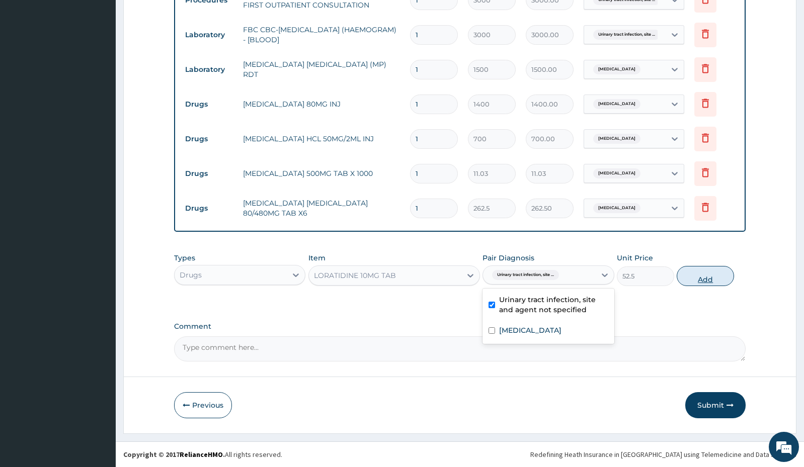
click at [694, 277] on button "Add" at bounding box center [704, 276] width 57 height 20
type input "0"
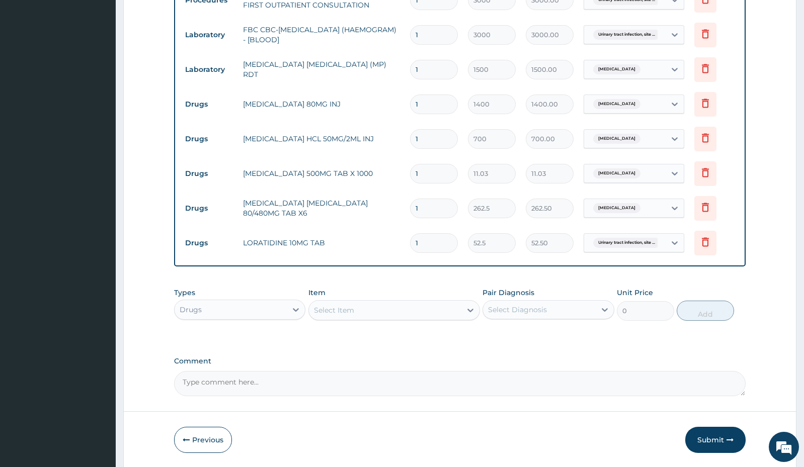
click at [364, 309] on div "Select Item" at bounding box center [385, 310] width 152 height 16
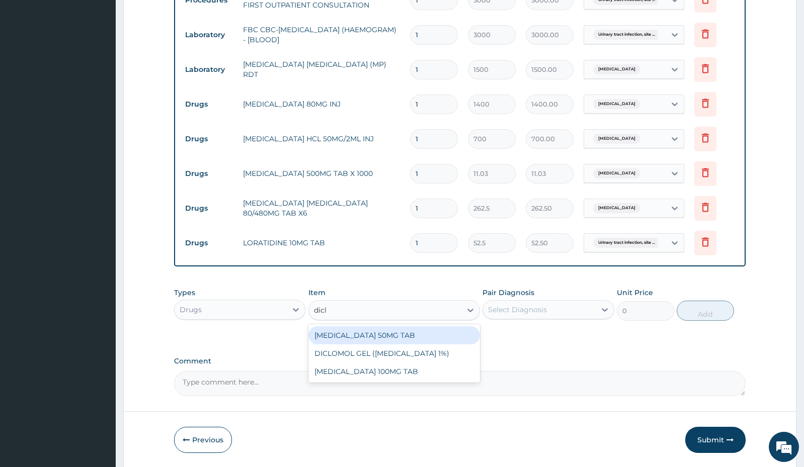
type input "diclo"
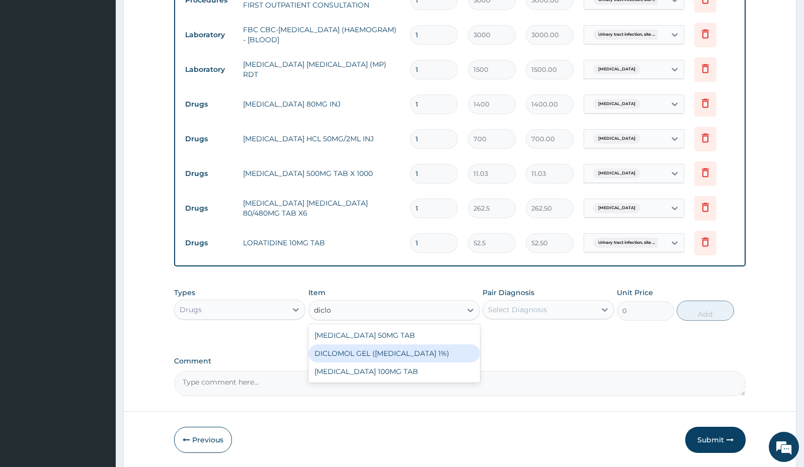
click at [376, 351] on div "DICLOMOL GEL (DICLOFENAC 1%)" at bounding box center [394, 354] width 172 height 18
type input "630"
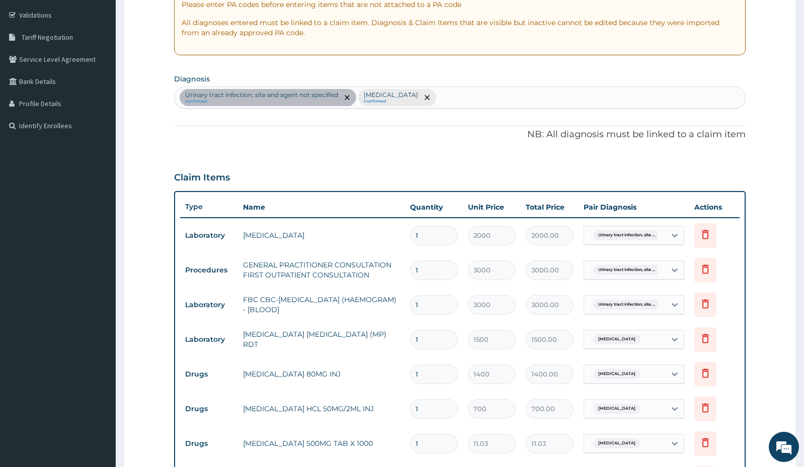
scroll to position [101, 0]
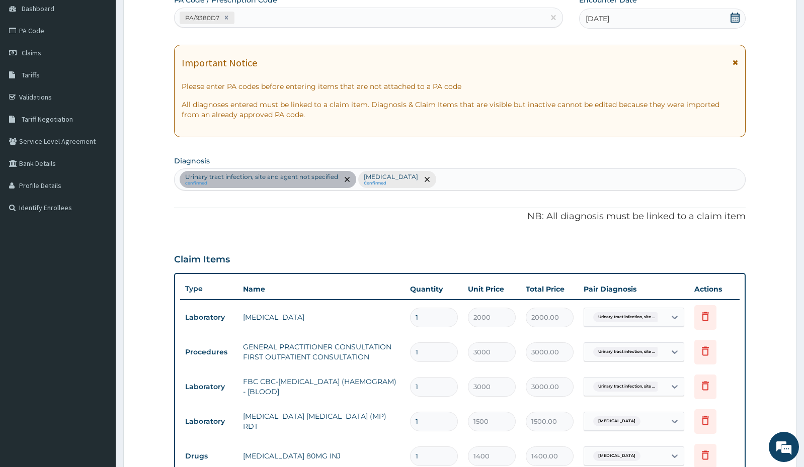
click at [456, 183] on div "Urinary tract infection, site and agent not specified confirmed Malaria, unspec…" at bounding box center [460, 179] width 570 height 21
type input "low"
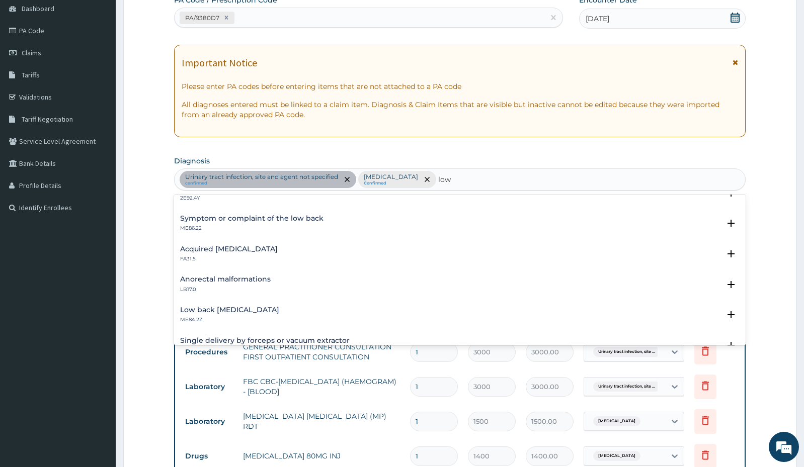
scroll to position [926, 0]
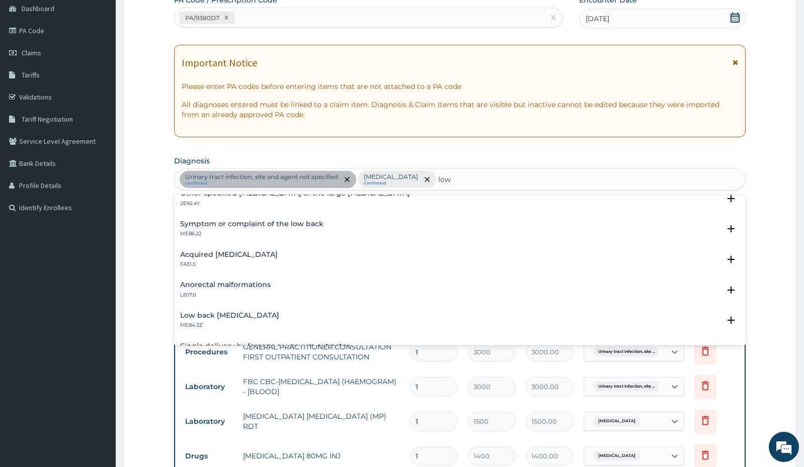
click at [250, 317] on h4 "Low back pain, unspecified" at bounding box center [229, 316] width 99 height 8
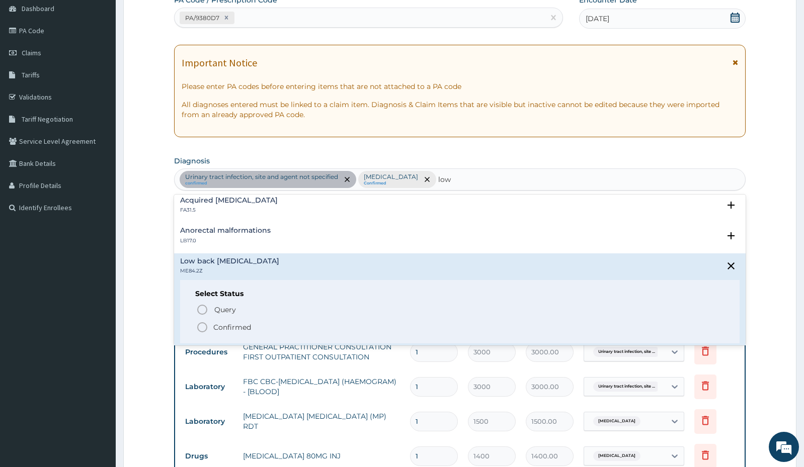
scroll to position [1027, 0]
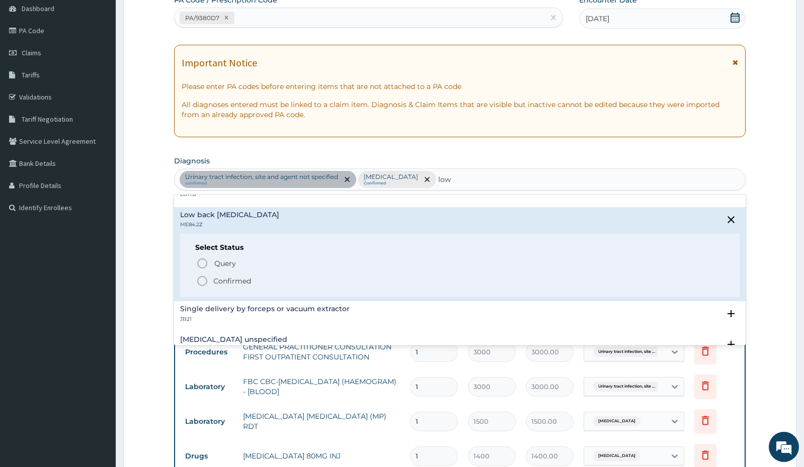
click at [203, 281] on icon "status option filled" at bounding box center [202, 281] width 12 height 12
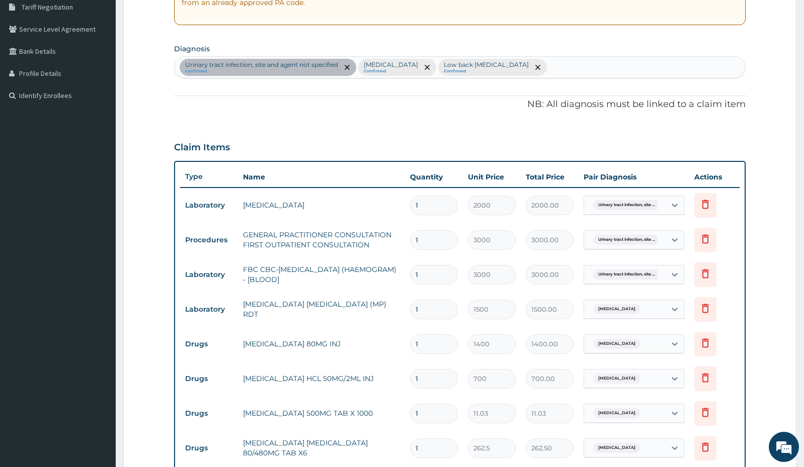
scroll to position [403, 0]
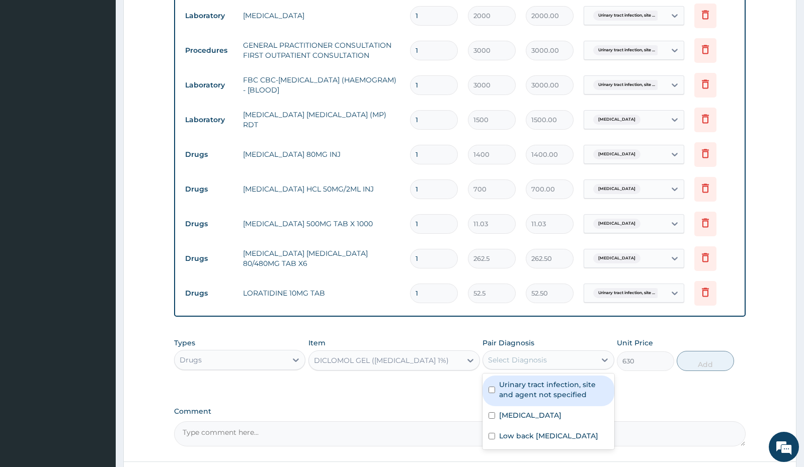
click at [520, 364] on div "Select Diagnosis" at bounding box center [517, 360] width 59 height 10
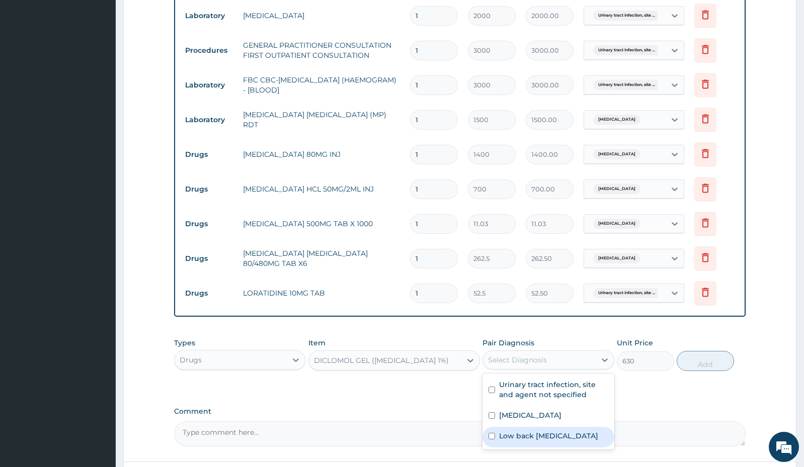
click at [549, 440] on label "Low back pain, unspecified" at bounding box center [548, 436] width 99 height 10
checkbox input "true"
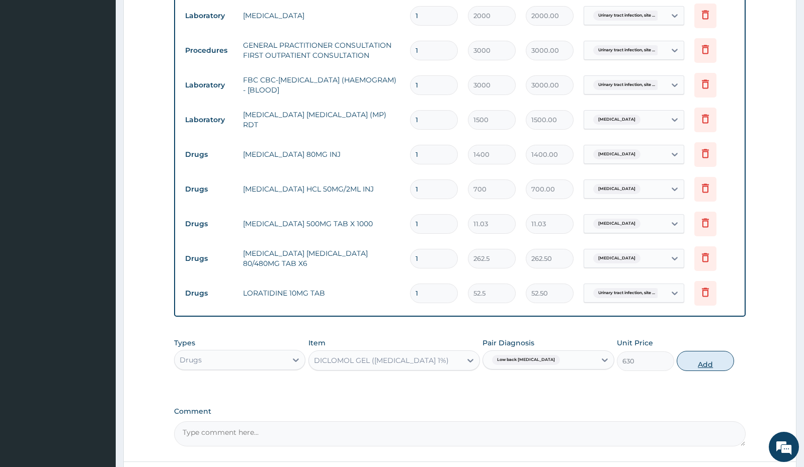
click at [696, 360] on button "Add" at bounding box center [704, 361] width 57 height 20
type input "0"
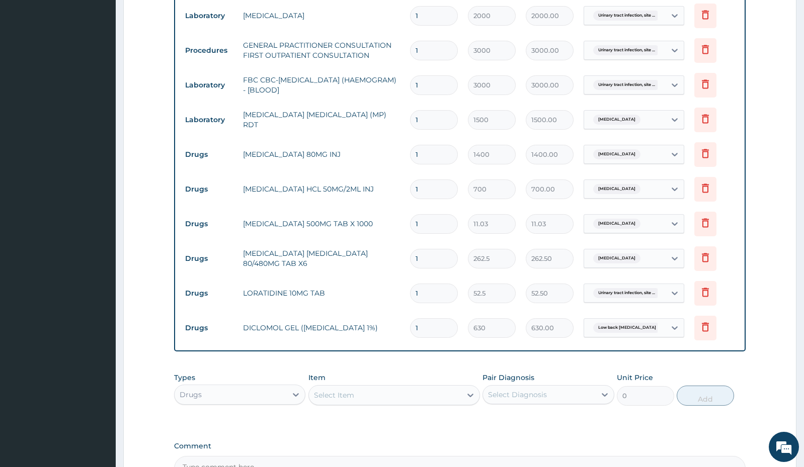
drag, startPoint x: 429, startPoint y: 295, endPoint x: 403, endPoint y: 299, distance: 26.0
click at [404, 299] on tr "Drugs LORATIDINE 10MG TAB 1 52.5 52.50 Urinary tract infection, site ... Delete" at bounding box center [459, 293] width 559 height 35
type input "7"
type input "367.50"
type input "7"
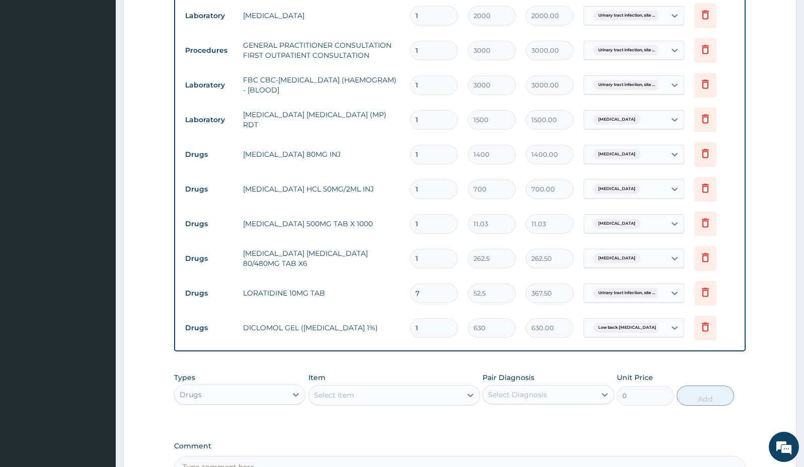
drag, startPoint x: 424, startPoint y: 255, endPoint x: 395, endPoint y: 263, distance: 30.6
click at [396, 263] on tr "Drugs ARTEMETHER LUMEFANTRINE 80/480MG TAB X6 1 262.5 262.50 Malaria, unspecifi…" at bounding box center [459, 258] width 559 height 35
type input "6"
type input "1575.00"
type input "6"
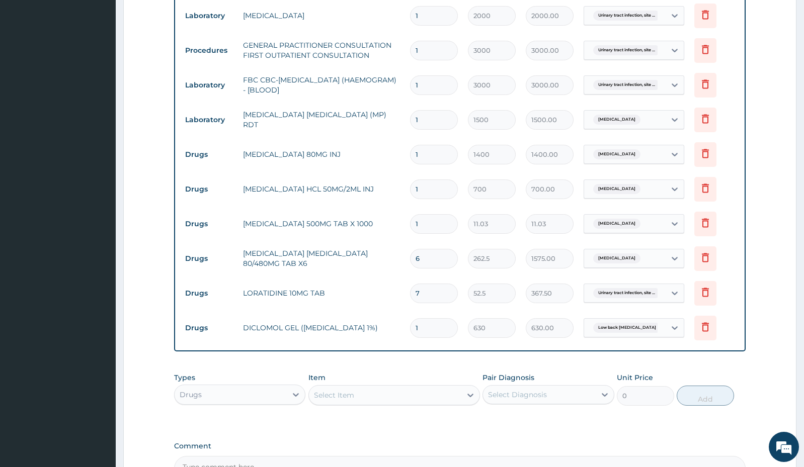
click at [434, 221] on input "1" at bounding box center [434, 224] width 48 height 20
type input "18"
type input "198.54"
type input "18"
drag, startPoint x: 425, startPoint y: 153, endPoint x: 389, endPoint y: 162, distance: 37.3
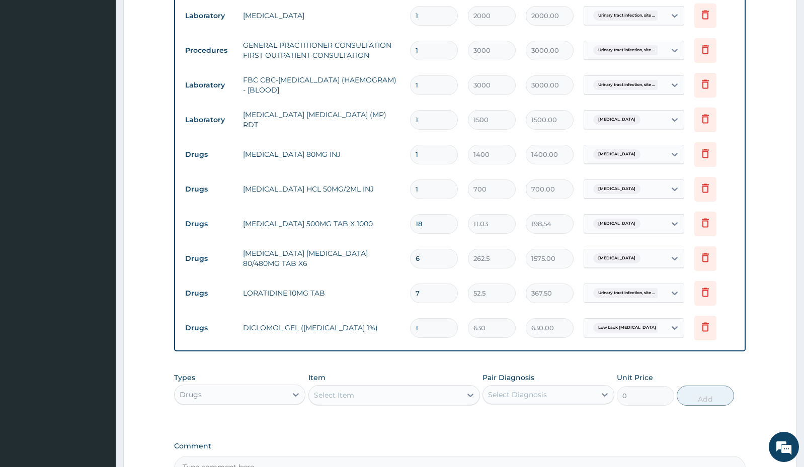
click at [389, 162] on tr "Drugs ARTEMETHER 80MG INJ 1 1400 1400.00 Malaria, unspecified Delete" at bounding box center [459, 154] width 559 height 35
type input "2"
type input "2800.00"
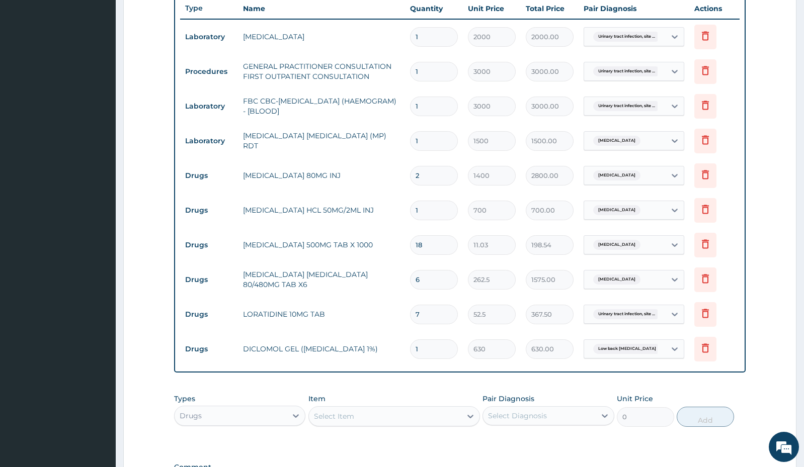
scroll to position [523, 0]
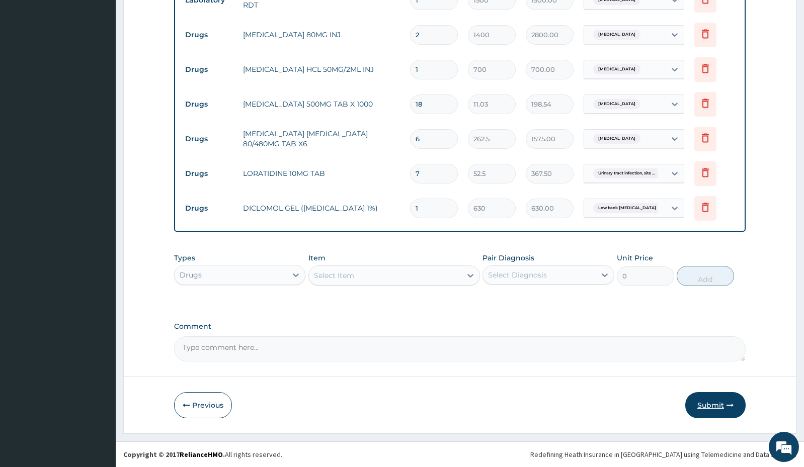
type input "2"
click at [706, 400] on button "Submit" at bounding box center [715, 405] width 60 height 26
